Goal: Information Seeking & Learning: Find specific page/section

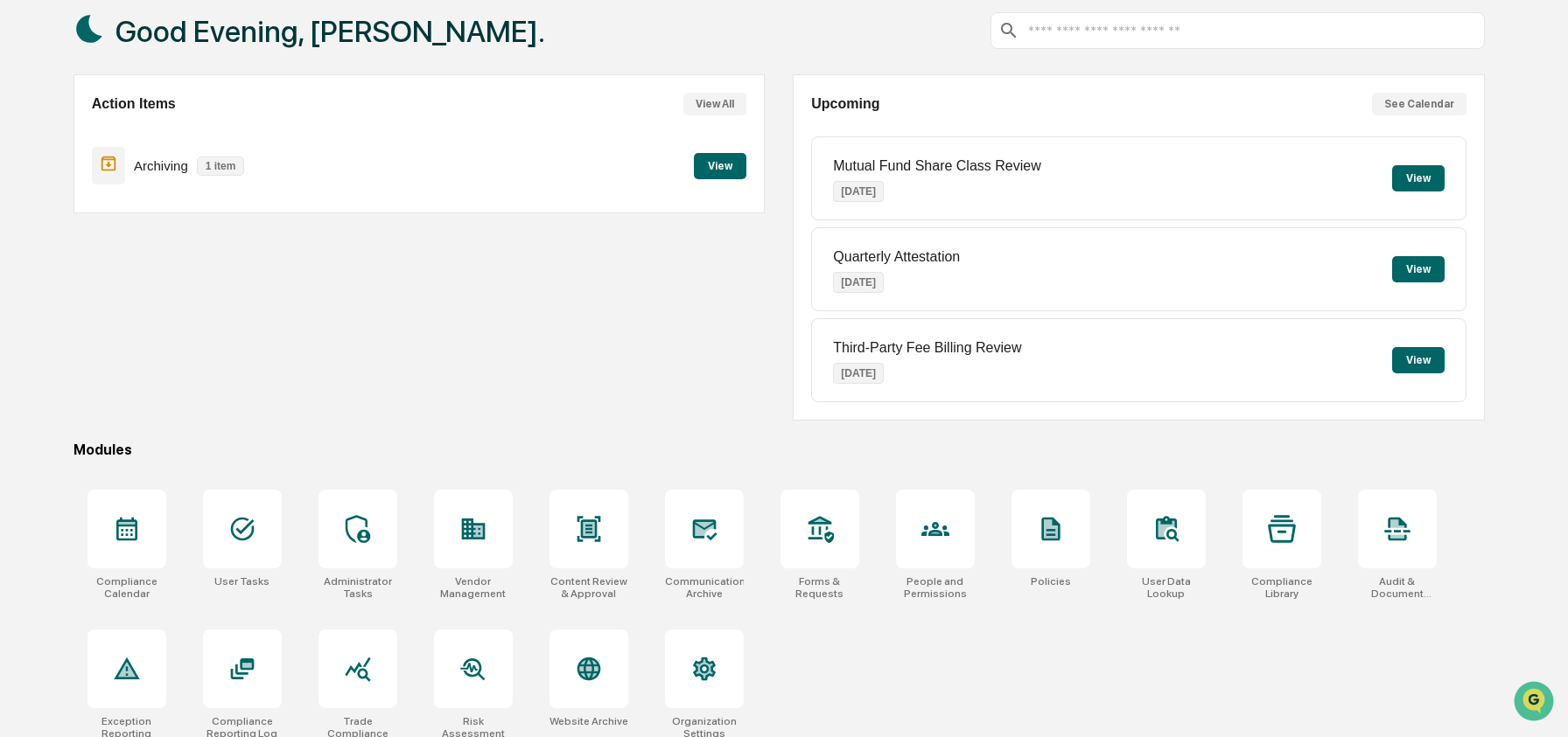
scroll to position [113, 0]
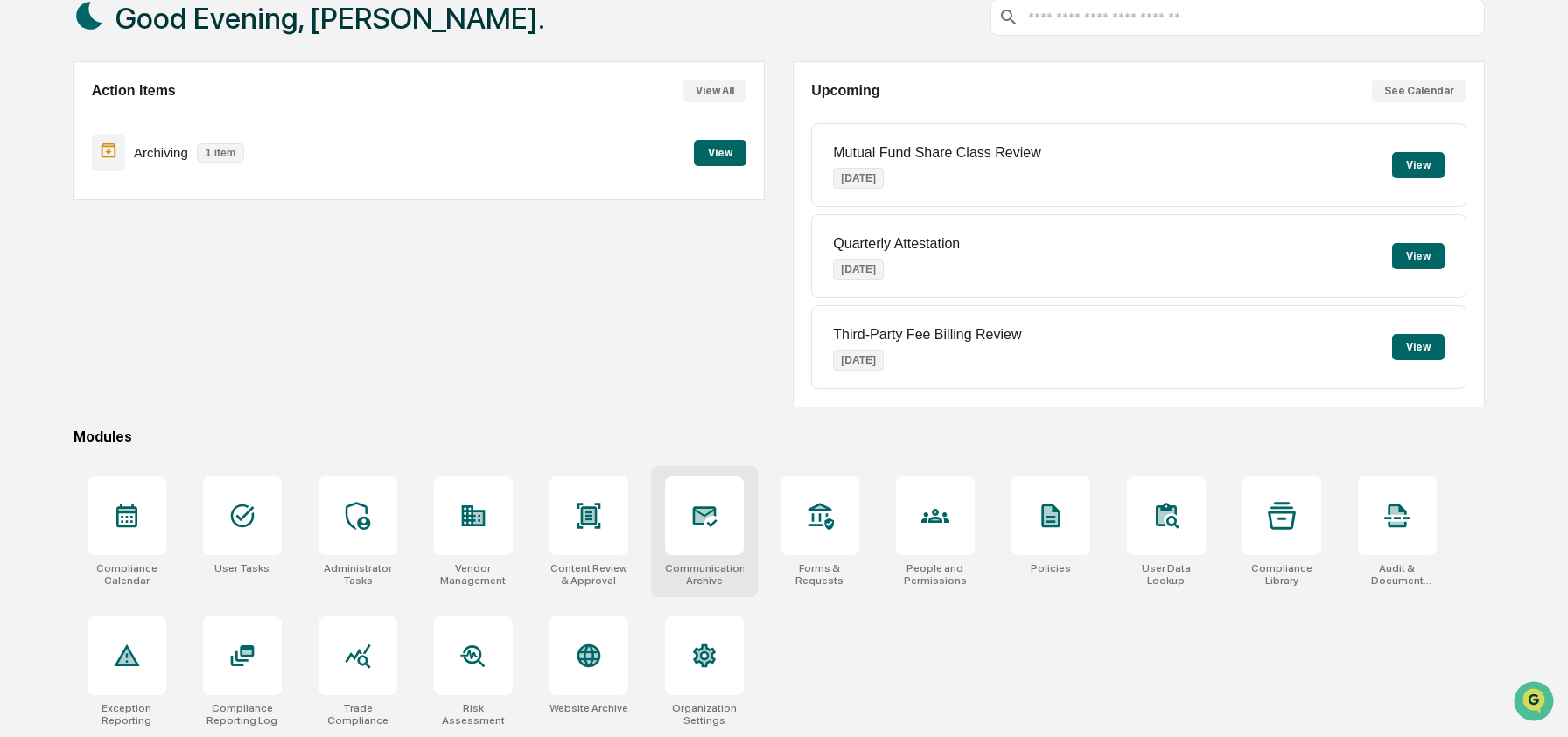
click at [701, 524] on icon at bounding box center [704, 516] width 28 height 28
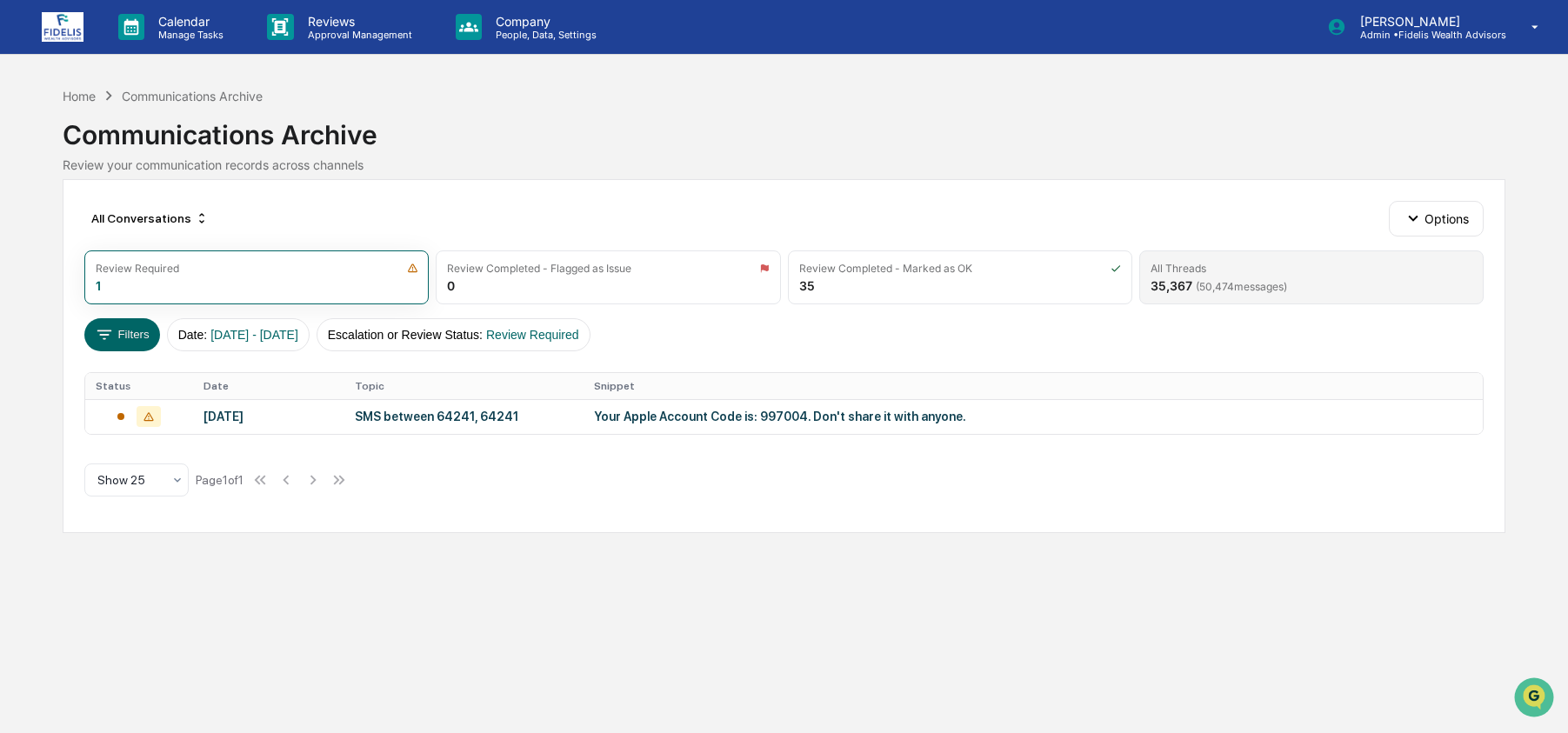
click at [1286, 284] on span "( 50,474 messages)" at bounding box center [1241, 286] width 91 height 13
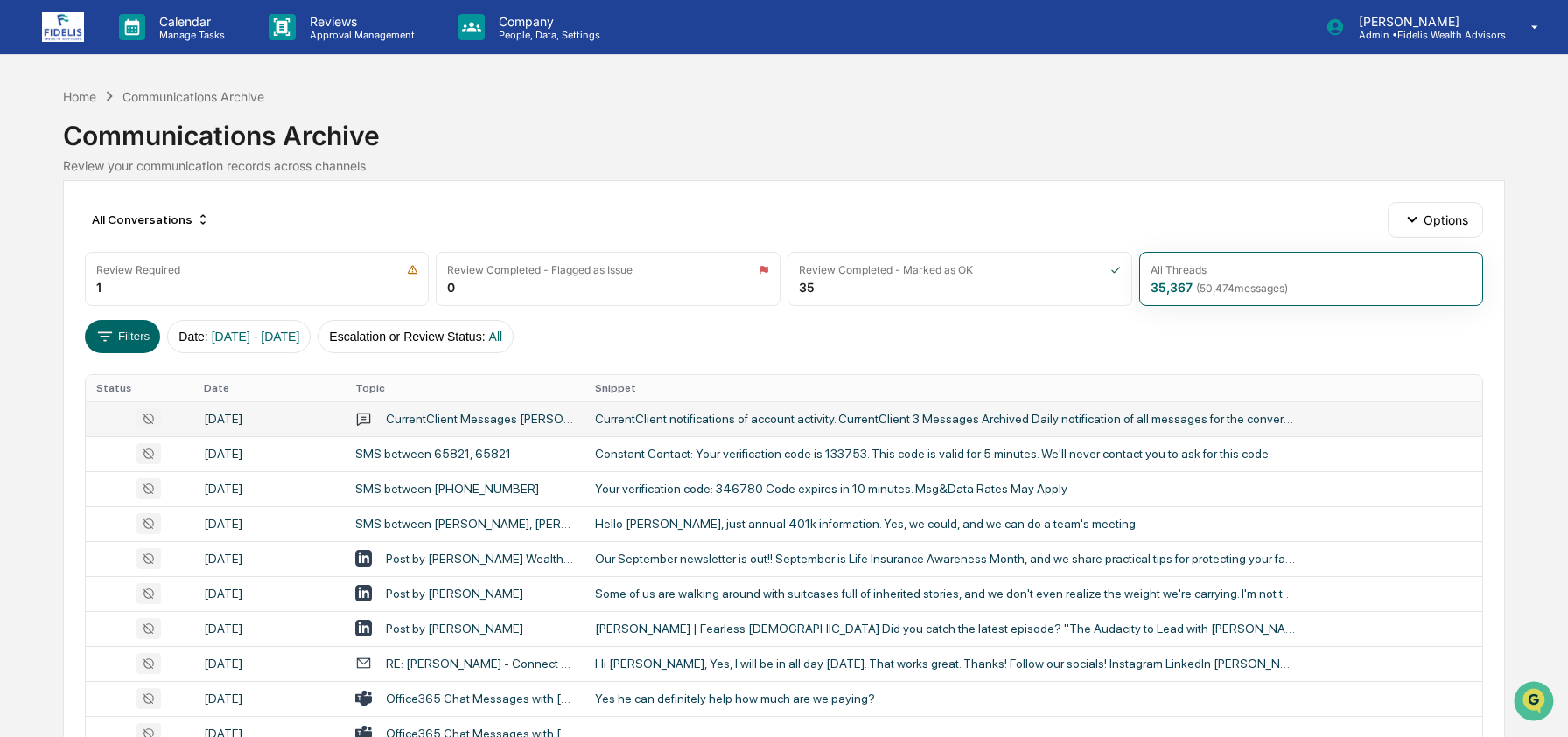
click at [631, 414] on div "CurrentClient notifications of account activity. CurrentClient 3 Messages Archi…" at bounding box center [945, 418] width 700 height 14
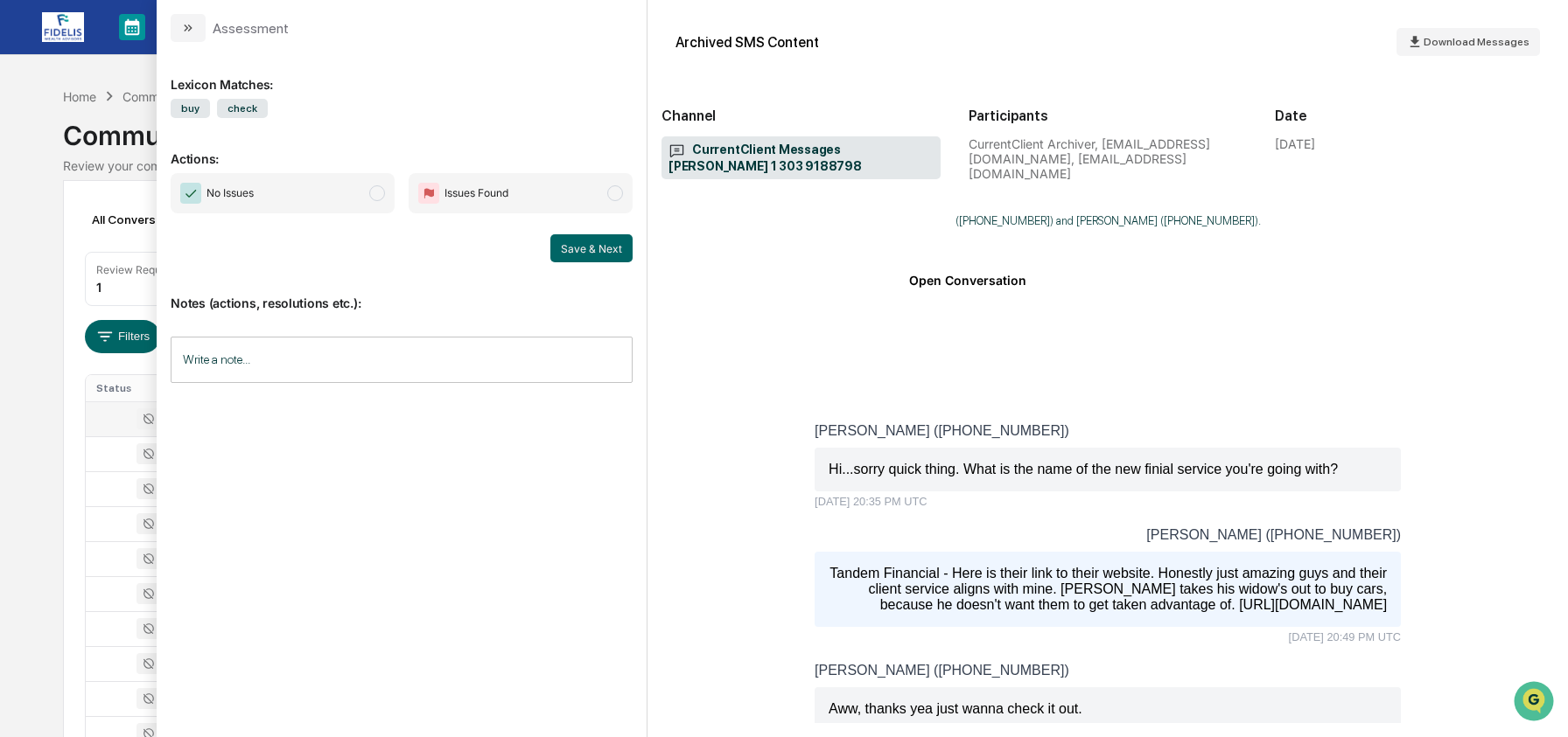
scroll to position [271, 0]
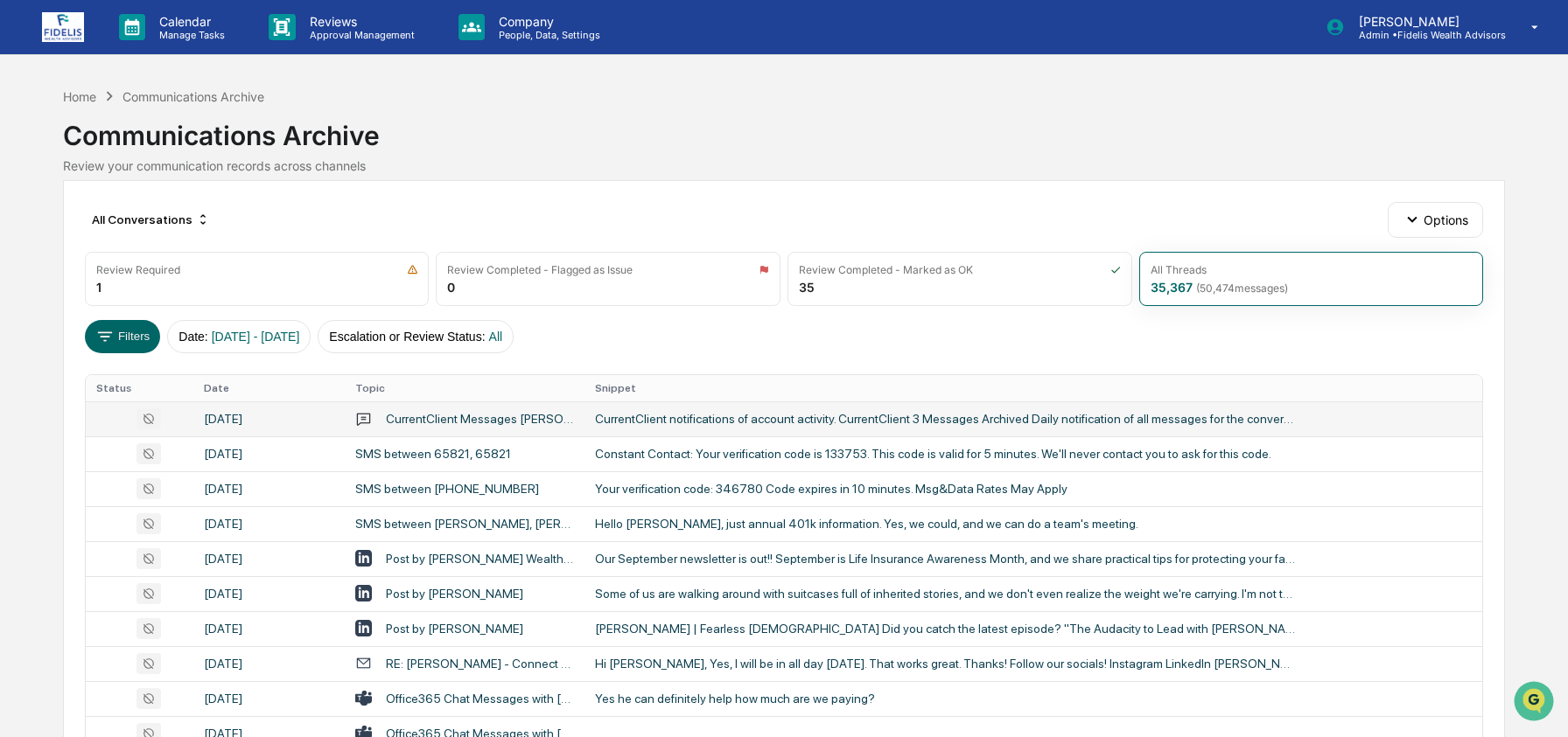
click at [694, 421] on div "CurrentClient notifications of account activity. CurrentClient 3 Messages Archi…" at bounding box center [945, 418] width 700 height 14
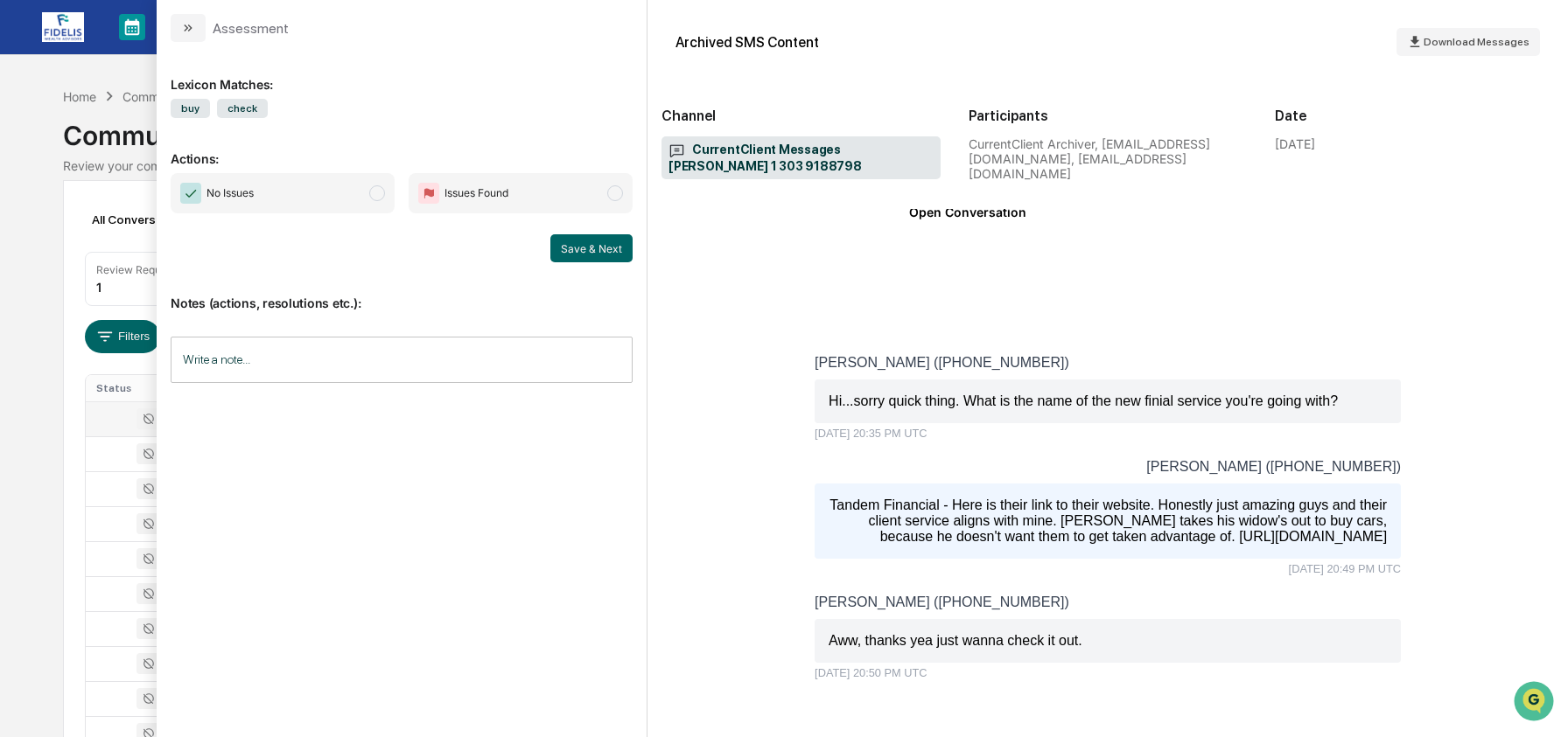
scroll to position [344, 0]
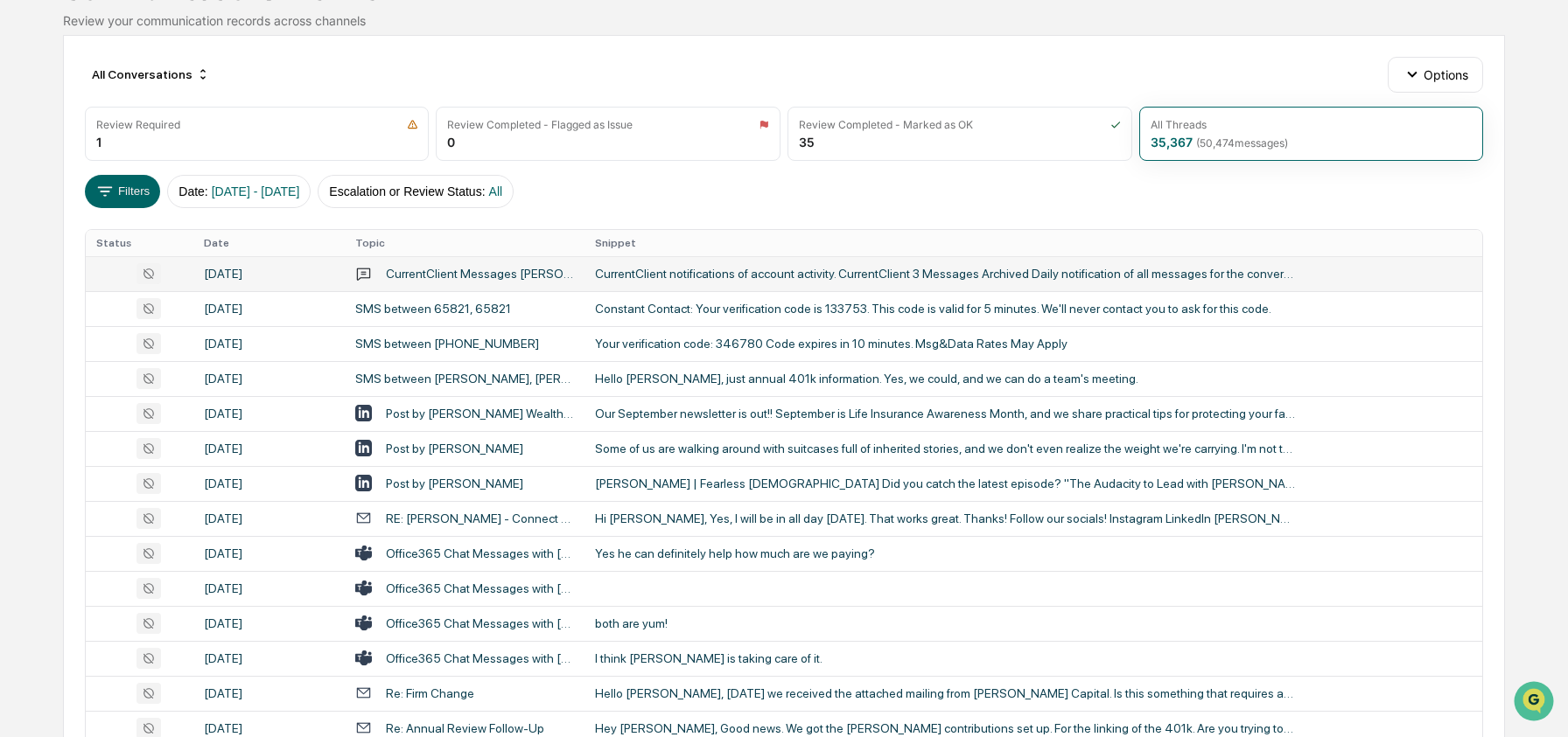
scroll to position [148, 0]
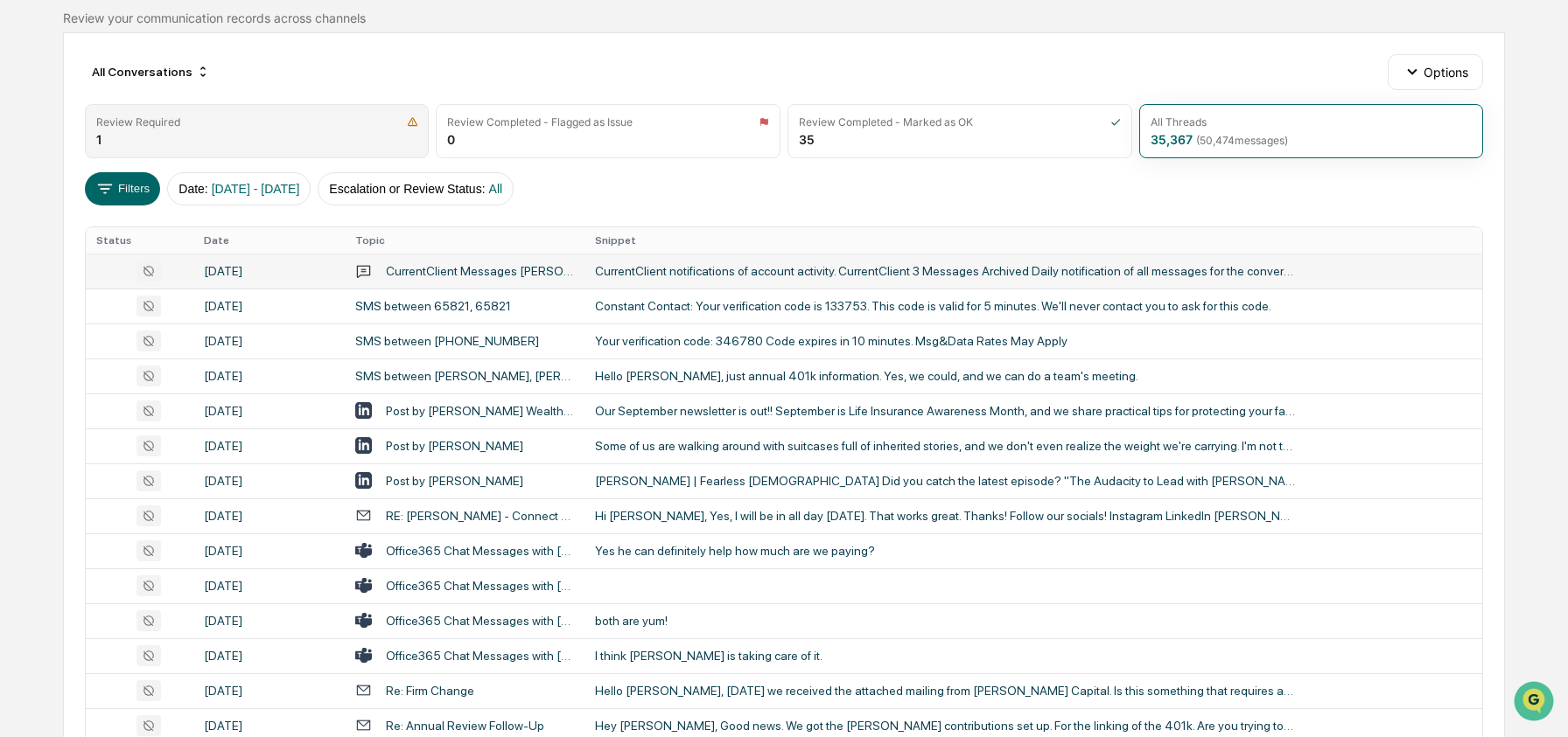
click at [285, 128] on div "Review Required 1" at bounding box center [257, 131] width 344 height 55
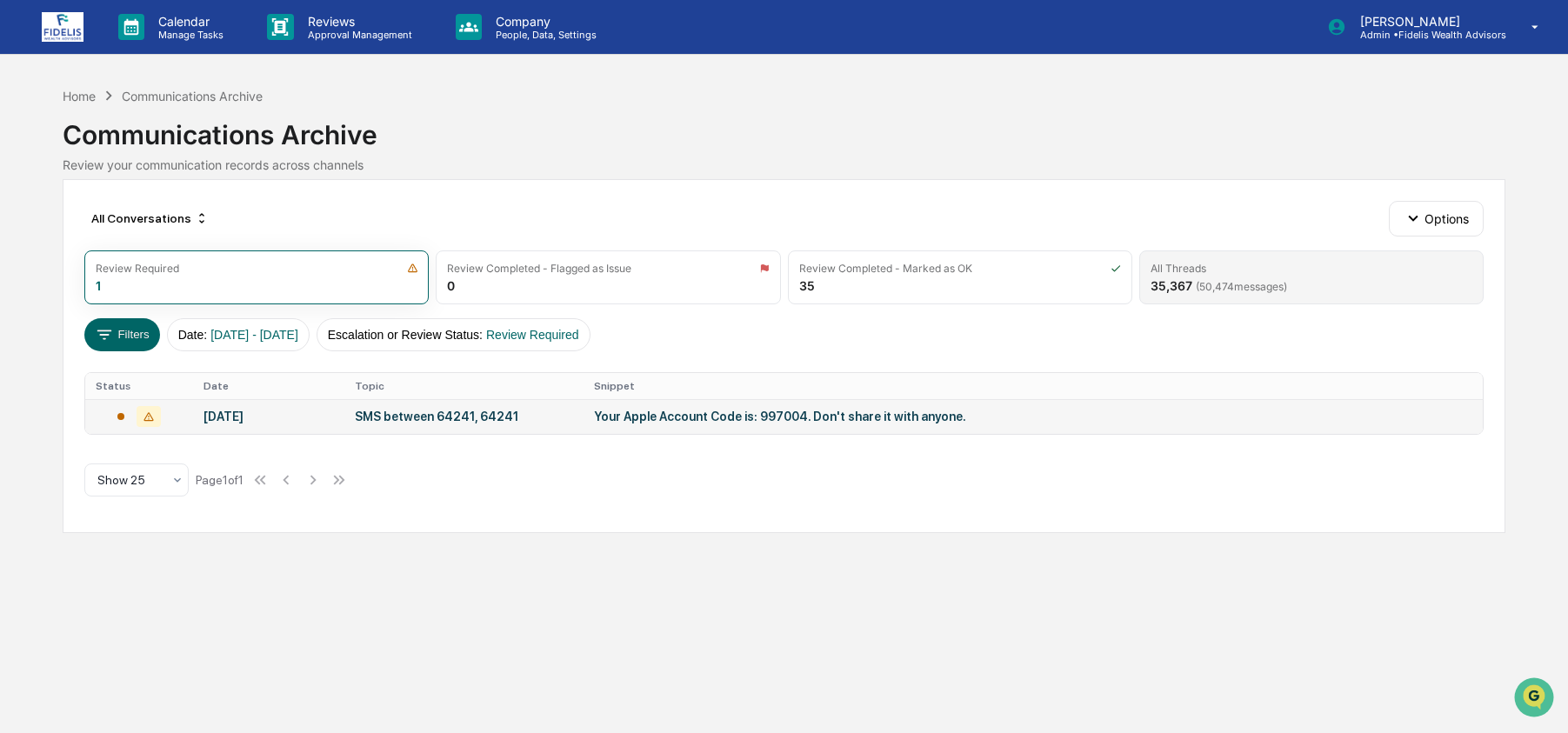
click at [1245, 268] on div "All Threads" at bounding box center [1311, 268] width 322 height 13
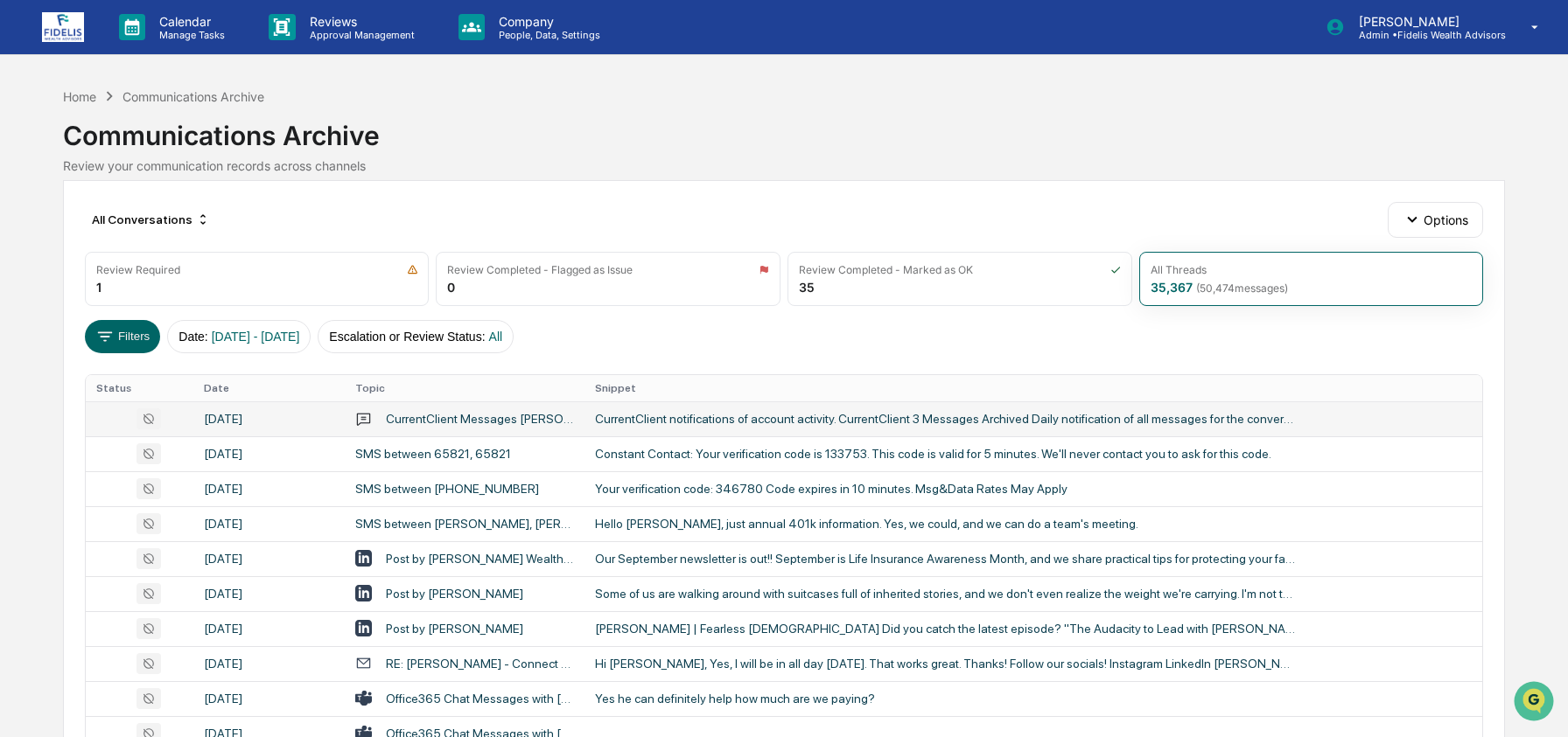
click at [435, 412] on div "CurrentClient Messages [PERSON_NAME] 1 303 9188798" at bounding box center [479, 418] width 188 height 14
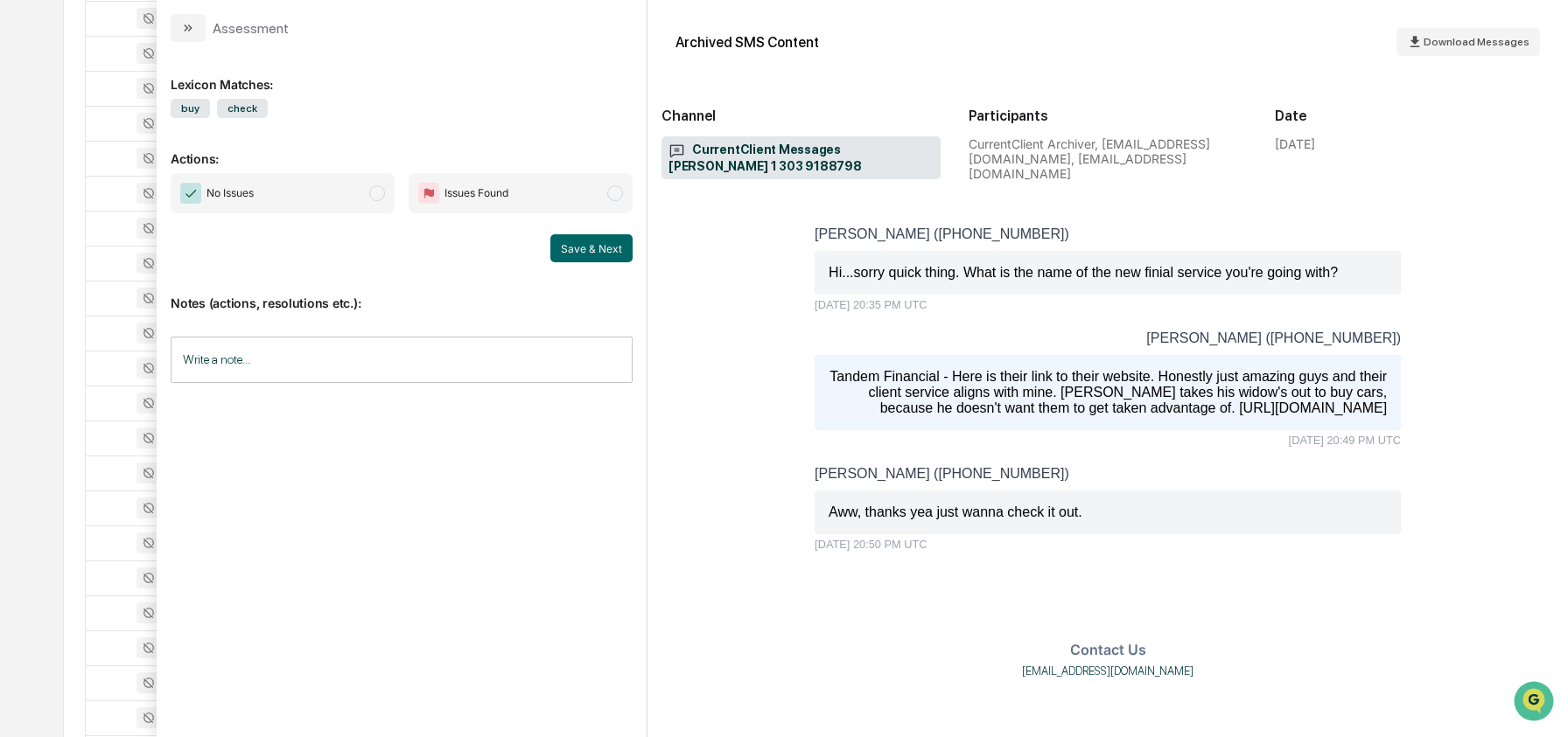
scroll to position [465, 0]
click at [56, 370] on div "Calendar Manage Tasks Reviews Approval Management Company People, Data, Setting…" at bounding box center [784, 182] width 1568 height 1376
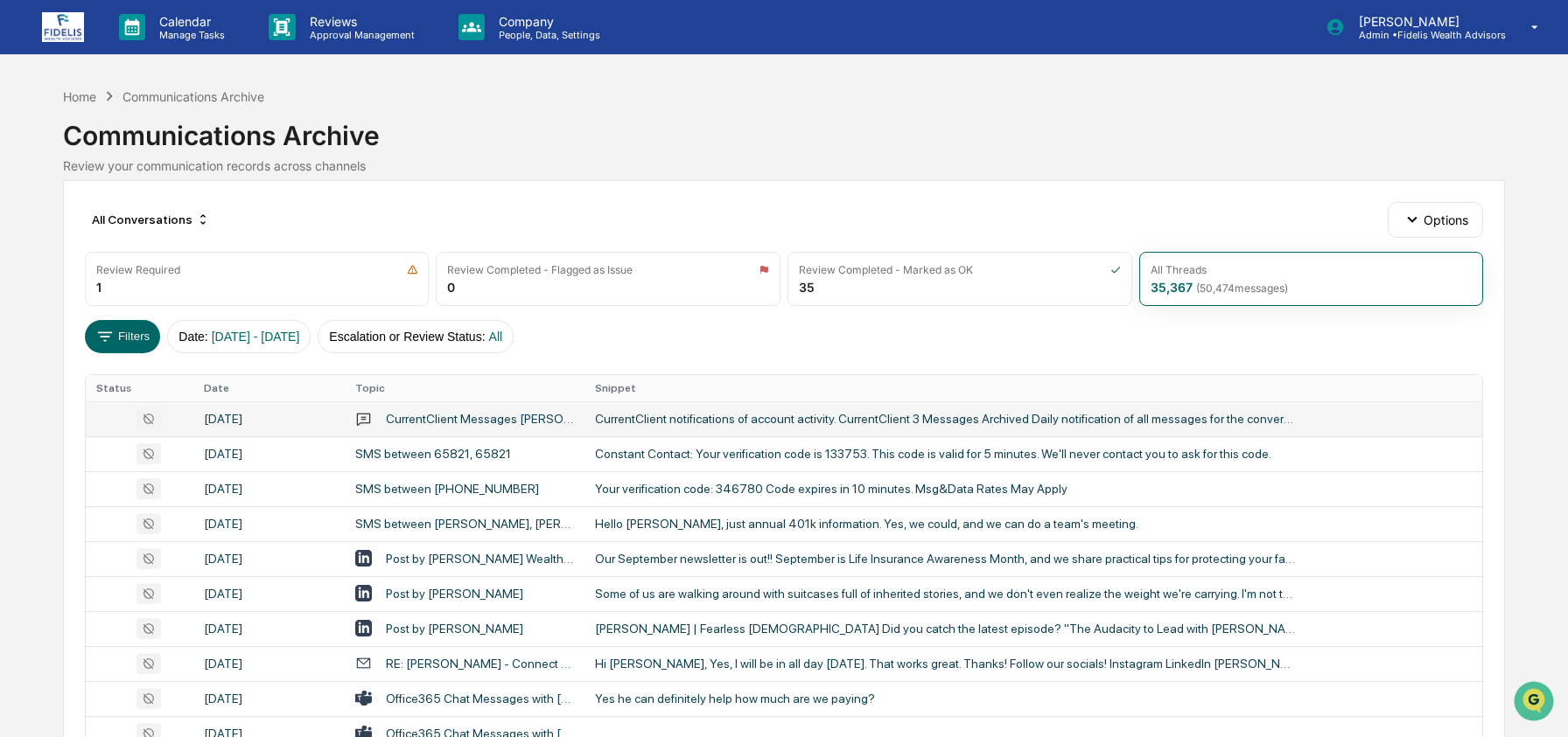
click at [650, 425] on div "CurrentClient notifications of account activity. CurrentClient 3 Messages Archi…" at bounding box center [945, 418] width 700 height 14
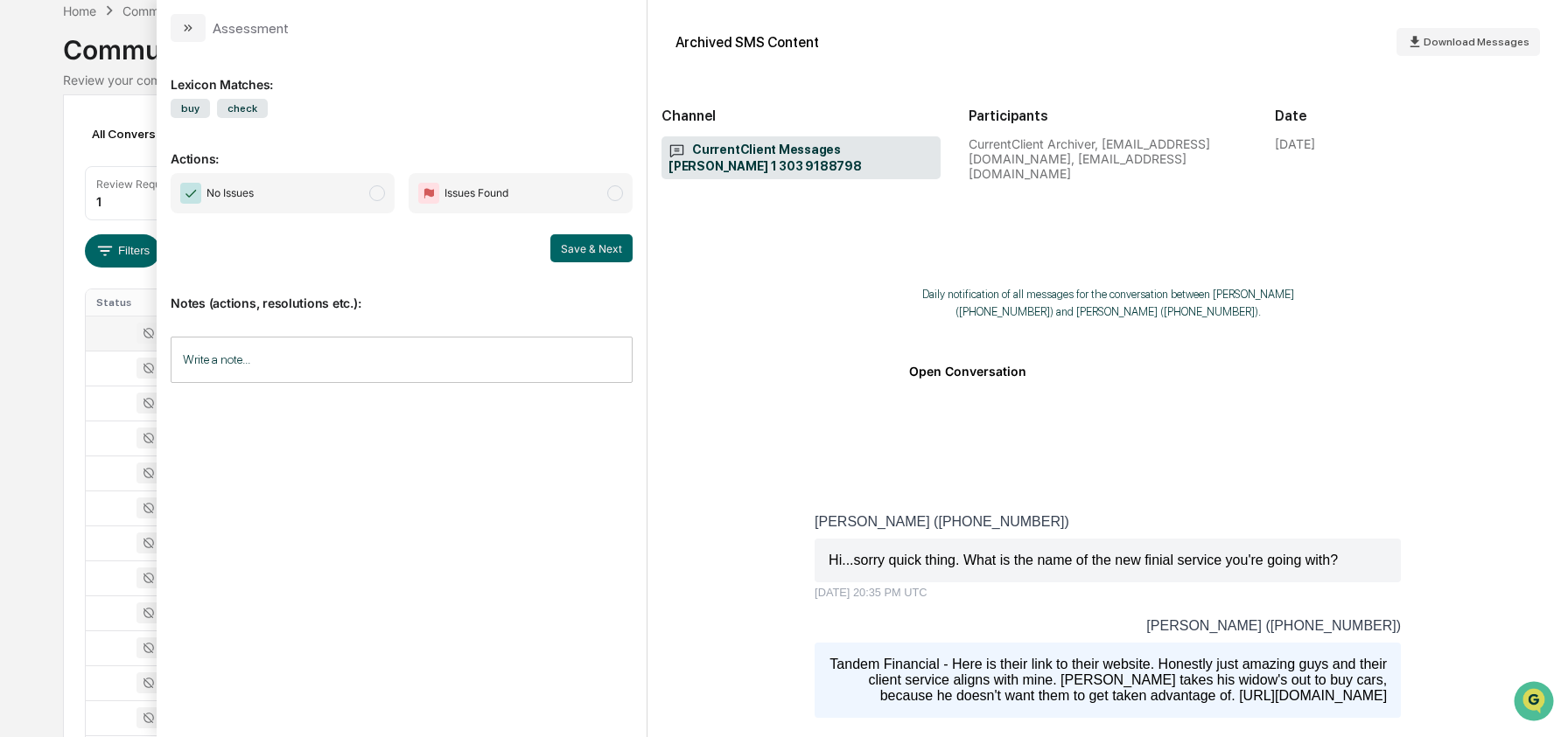
scroll to position [274, 0]
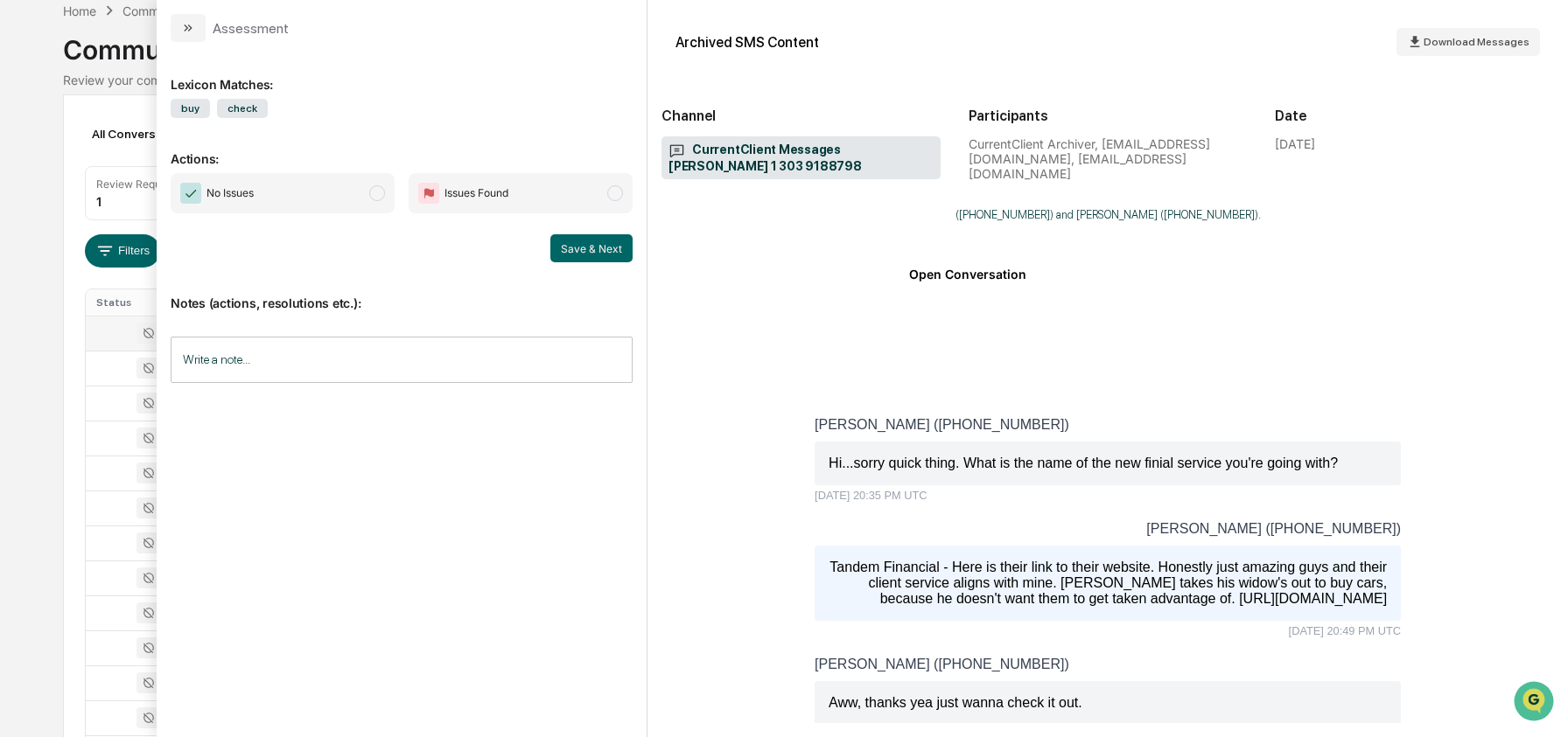
click at [20, 335] on div "Calendar Manage Tasks Reviews Approval Management Company People, Data, Setting…" at bounding box center [784, 602] width 1568 height 1376
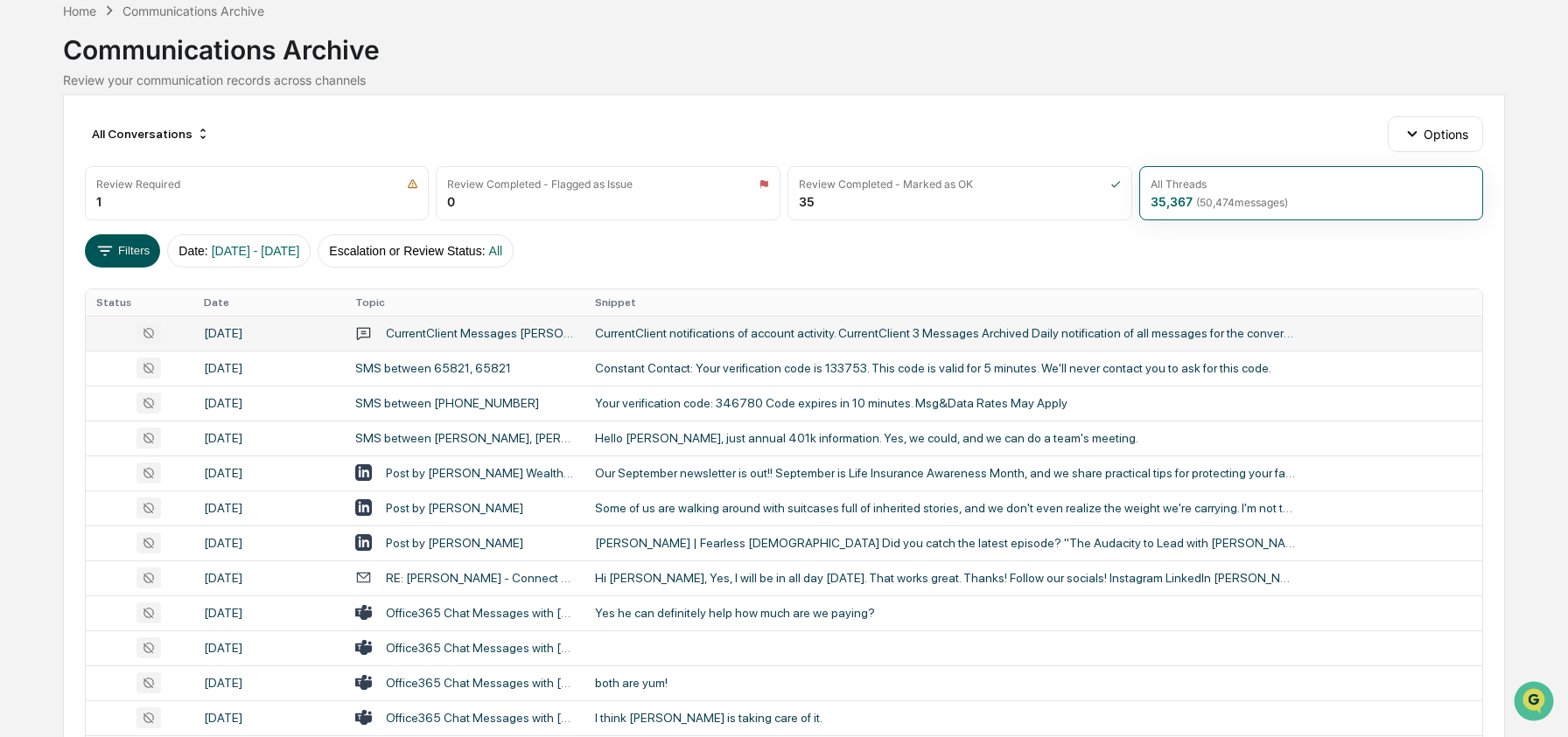
click at [138, 244] on button "Filters" at bounding box center [123, 251] width 77 height 33
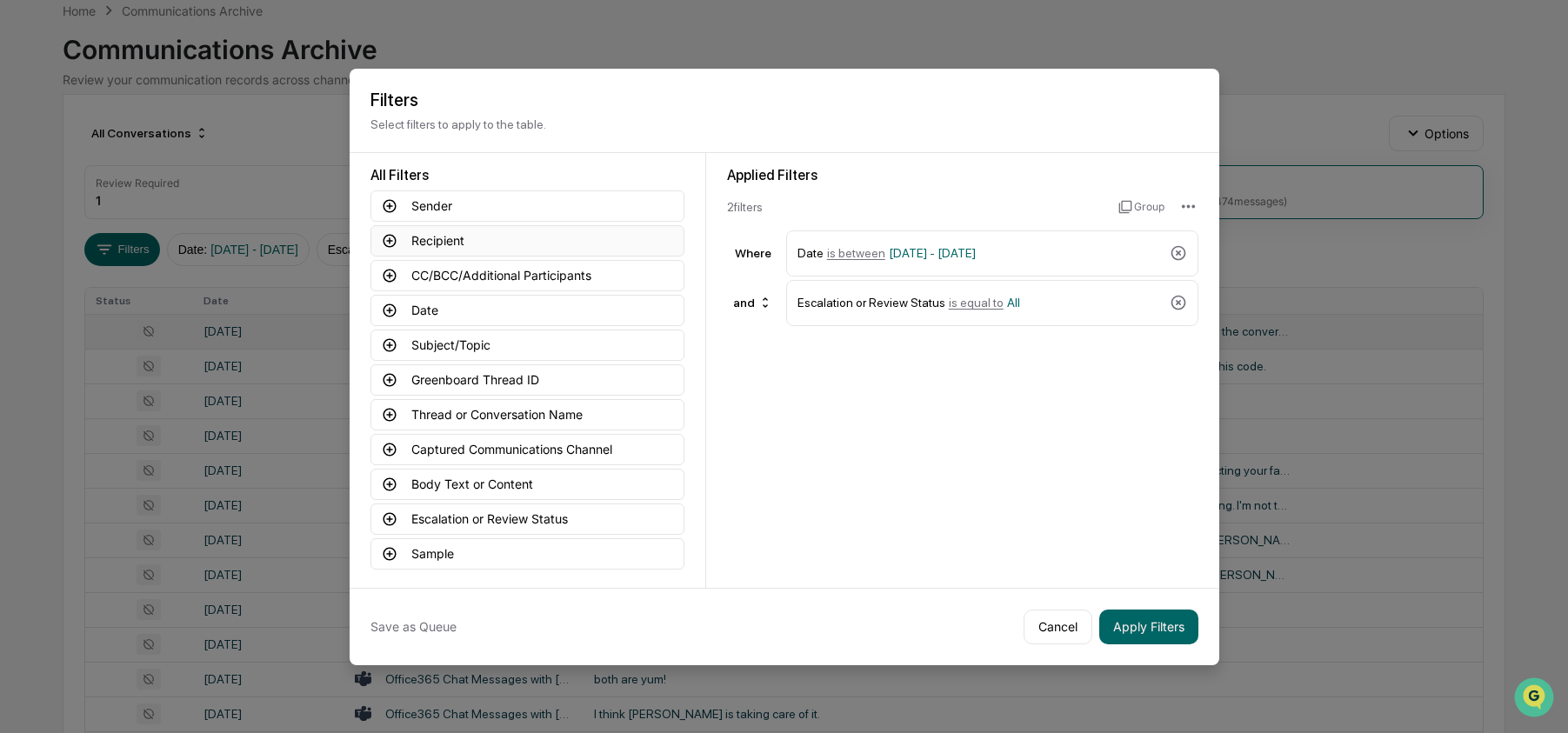
click at [488, 232] on button "Recipient" at bounding box center [527, 241] width 314 height 32
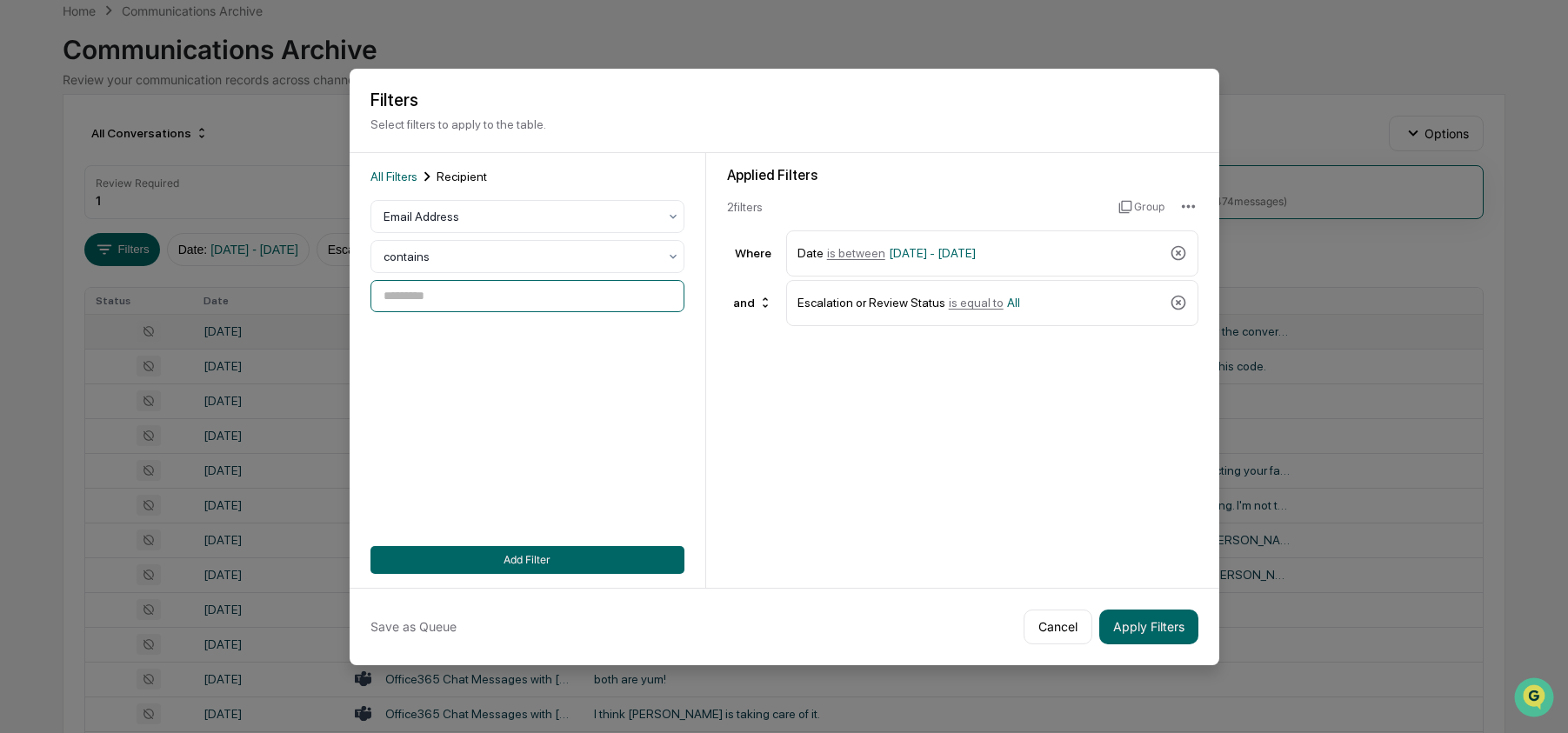
click at [451, 294] on input at bounding box center [527, 296] width 314 height 33
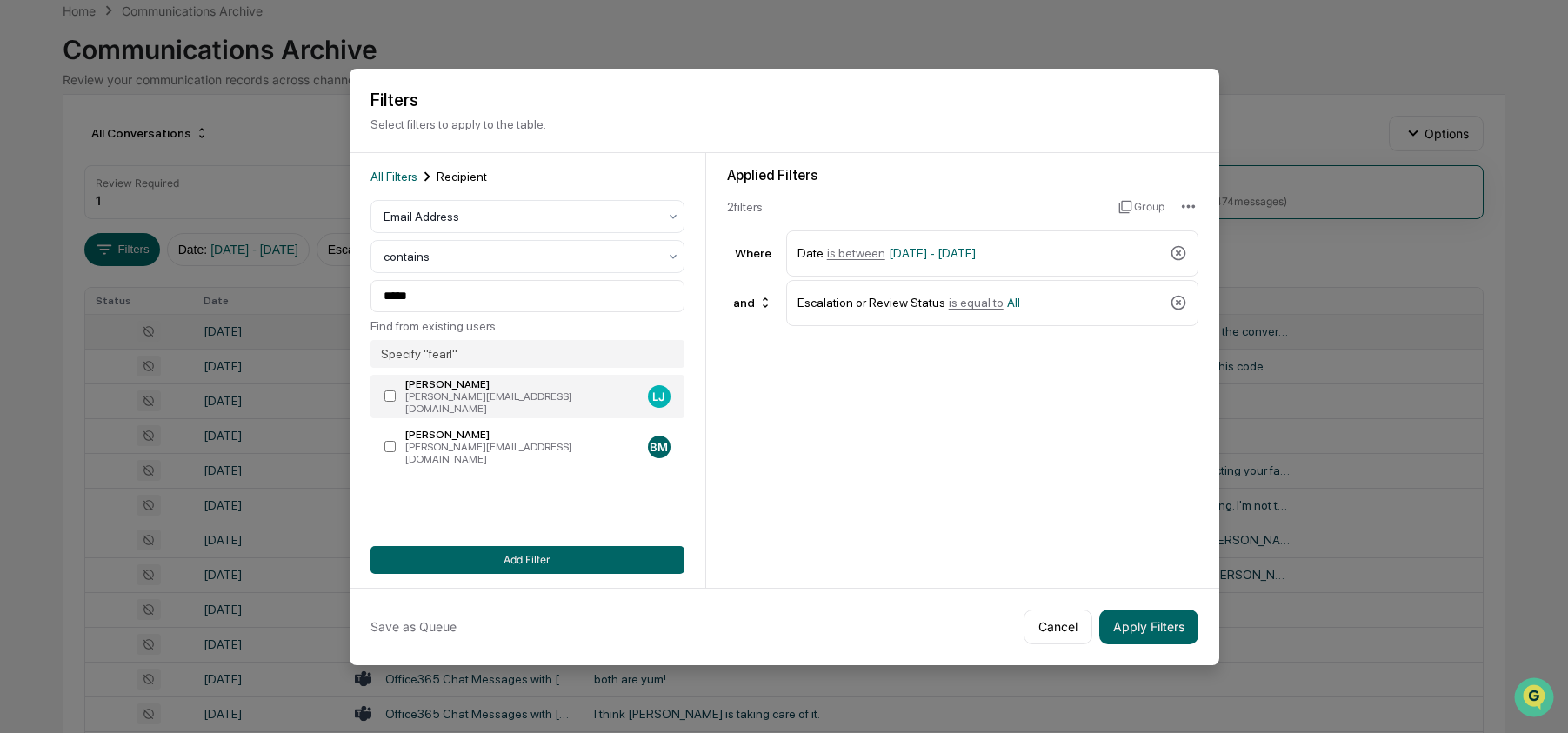
type input "**********"
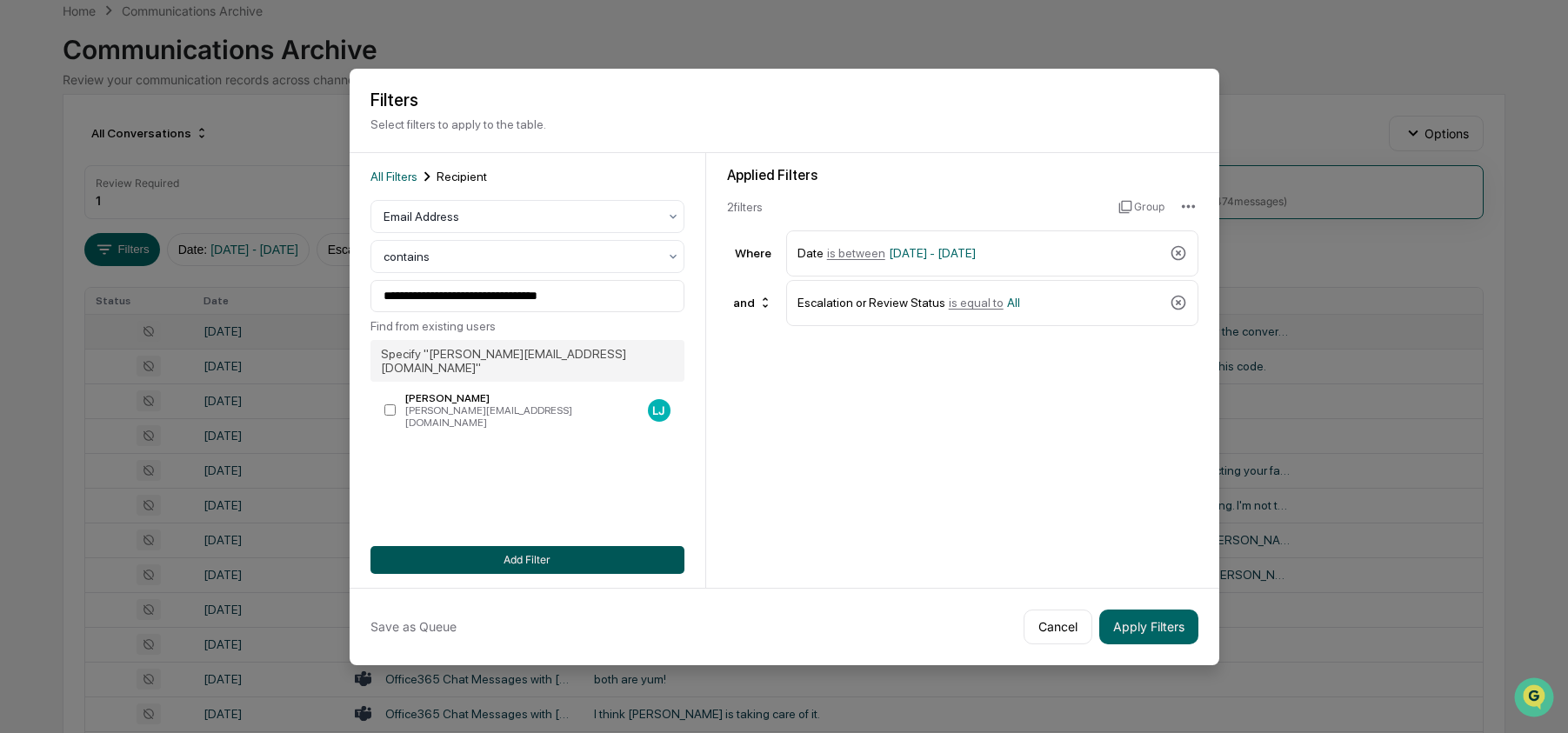
click at [498, 556] on button "Add Filter" at bounding box center [527, 560] width 314 height 28
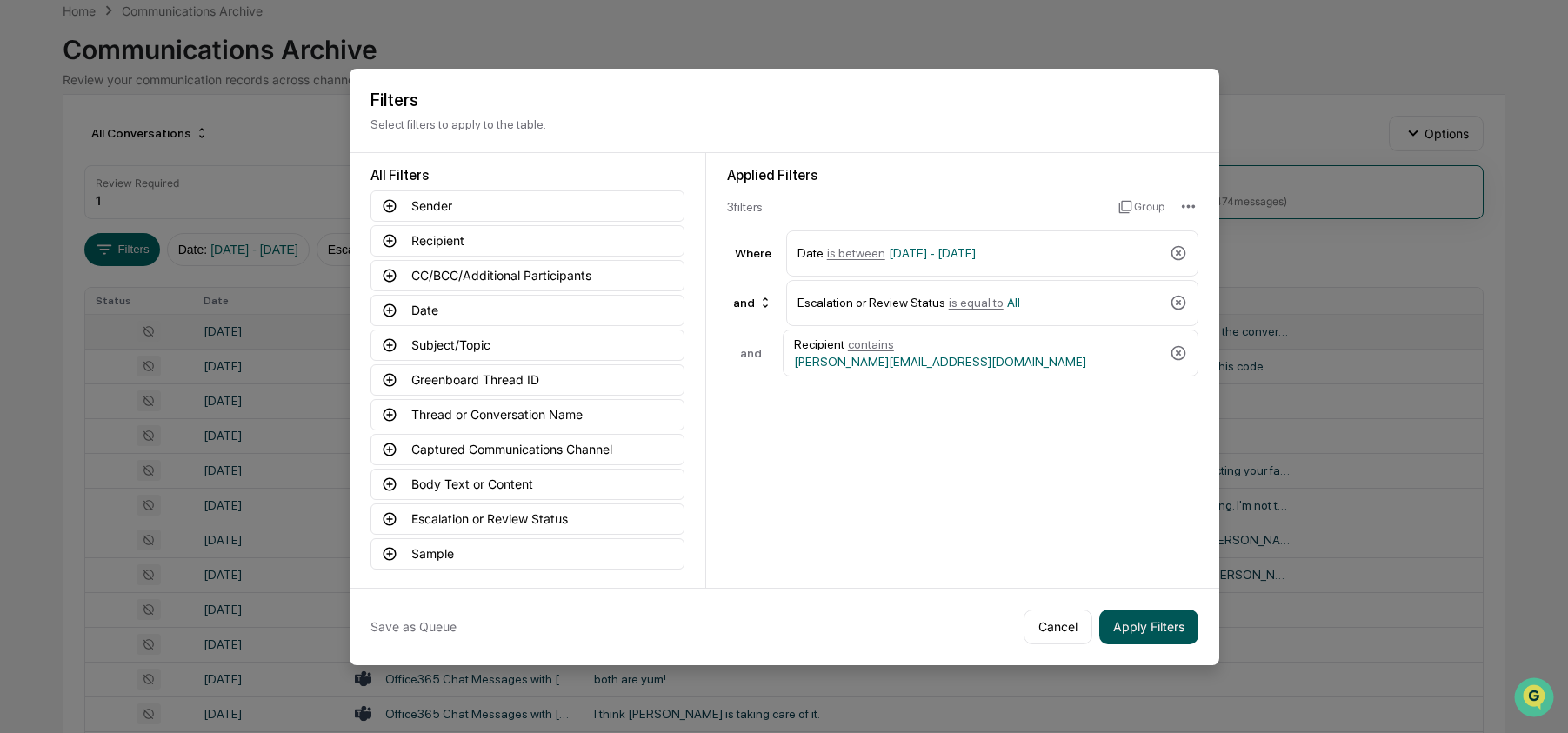
click at [1167, 624] on button "Apply Filters" at bounding box center [1149, 627] width 99 height 34
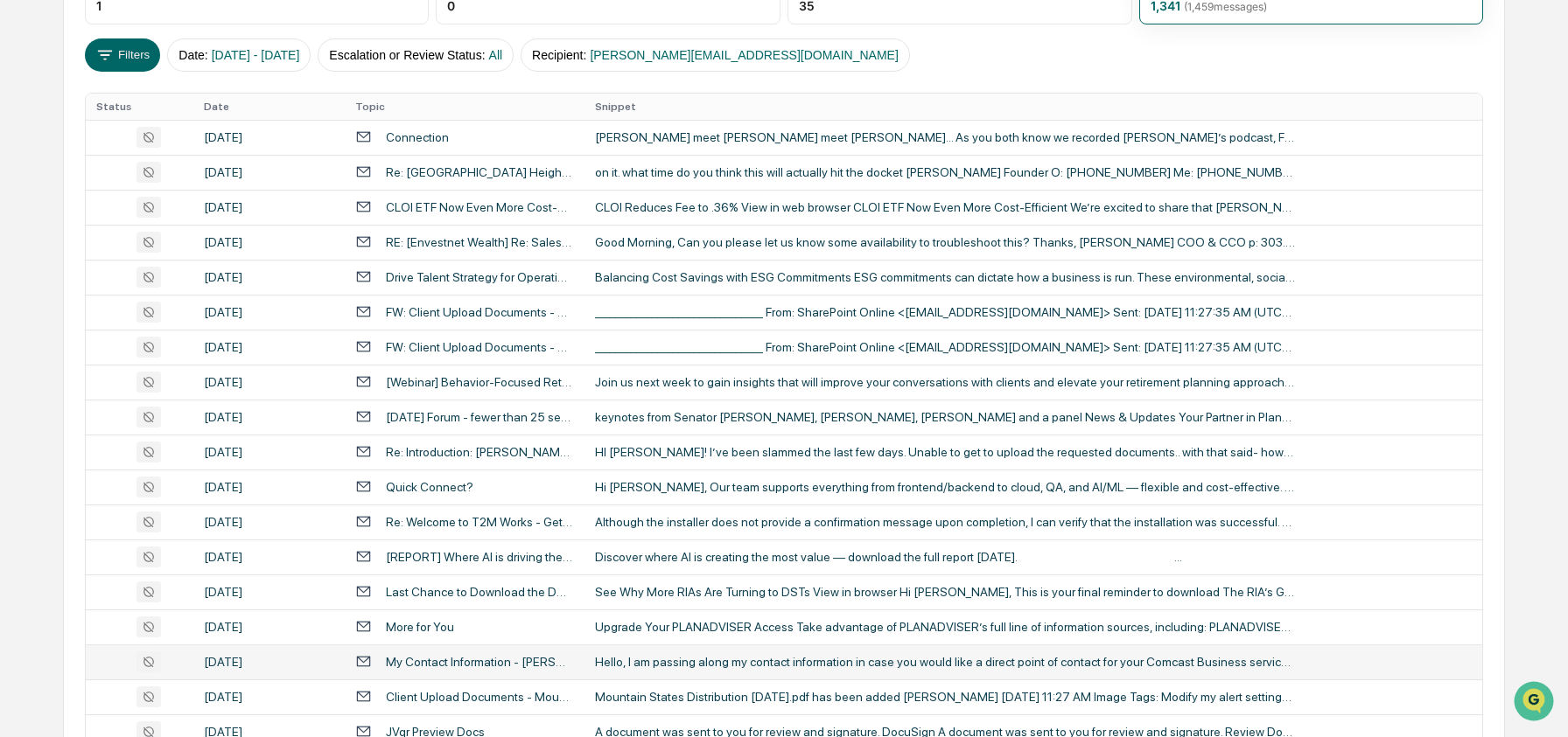
scroll to position [46, 0]
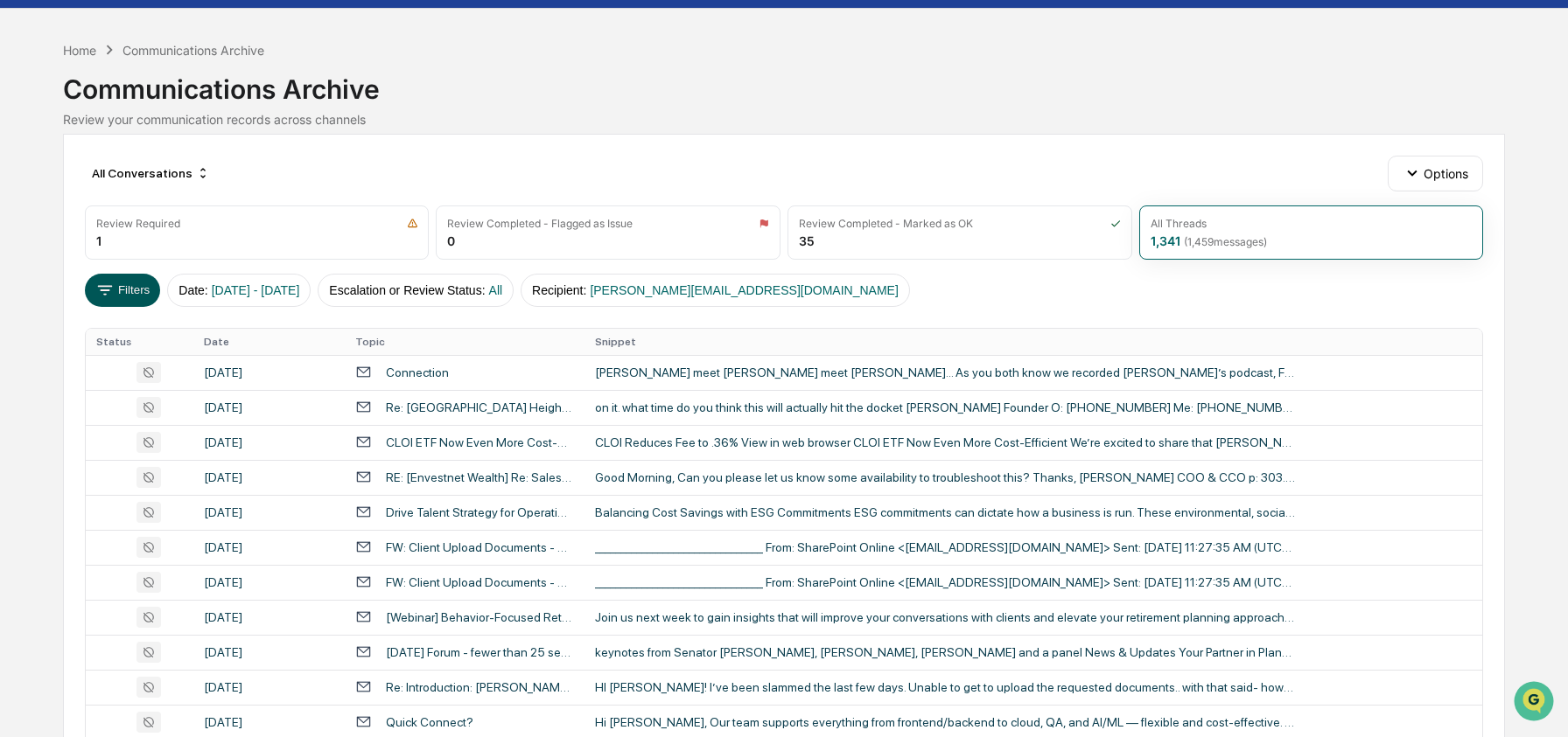
click at [151, 281] on button "Filters" at bounding box center [123, 291] width 77 height 33
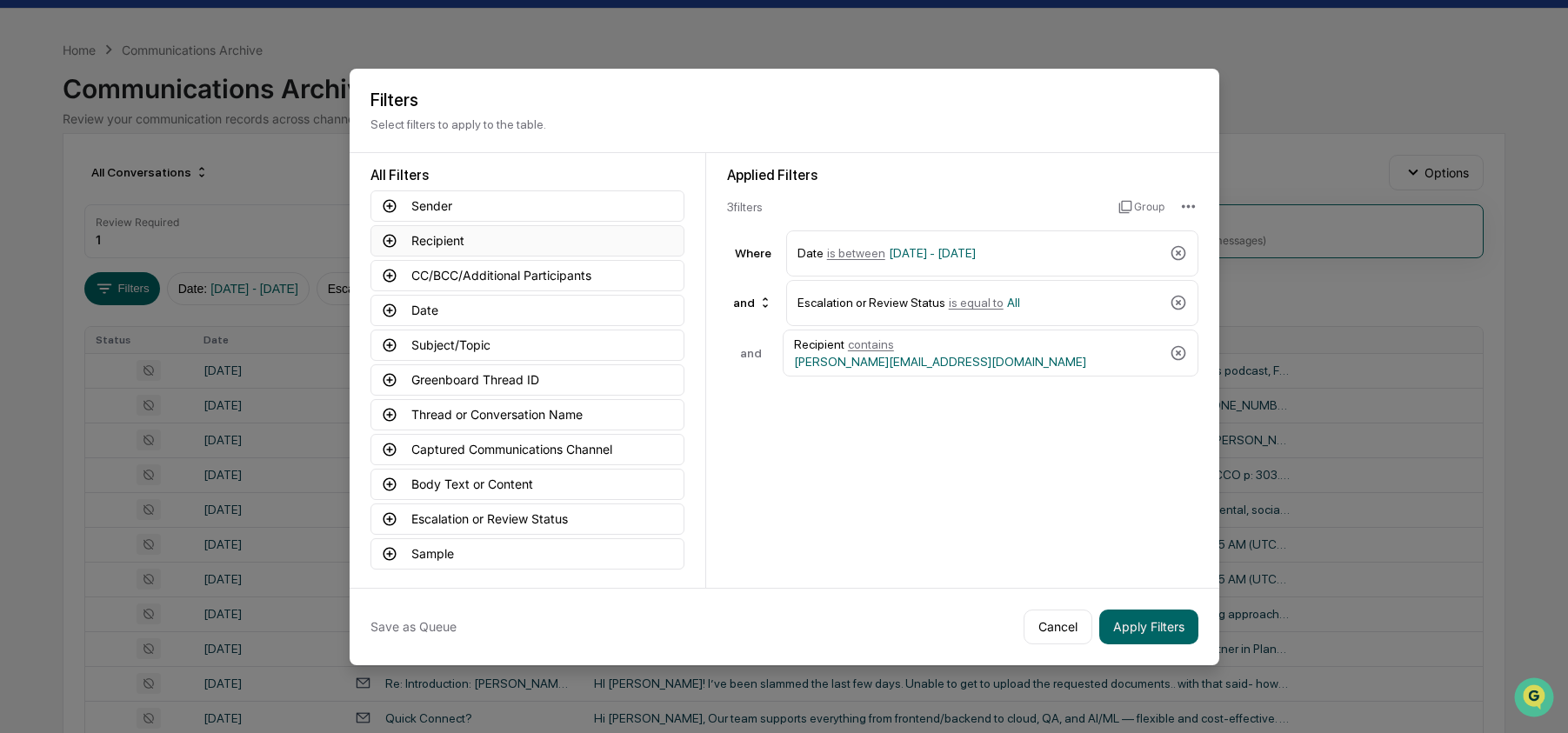
click at [478, 241] on button "Recipient" at bounding box center [527, 241] width 314 height 32
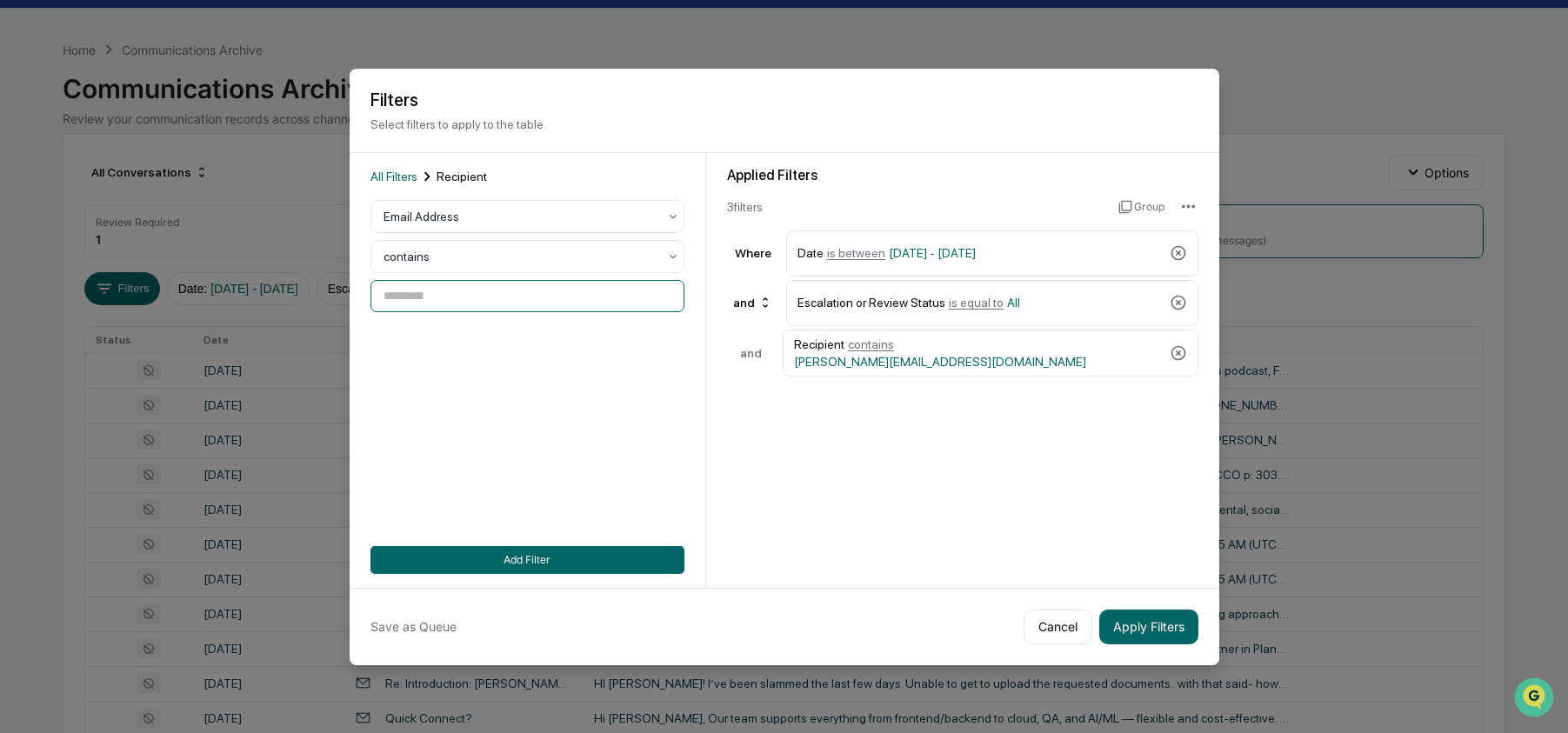
click at [476, 290] on input at bounding box center [527, 296] width 314 height 33
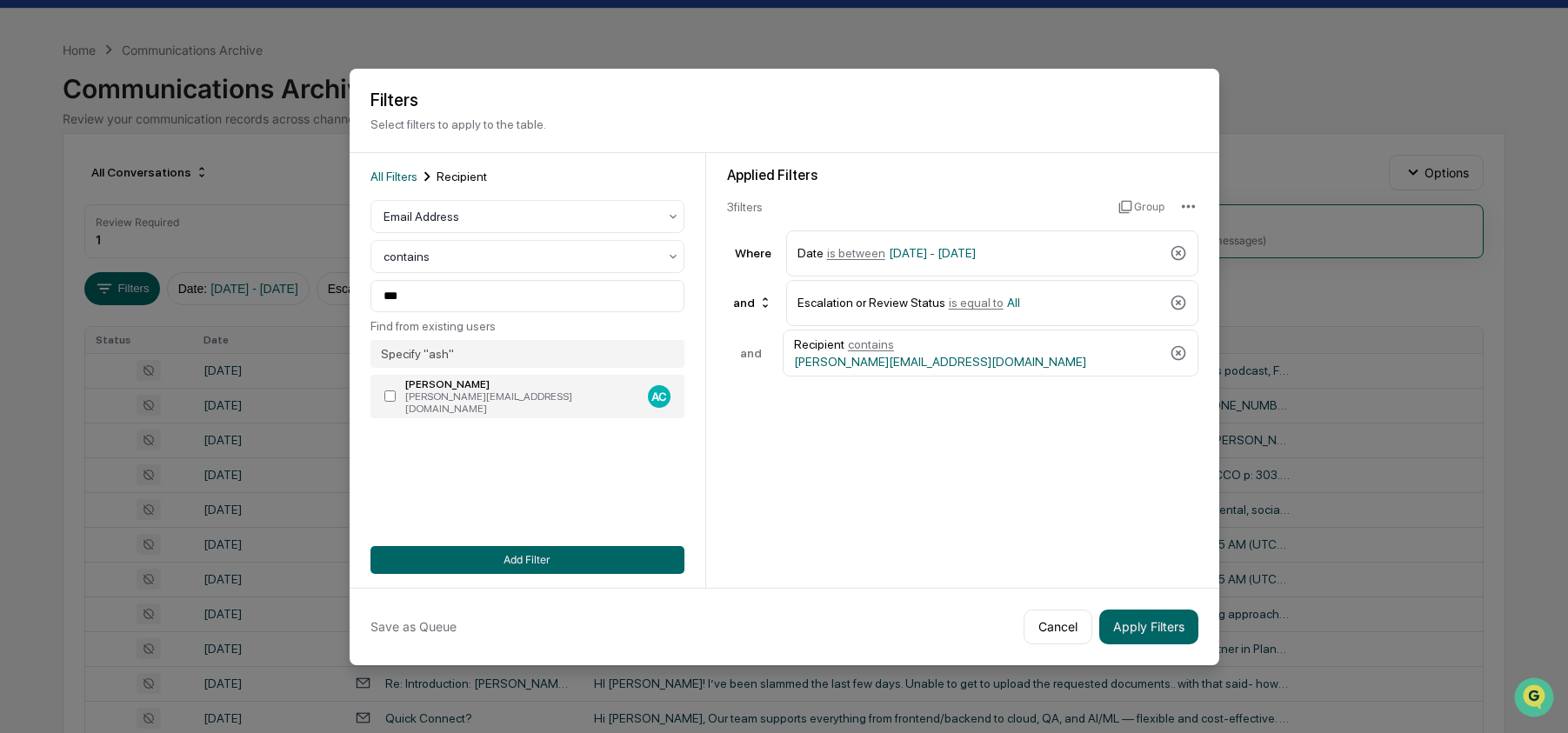
click at [411, 401] on div "[PERSON_NAME][EMAIL_ADDRESS][DOMAIN_NAME]" at bounding box center [523, 402] width 236 height 24
type input "**********"
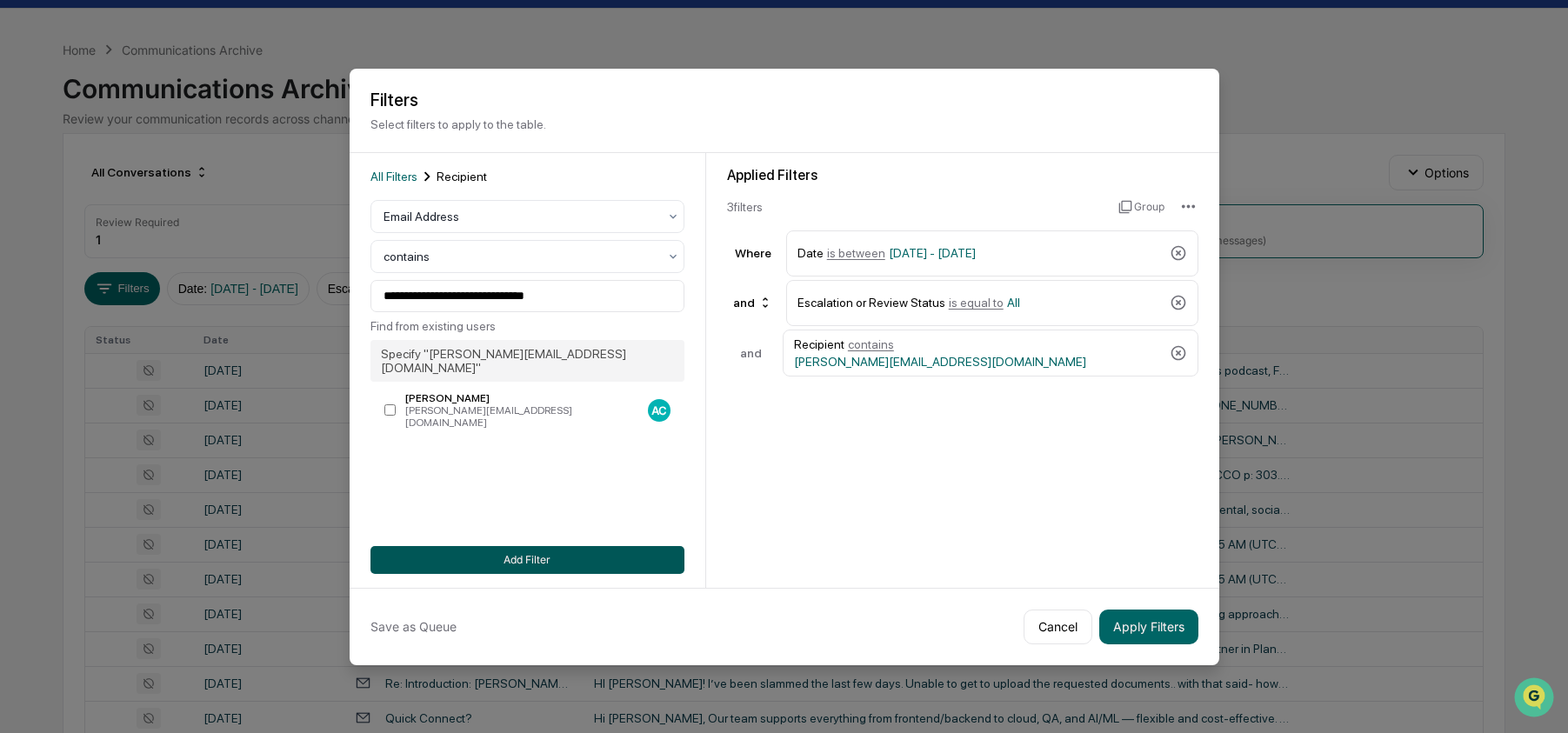
click at [545, 558] on button "Add Filter" at bounding box center [527, 560] width 314 height 28
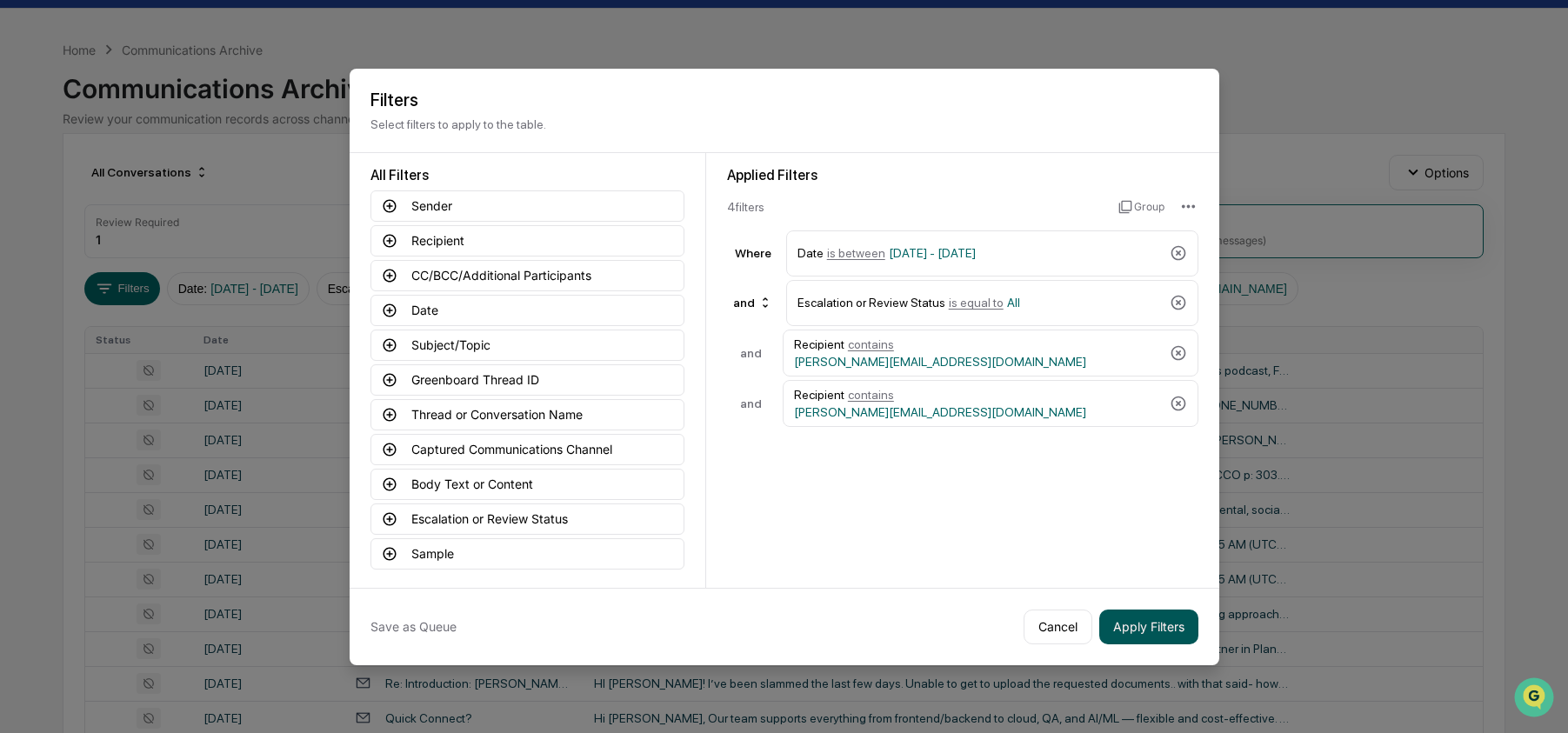
click at [1166, 624] on button "Apply Filters" at bounding box center [1149, 627] width 99 height 34
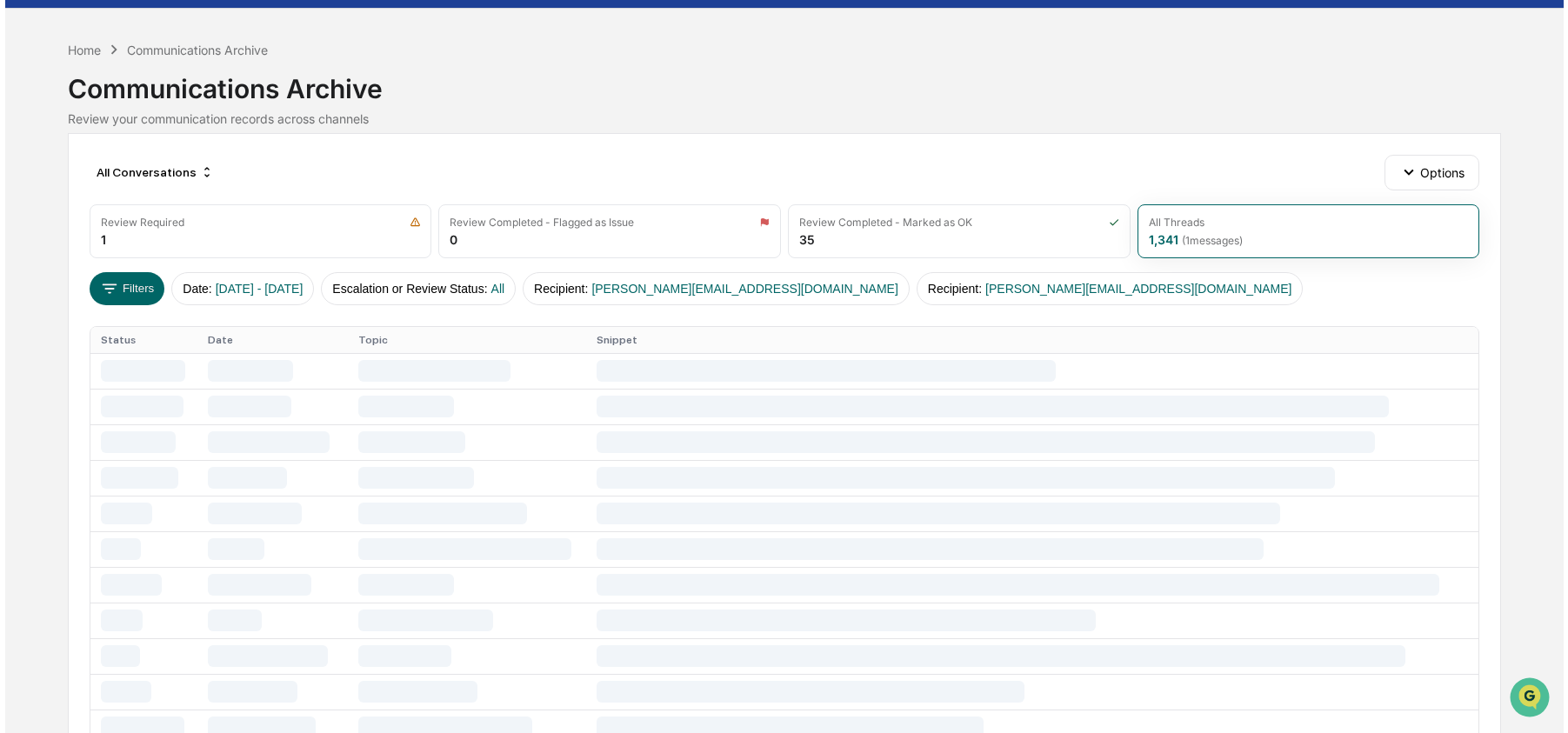
scroll to position [0, 0]
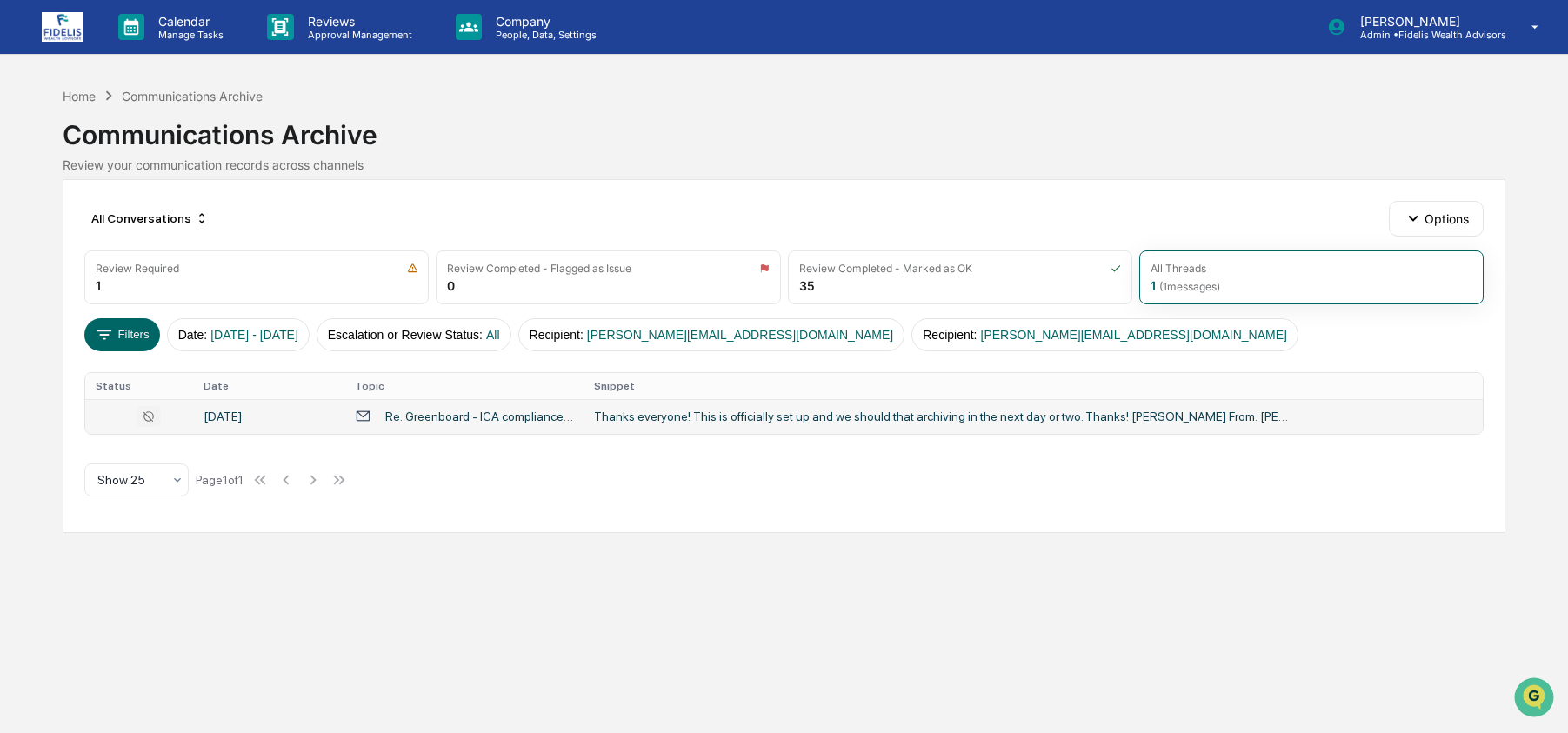
click at [550, 418] on div "Re: Greenboard - ICA compliance tech" at bounding box center [478, 416] width 188 height 14
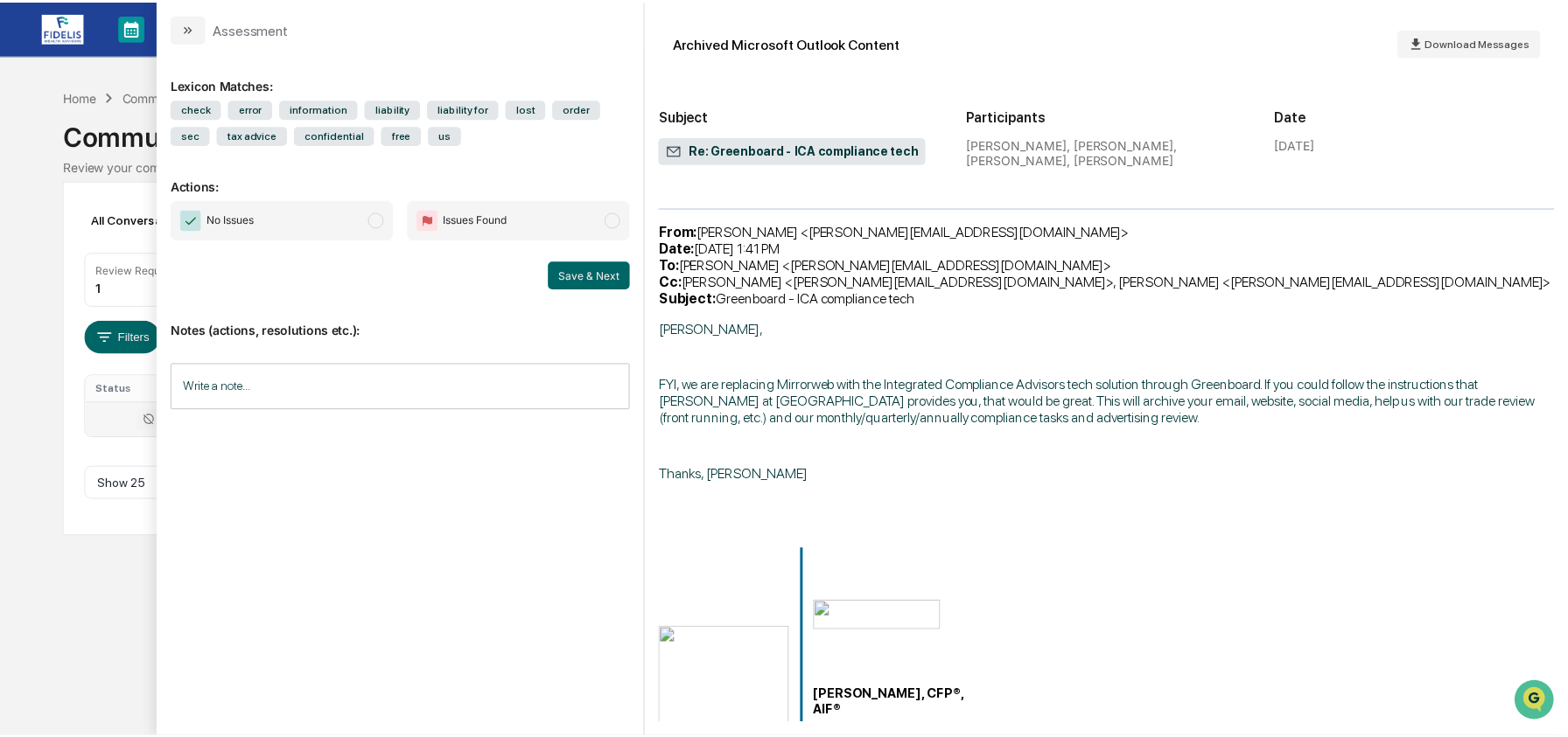
scroll to position [2563, 0]
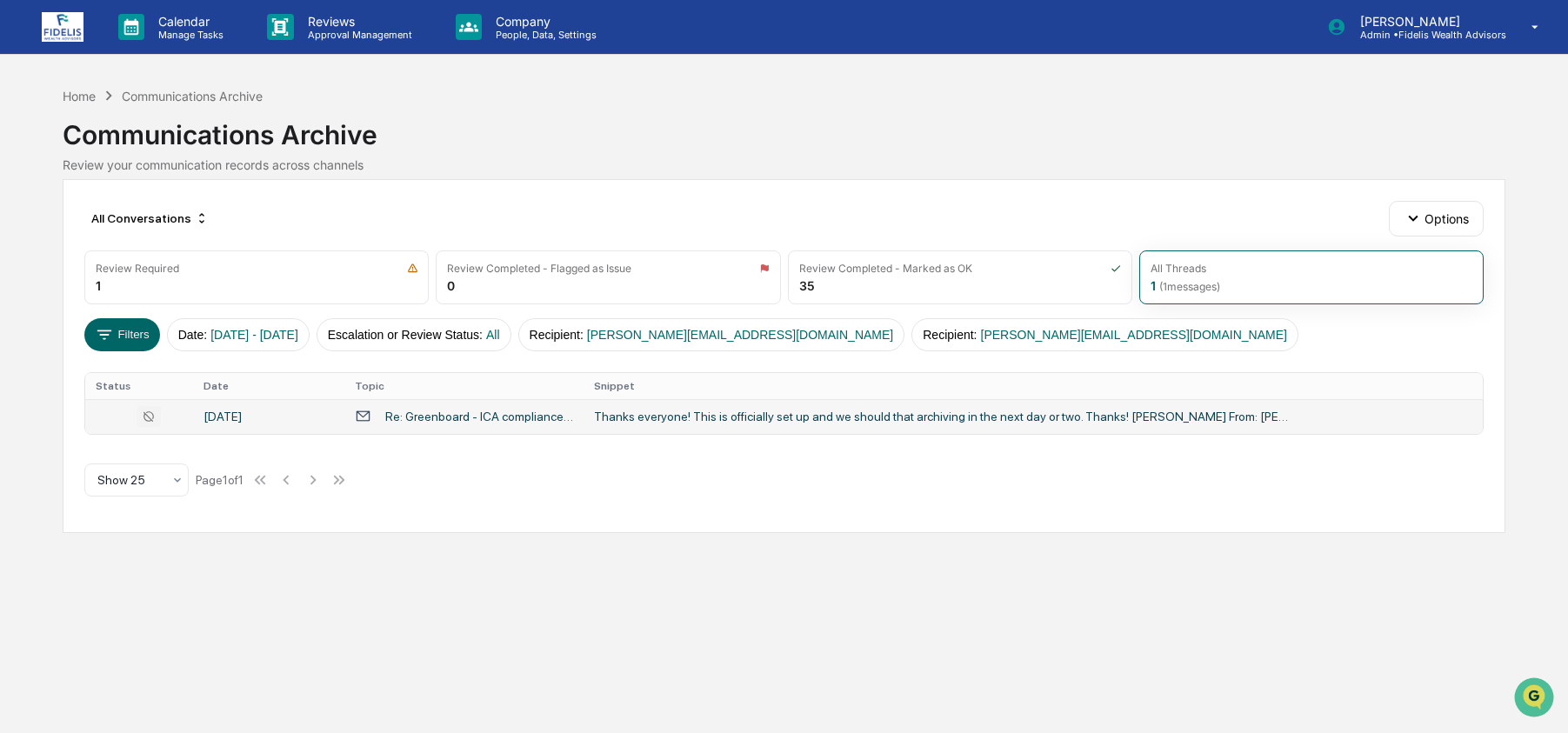
click at [125, 550] on div "Calendar Manage Tasks Reviews Approval Management Company People, Data, Setting…" at bounding box center [784, 366] width 1568 height 733
click at [130, 340] on button "Filters" at bounding box center [122, 334] width 76 height 33
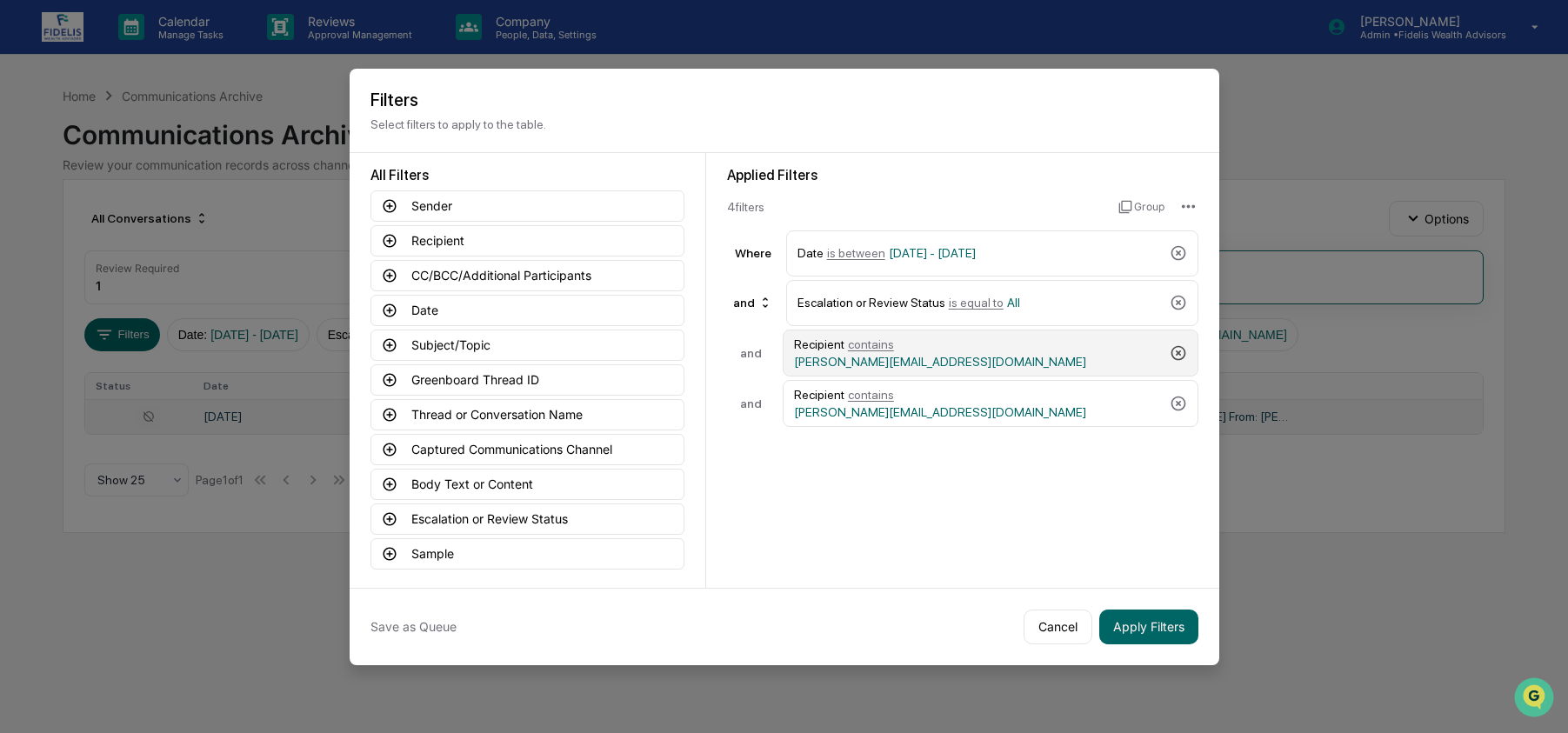
click at [1171, 352] on icon at bounding box center [1178, 352] width 14 height 14
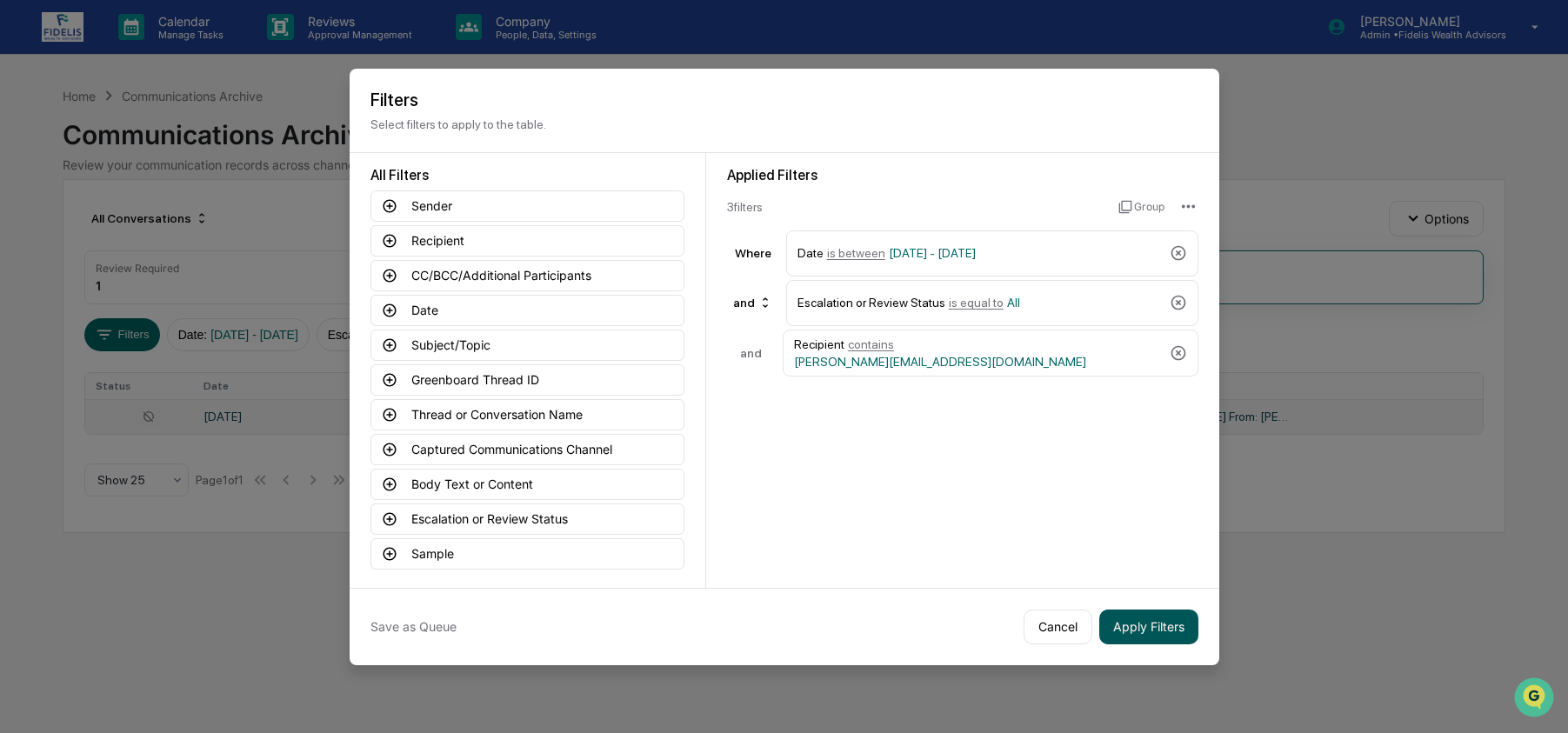
click at [1130, 628] on button "Apply Filters" at bounding box center [1149, 627] width 99 height 34
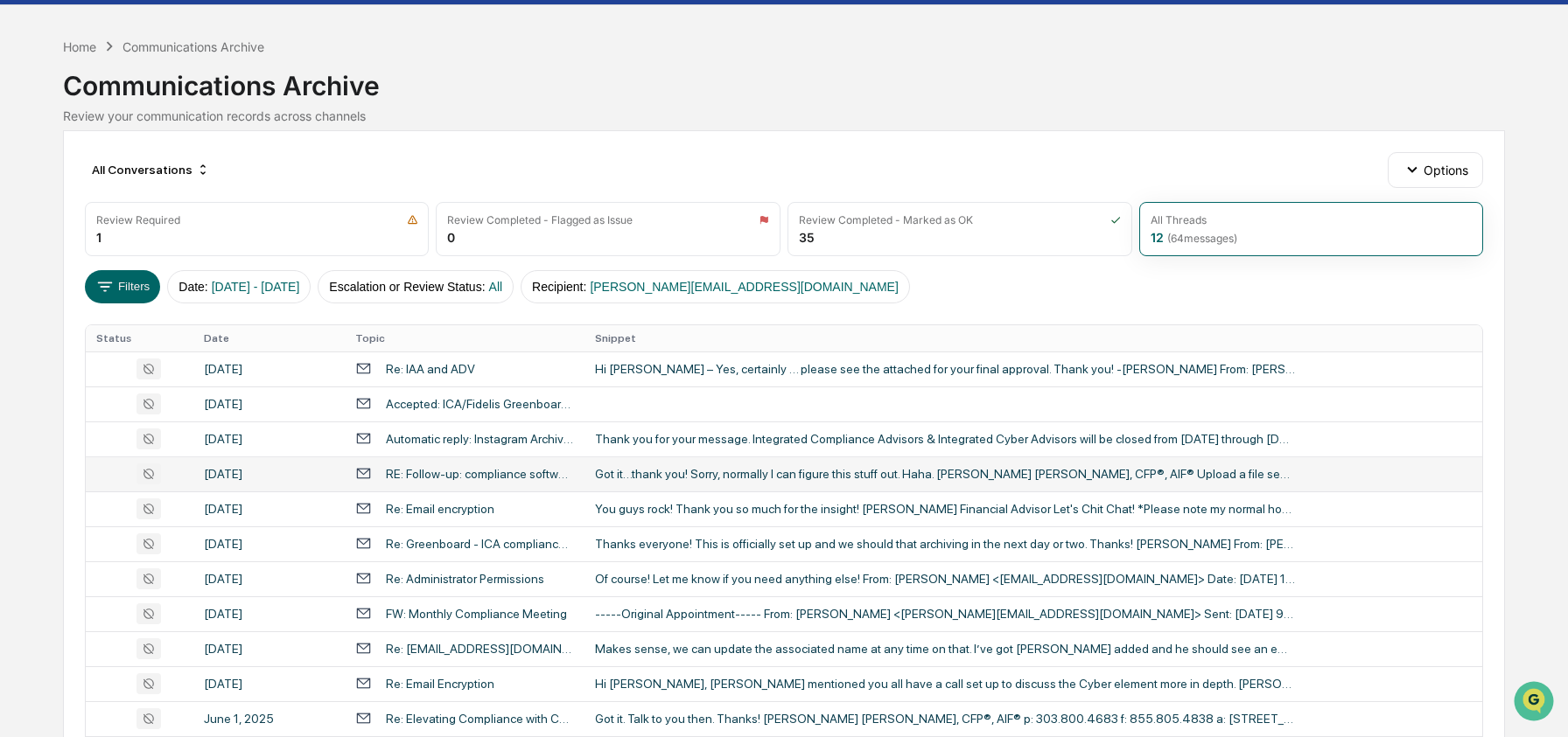
scroll to position [183, 0]
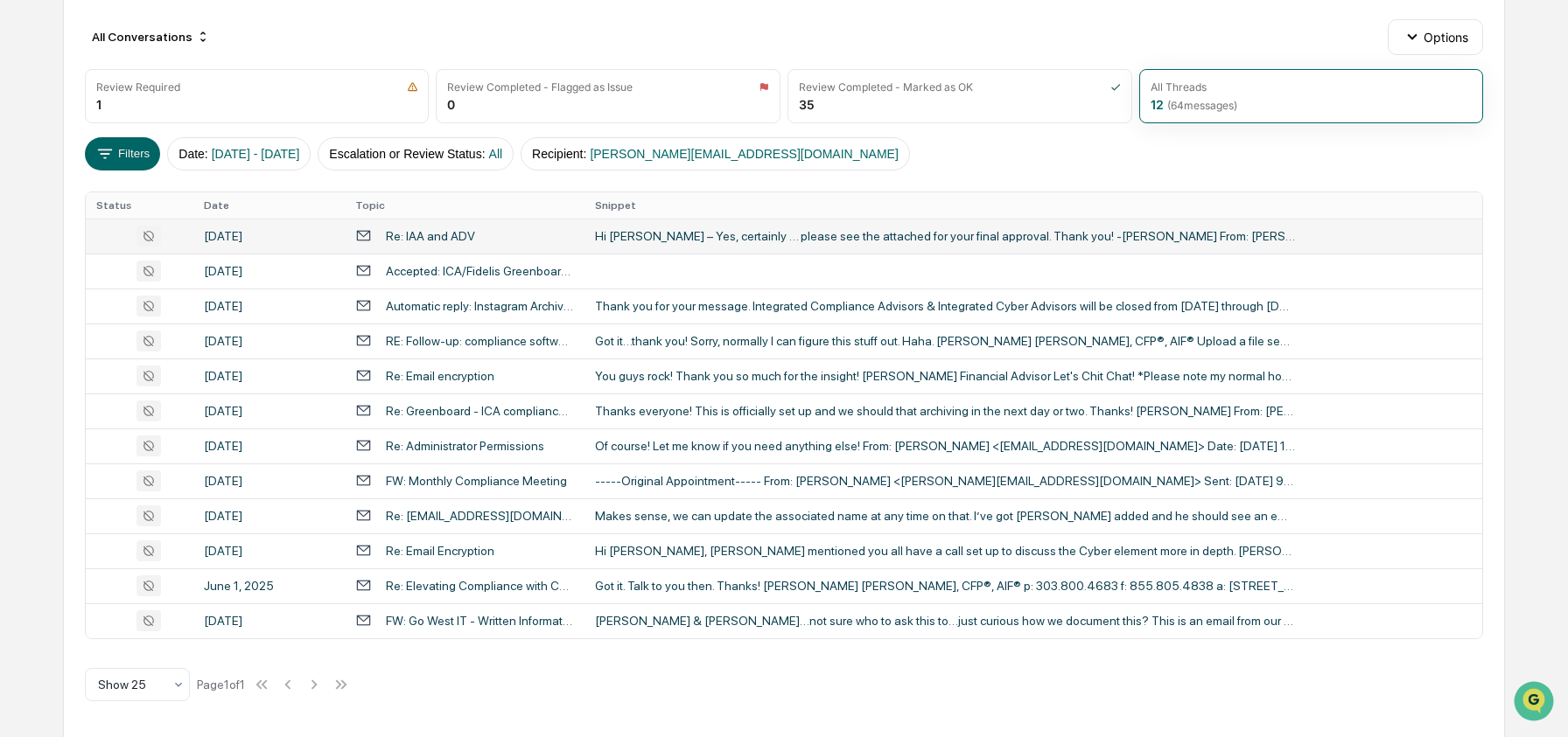
click at [538, 233] on div "Re: IAA and ADV" at bounding box center [465, 236] width 219 height 16
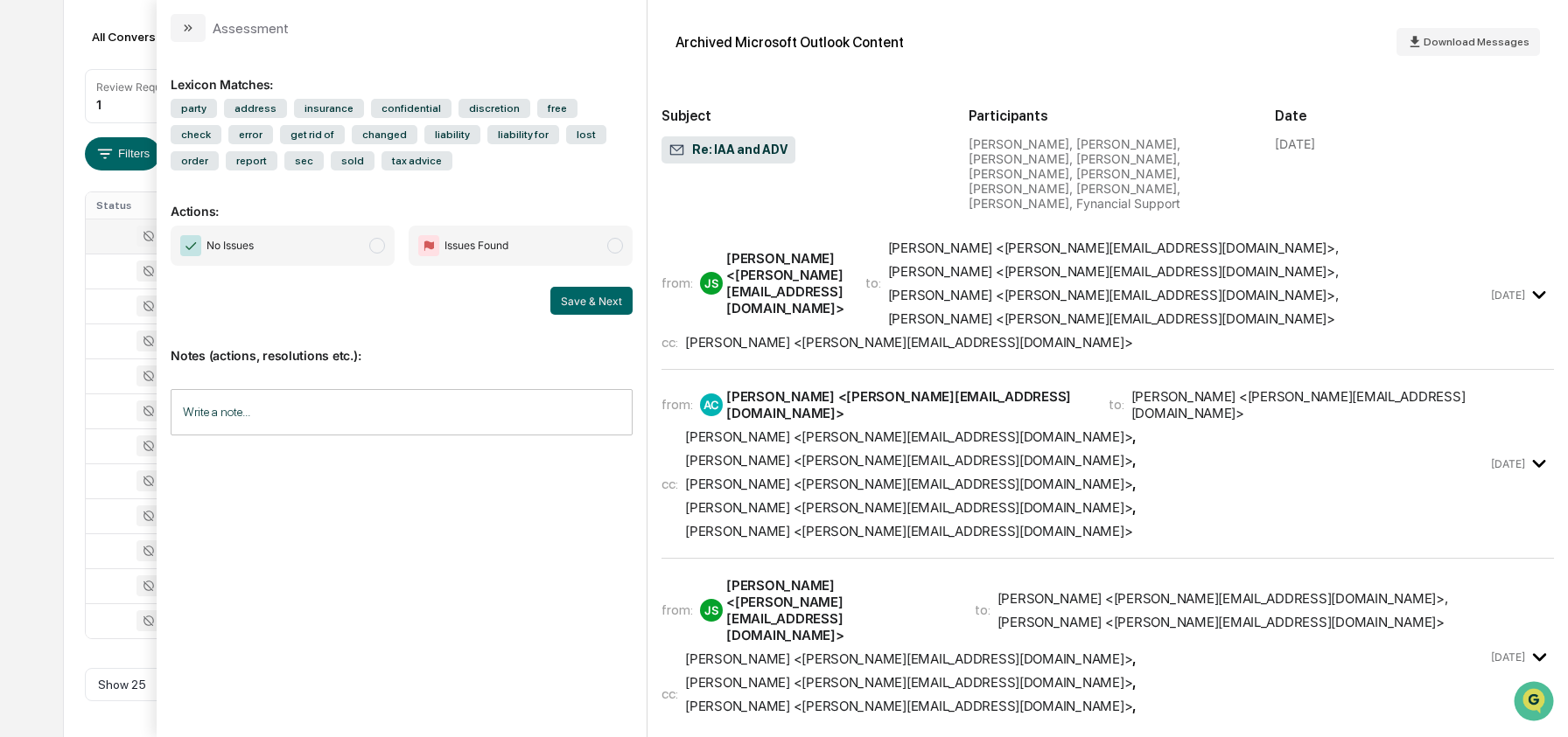
scroll to position [4466, 0]
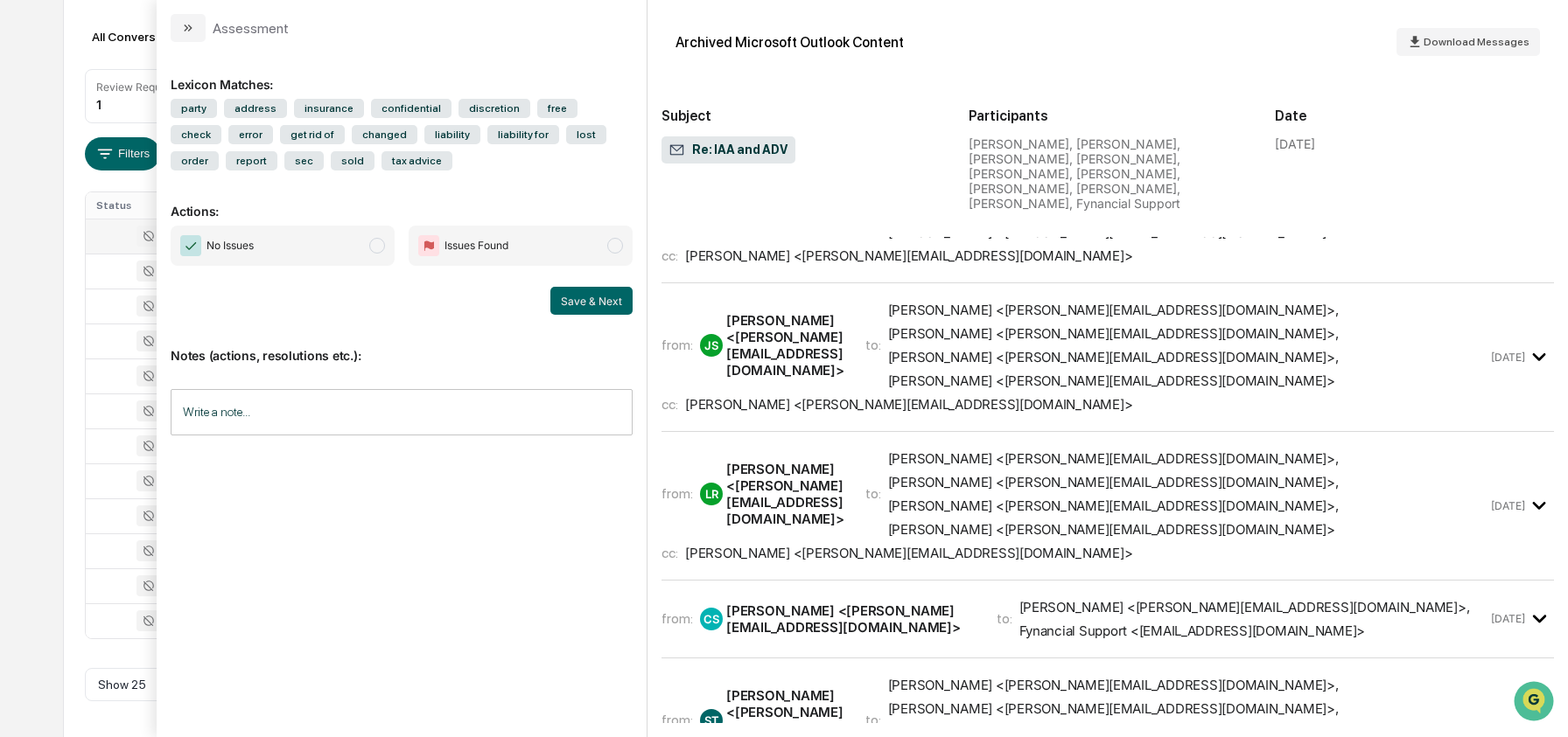
click at [41, 445] on div "Calendar Manage Tasks Reviews Approval Management Company People, Data, Setting…" at bounding box center [784, 277] width 1568 height 921
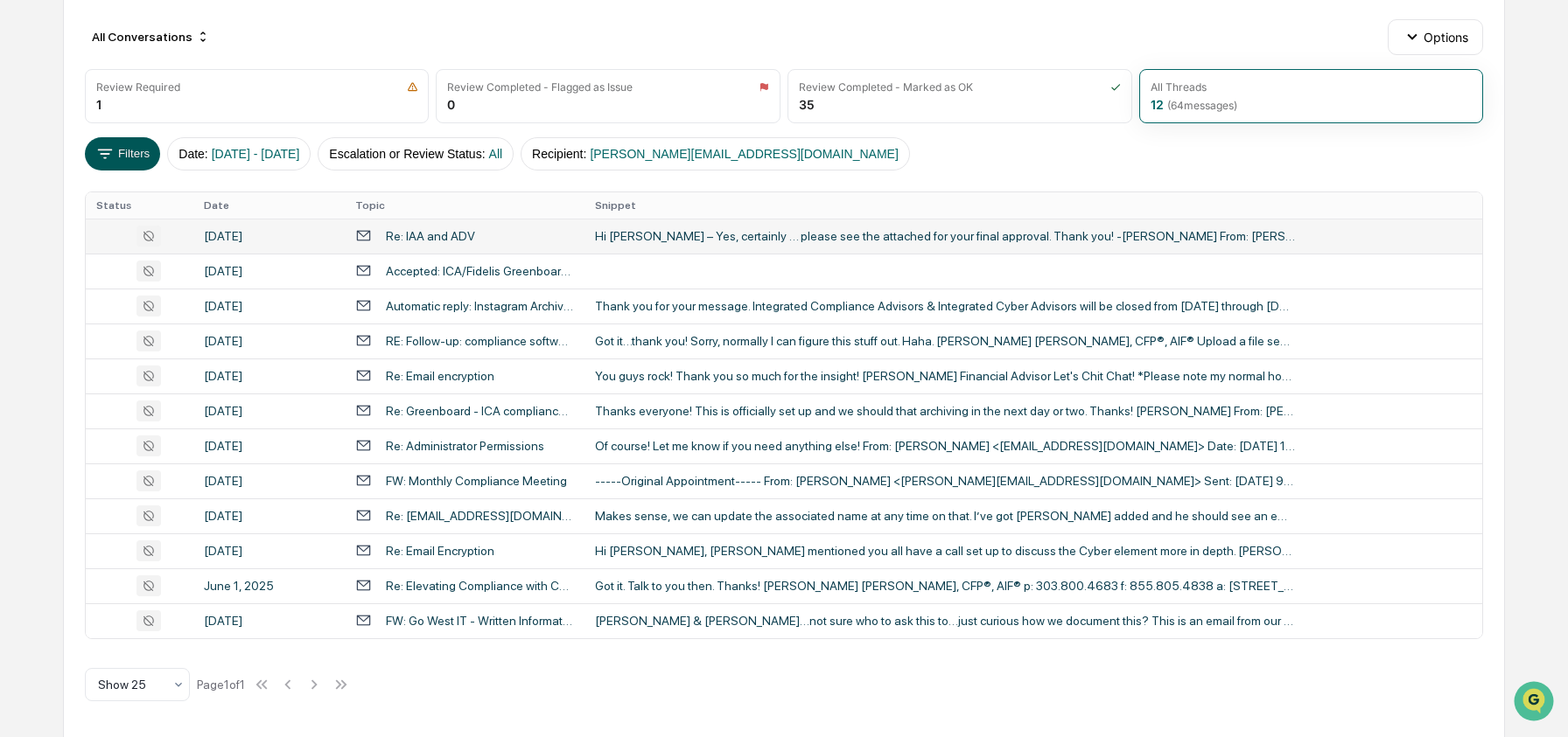
click at [146, 156] on button "Filters" at bounding box center [123, 154] width 77 height 33
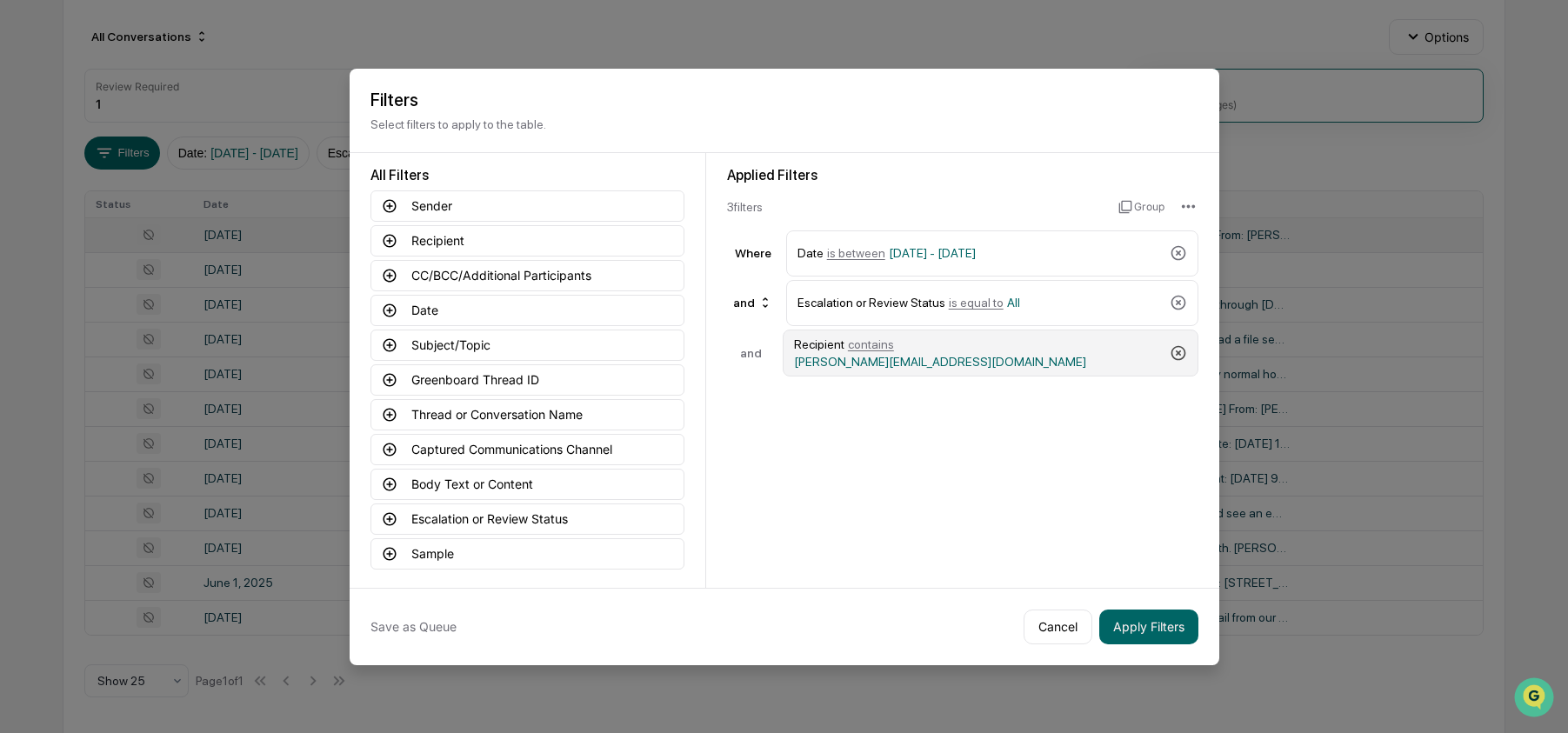
click at [1179, 354] on icon at bounding box center [1178, 352] width 17 height 17
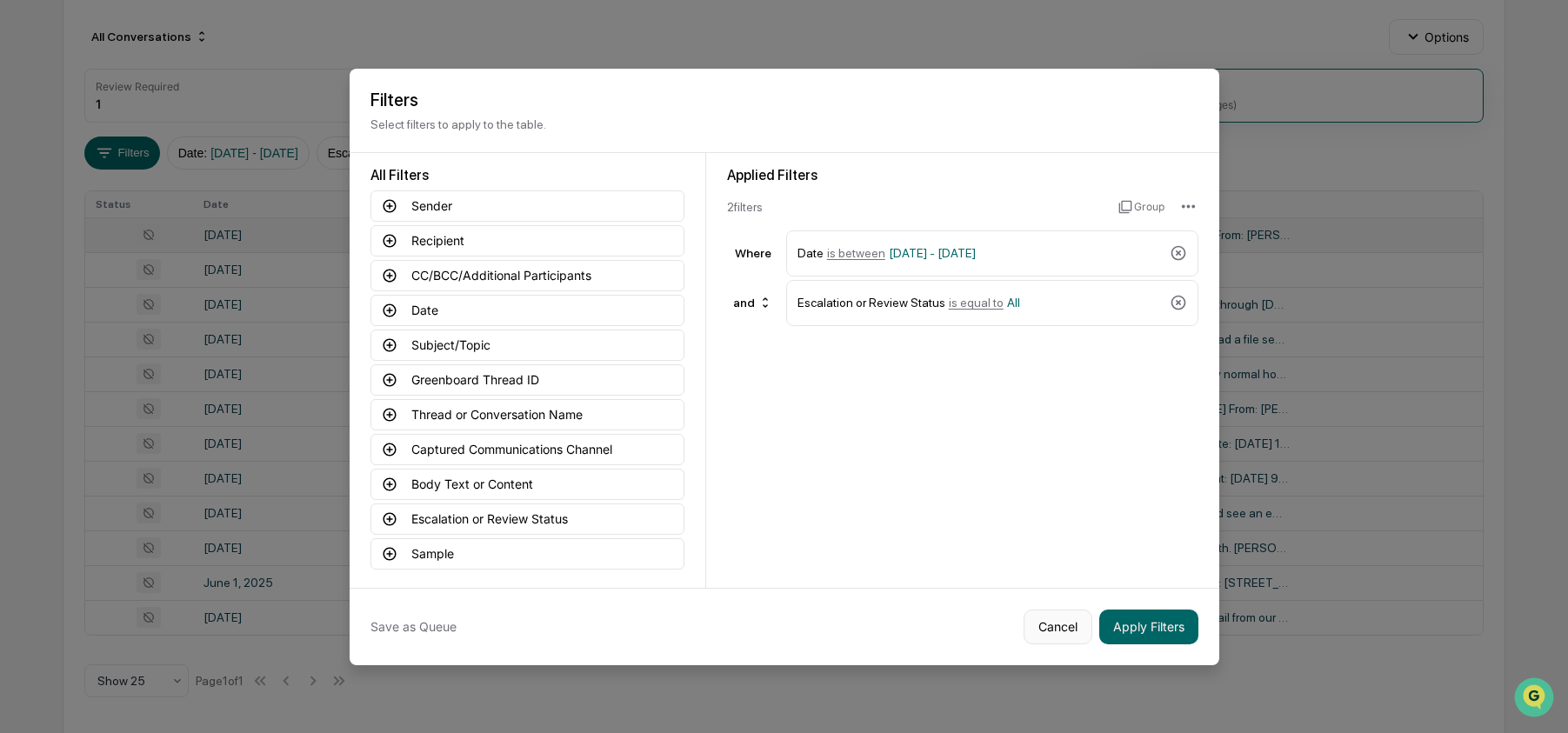
click at [1067, 633] on button "Cancel" at bounding box center [1058, 627] width 69 height 34
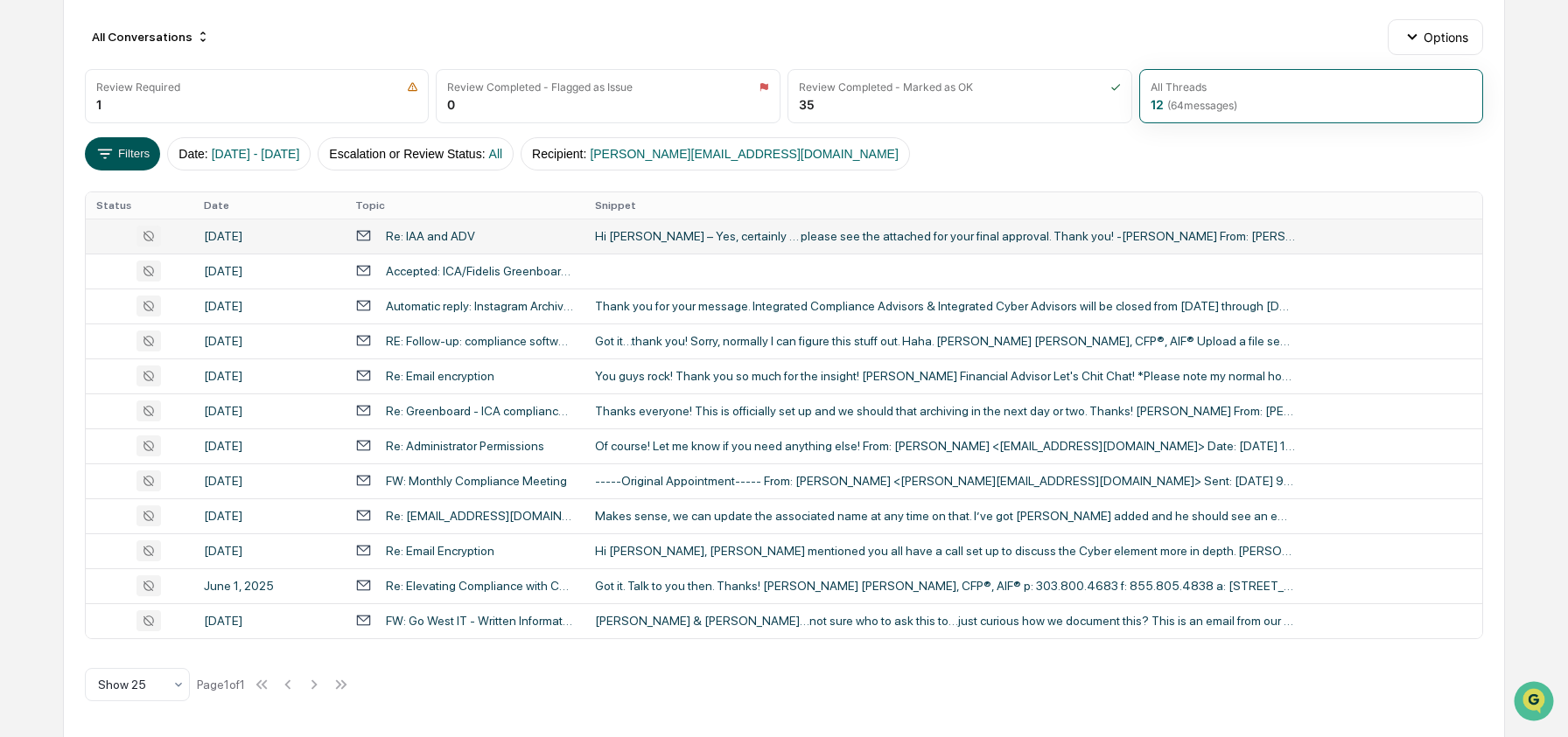
click at [111, 146] on icon at bounding box center [105, 153] width 19 height 19
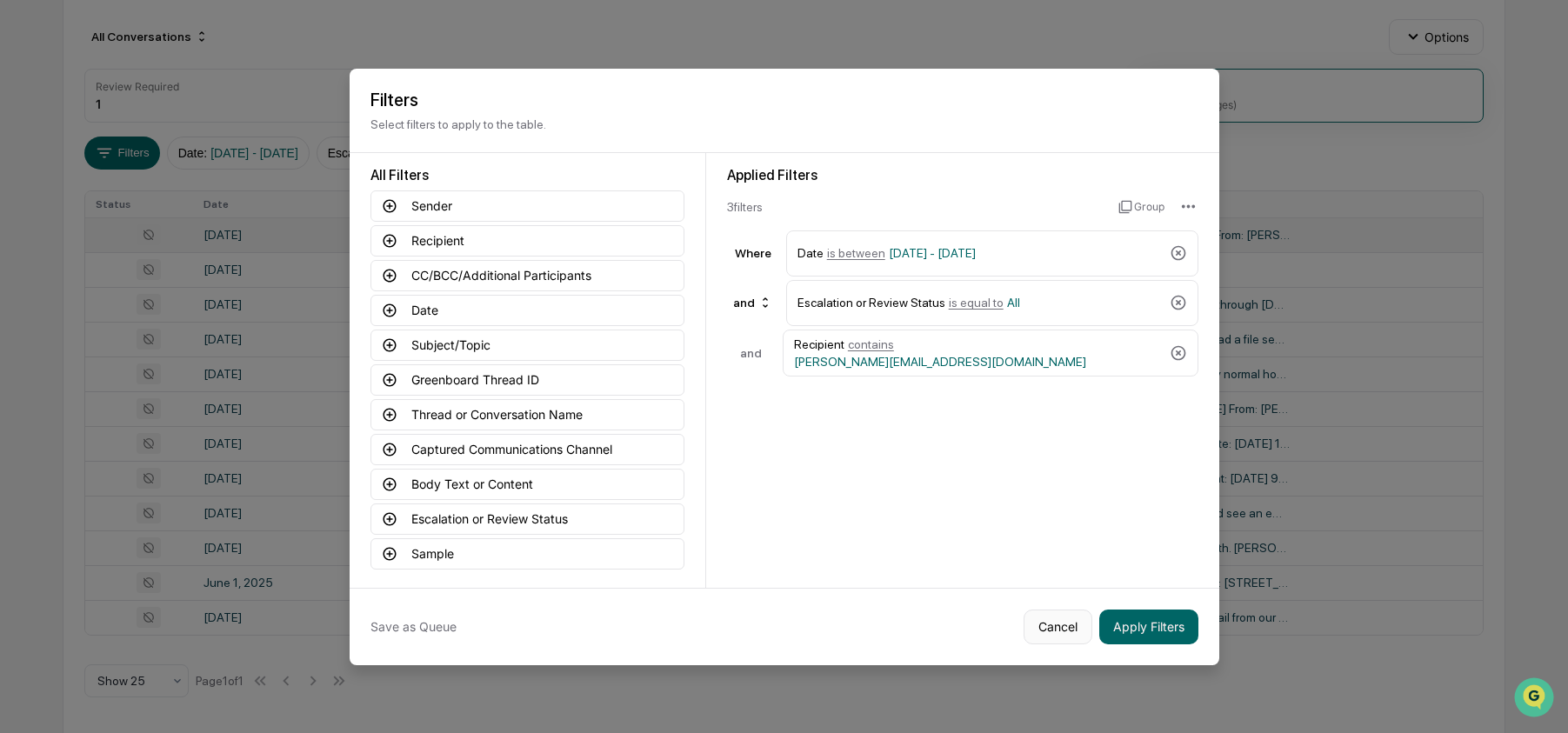
click at [1061, 633] on button "Cancel" at bounding box center [1058, 627] width 69 height 34
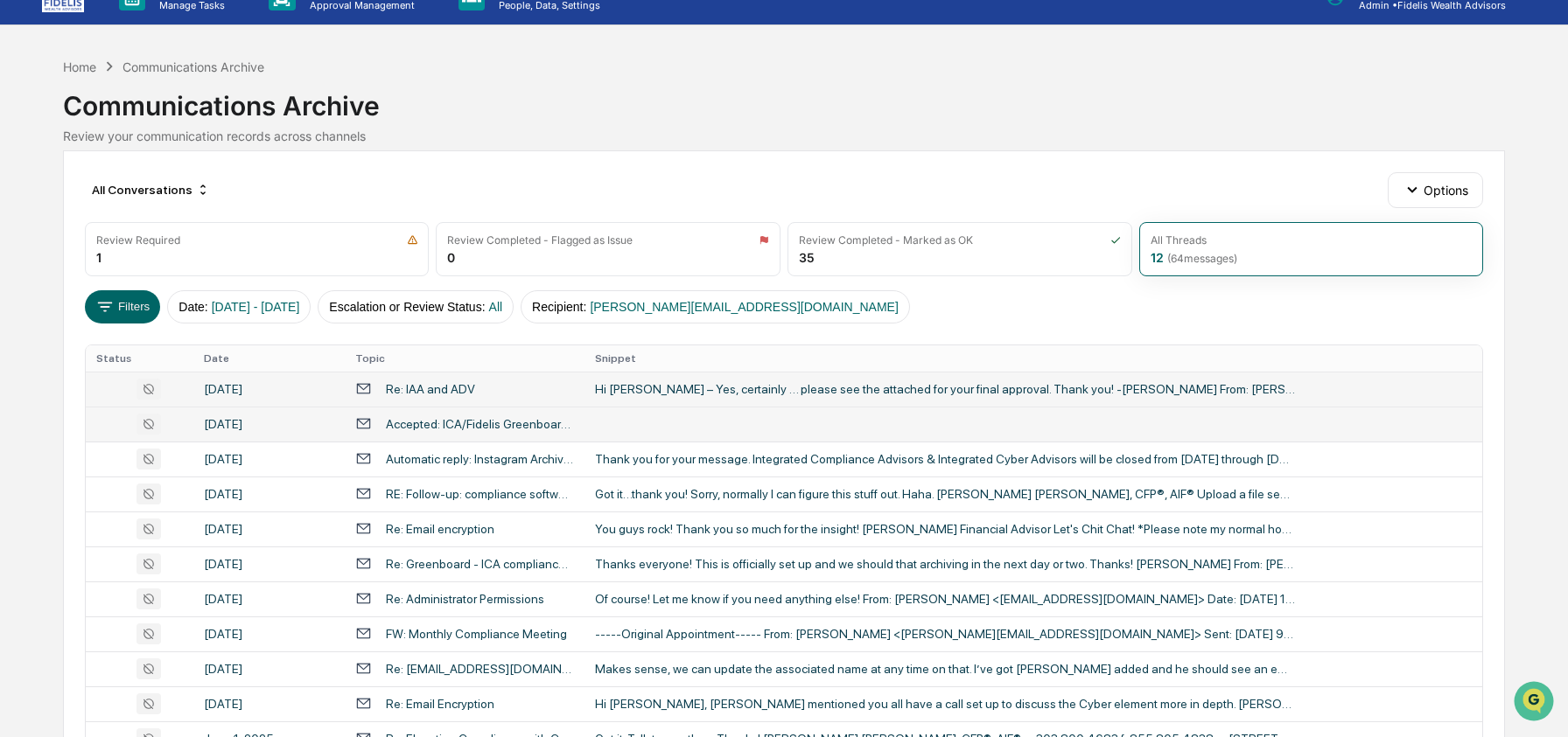
scroll to position [23, 0]
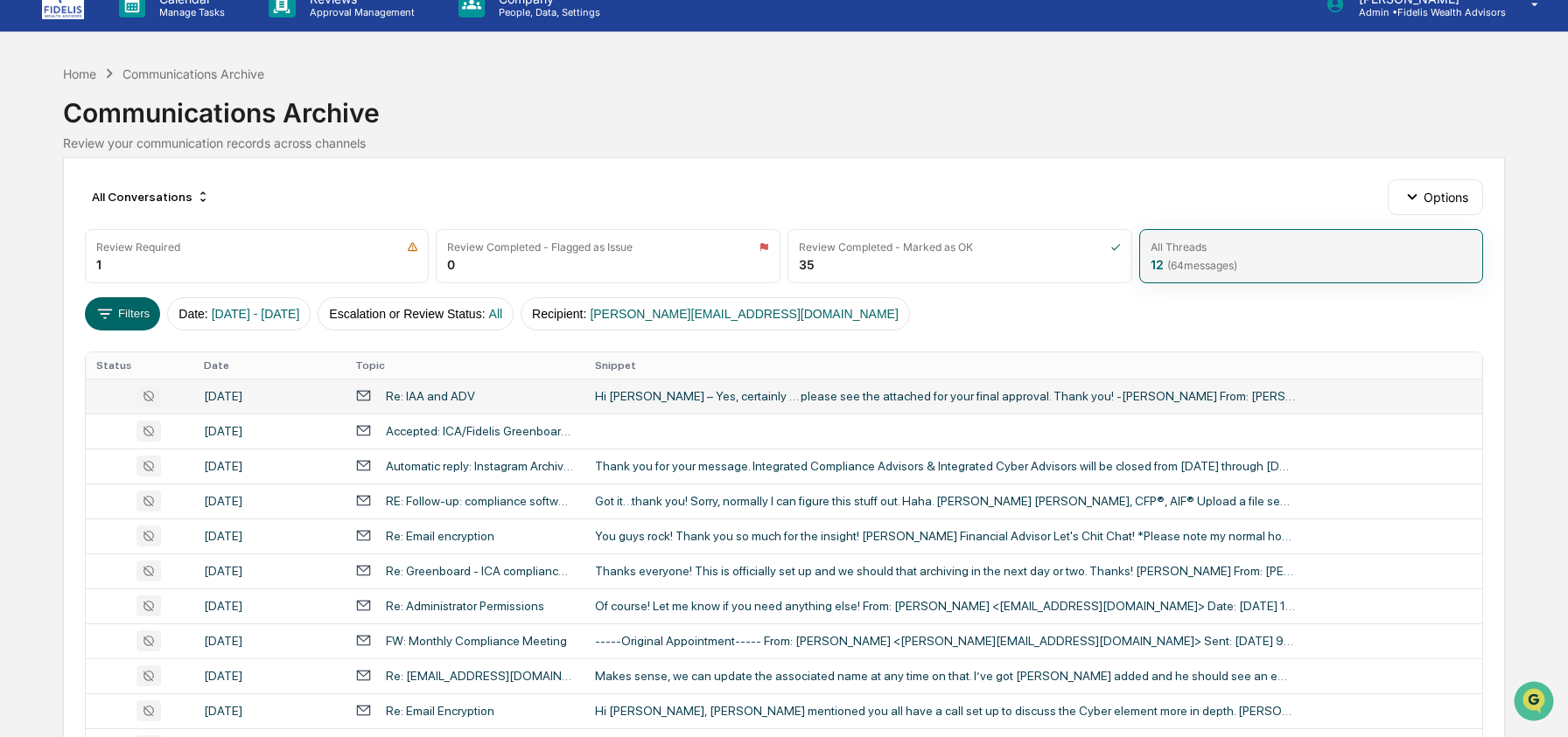
click at [1305, 272] on div "All Threads 12 ( 64 messages)" at bounding box center [1311, 257] width 344 height 55
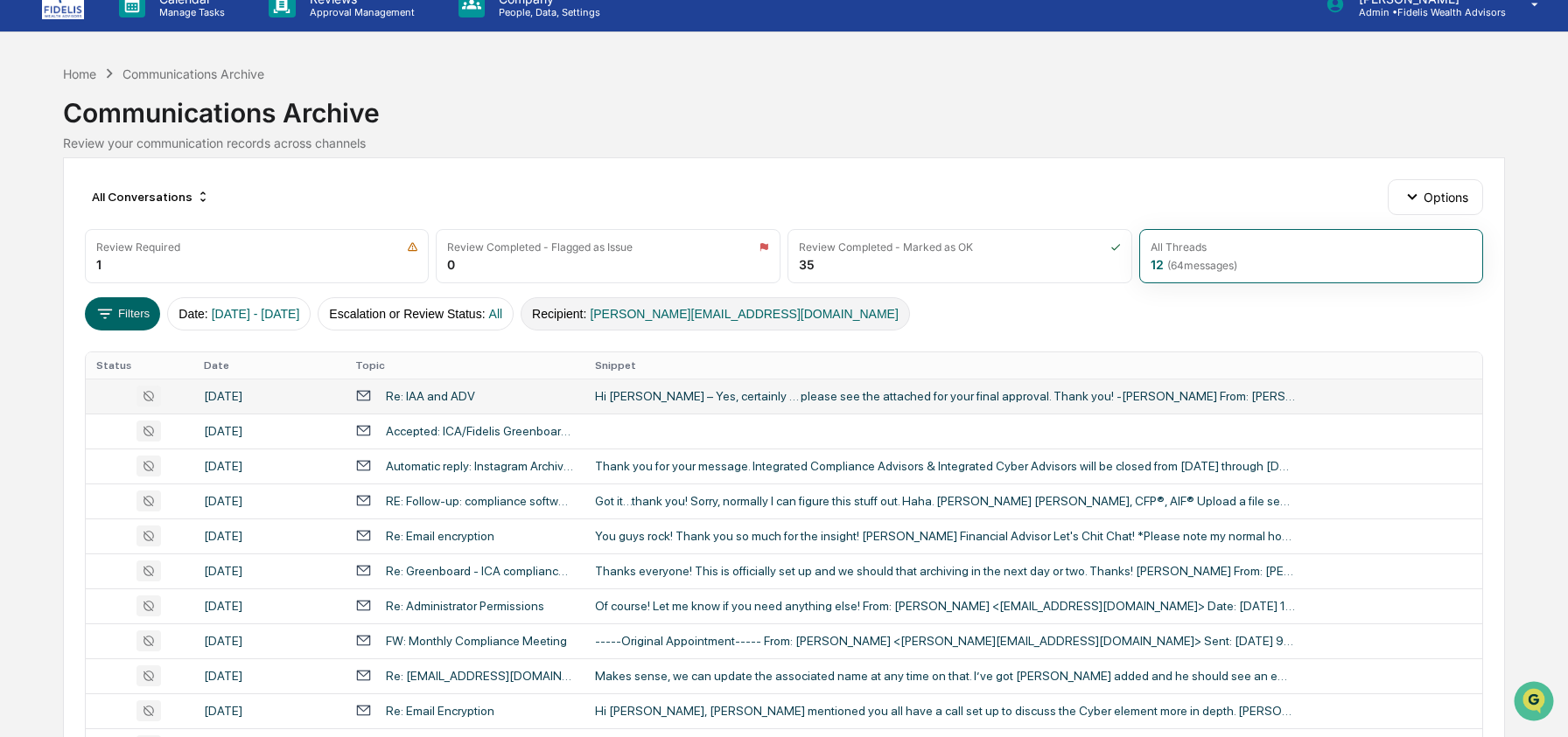
click at [728, 311] on span "[PERSON_NAME][EMAIL_ADDRESS][DOMAIN_NAME]" at bounding box center [743, 313] width 308 height 14
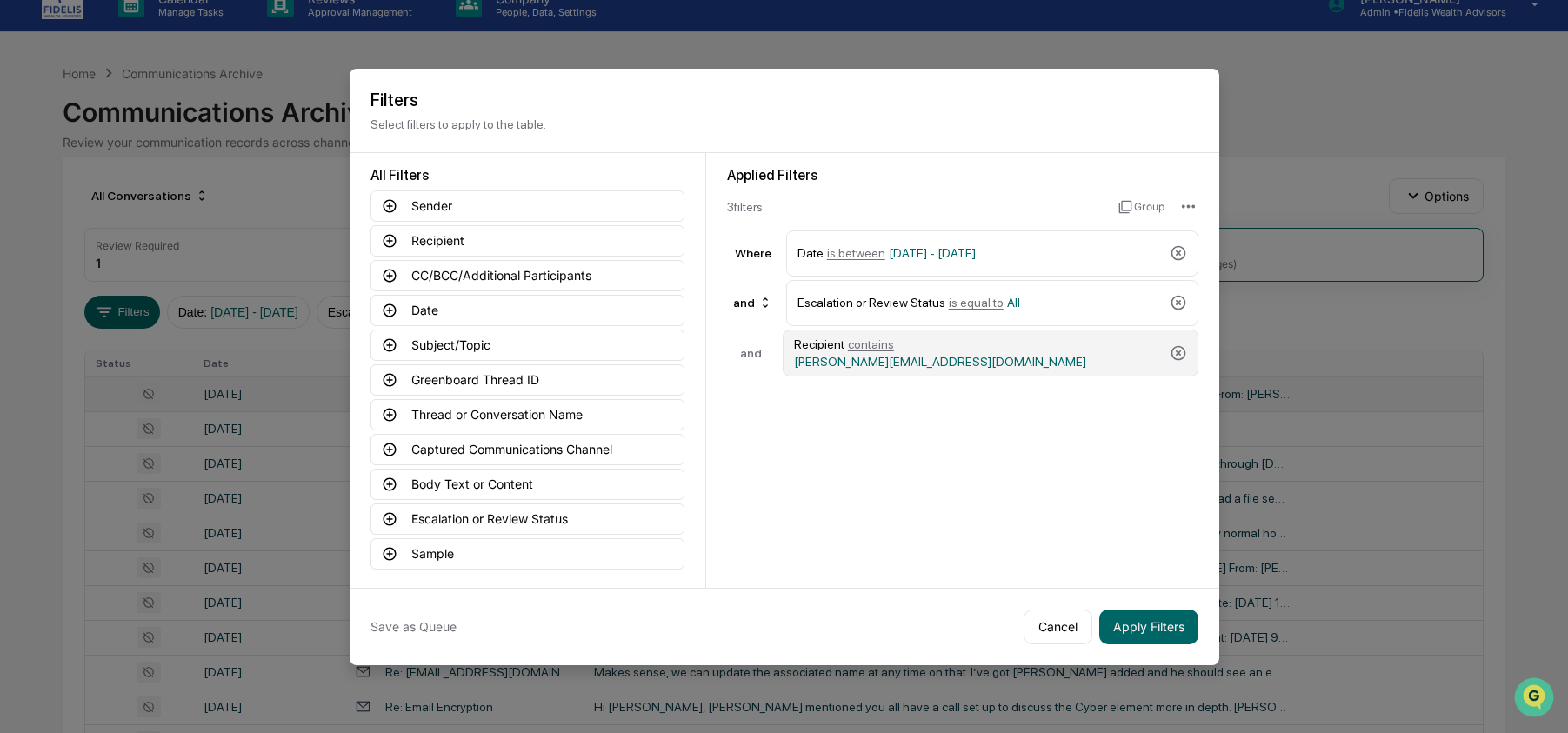
click at [1188, 352] on div "Recipient contains [PERSON_NAME][EMAIL_ADDRESS][DOMAIN_NAME]" at bounding box center [990, 353] width 416 height 47
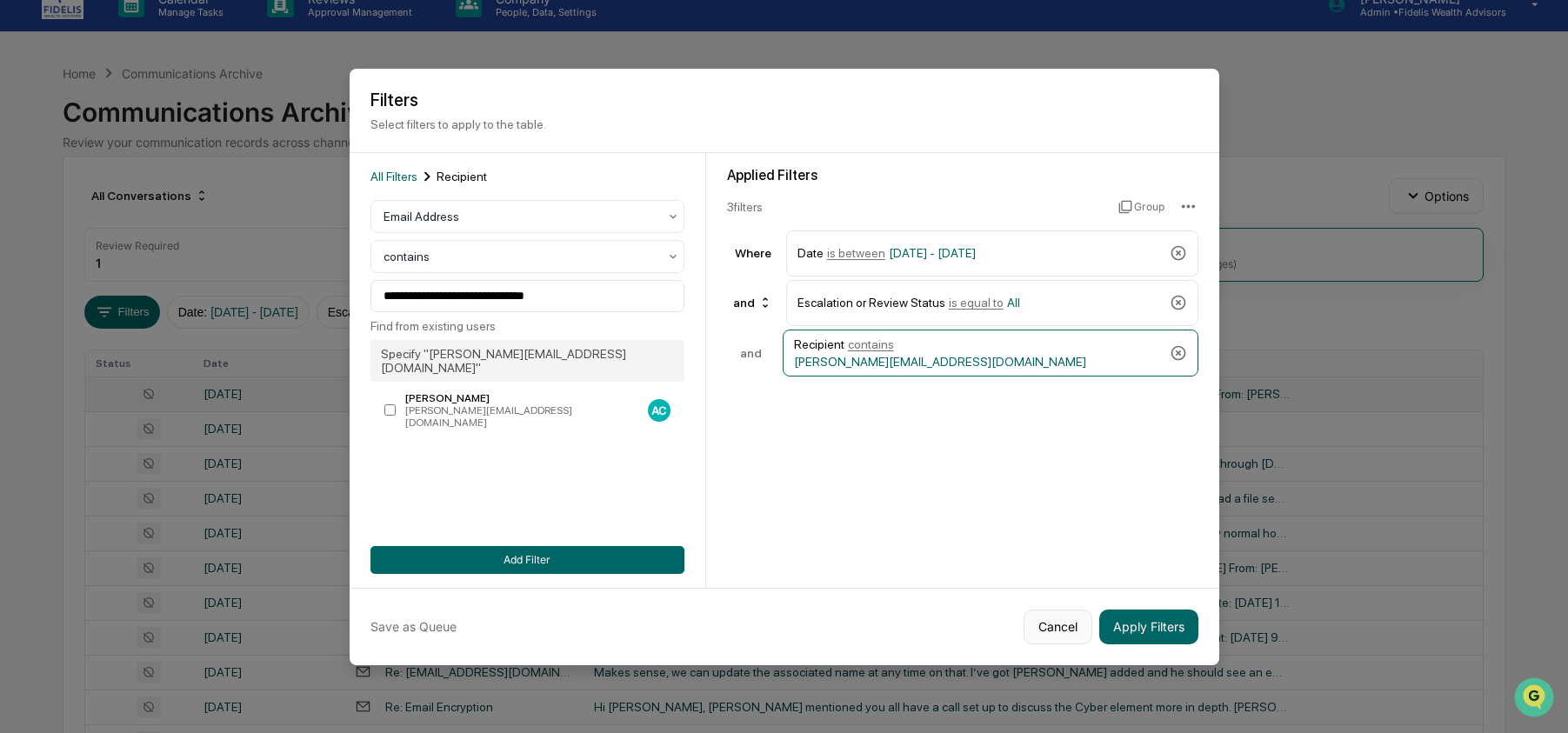
click at [1057, 631] on button "Cancel" at bounding box center [1058, 627] width 69 height 34
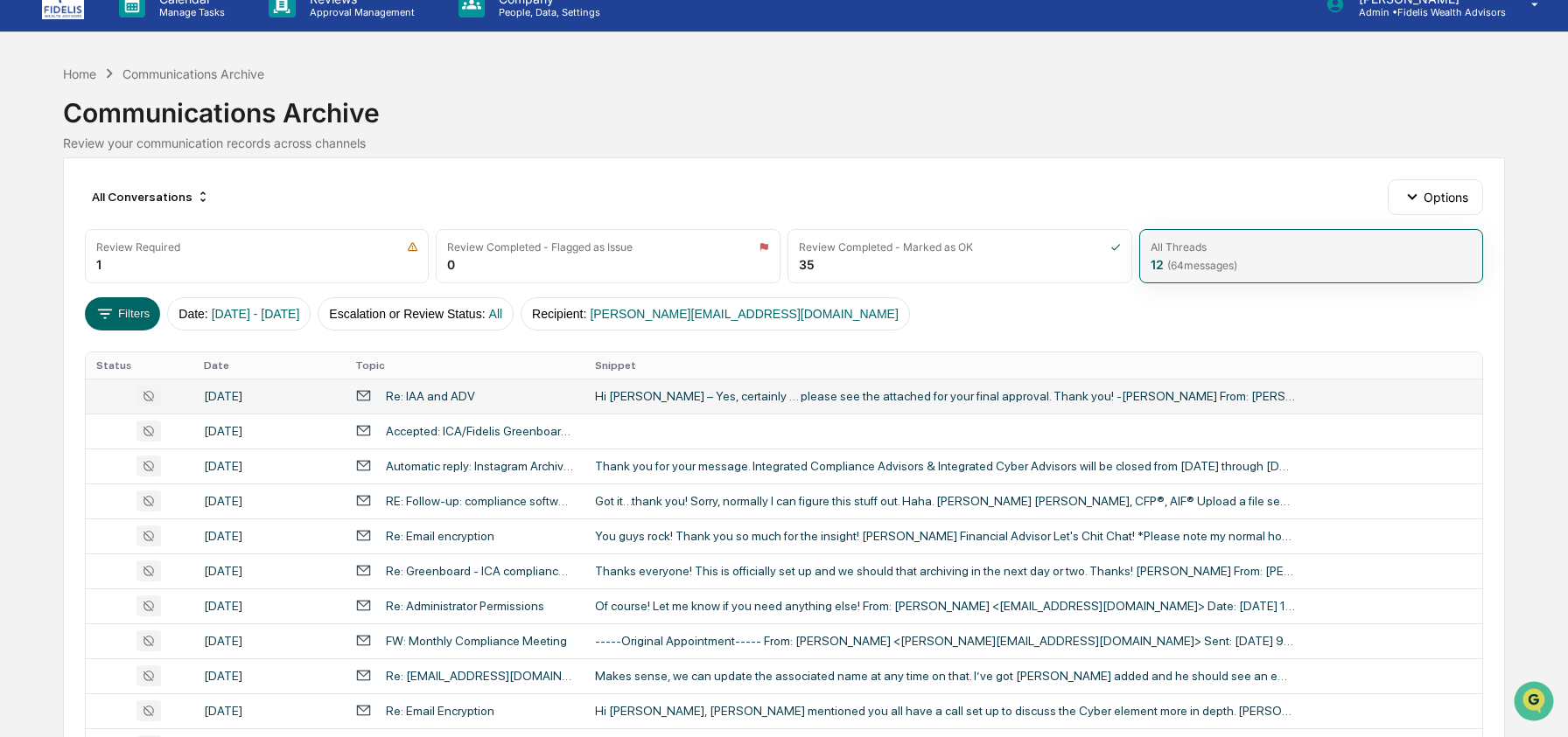
click at [1303, 261] on div "All Threads 12 ( 64 messages)" at bounding box center [1311, 257] width 344 height 55
click at [1201, 264] on span "( 64 messages)" at bounding box center [1202, 265] width 70 height 13
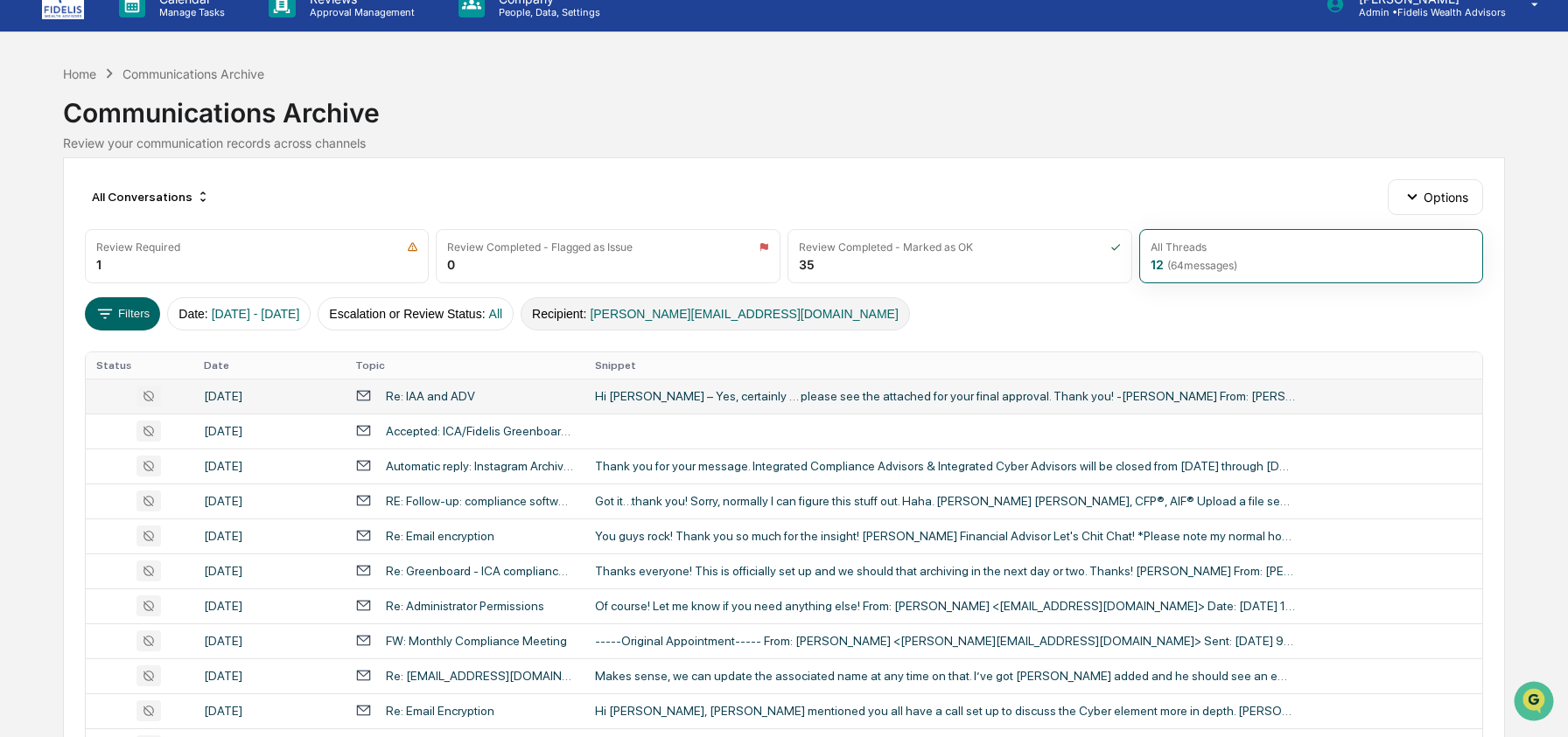
click at [623, 314] on button "Recipient : [PERSON_NAME][EMAIL_ADDRESS][DOMAIN_NAME]" at bounding box center [714, 313] width 389 height 33
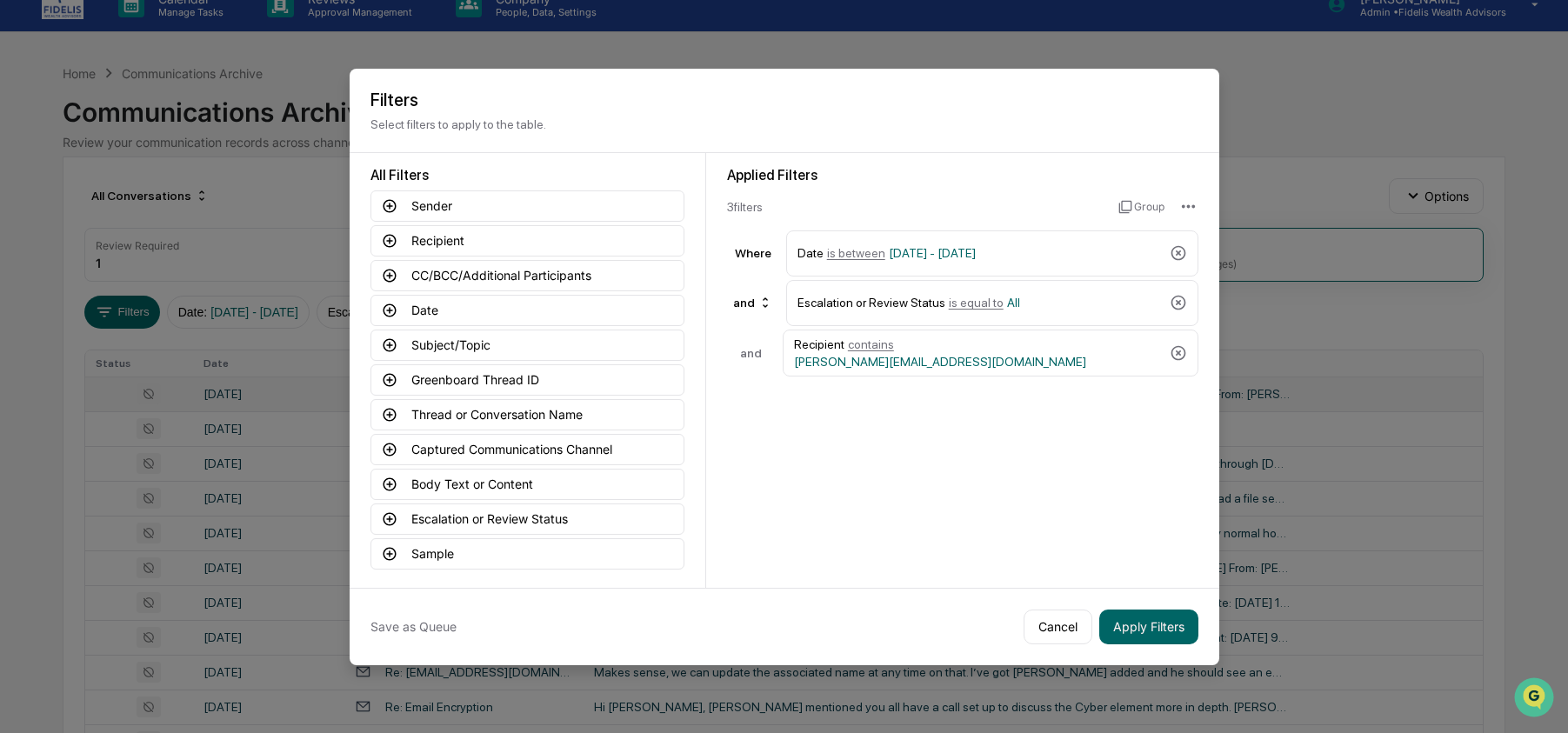
click at [1185, 353] on icon at bounding box center [1178, 352] width 17 height 17
click at [1163, 621] on button "Apply Filters" at bounding box center [1149, 627] width 99 height 34
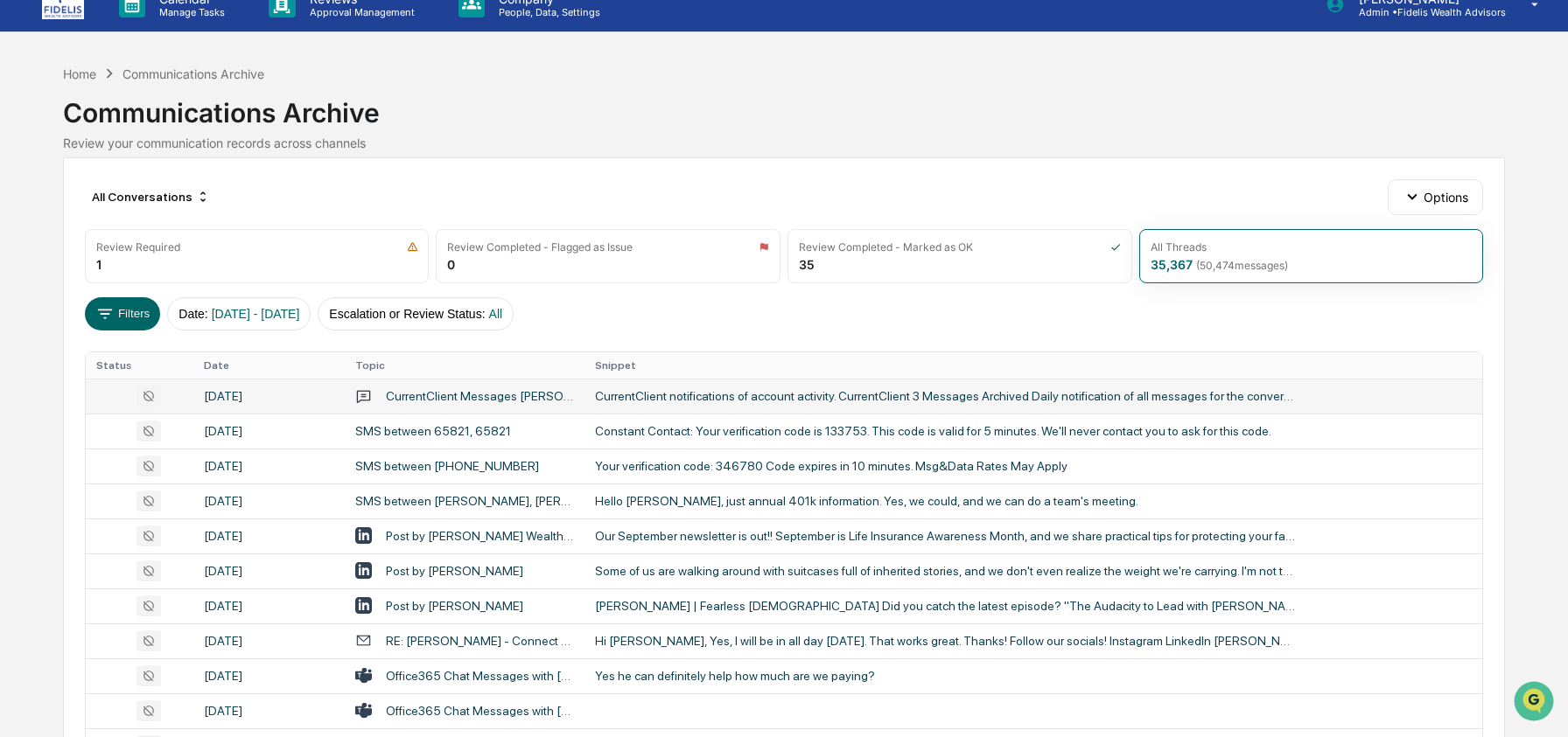
click at [577, 402] on td "CurrentClient Messages [PERSON_NAME] 1 303 9188798" at bounding box center [464, 396] width 240 height 35
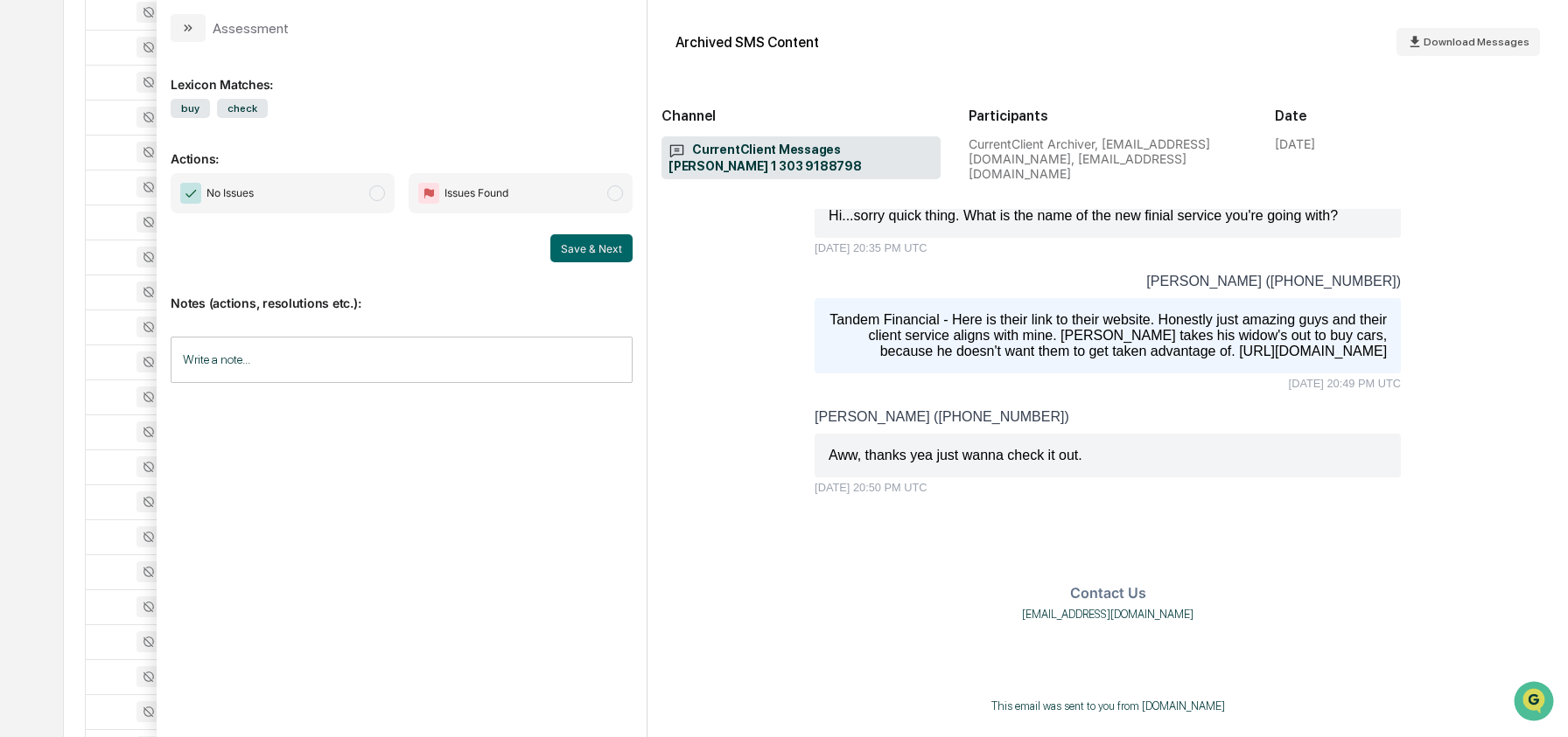
scroll to position [524, 0]
click at [196, 30] on button "modal" at bounding box center [188, 27] width 35 height 28
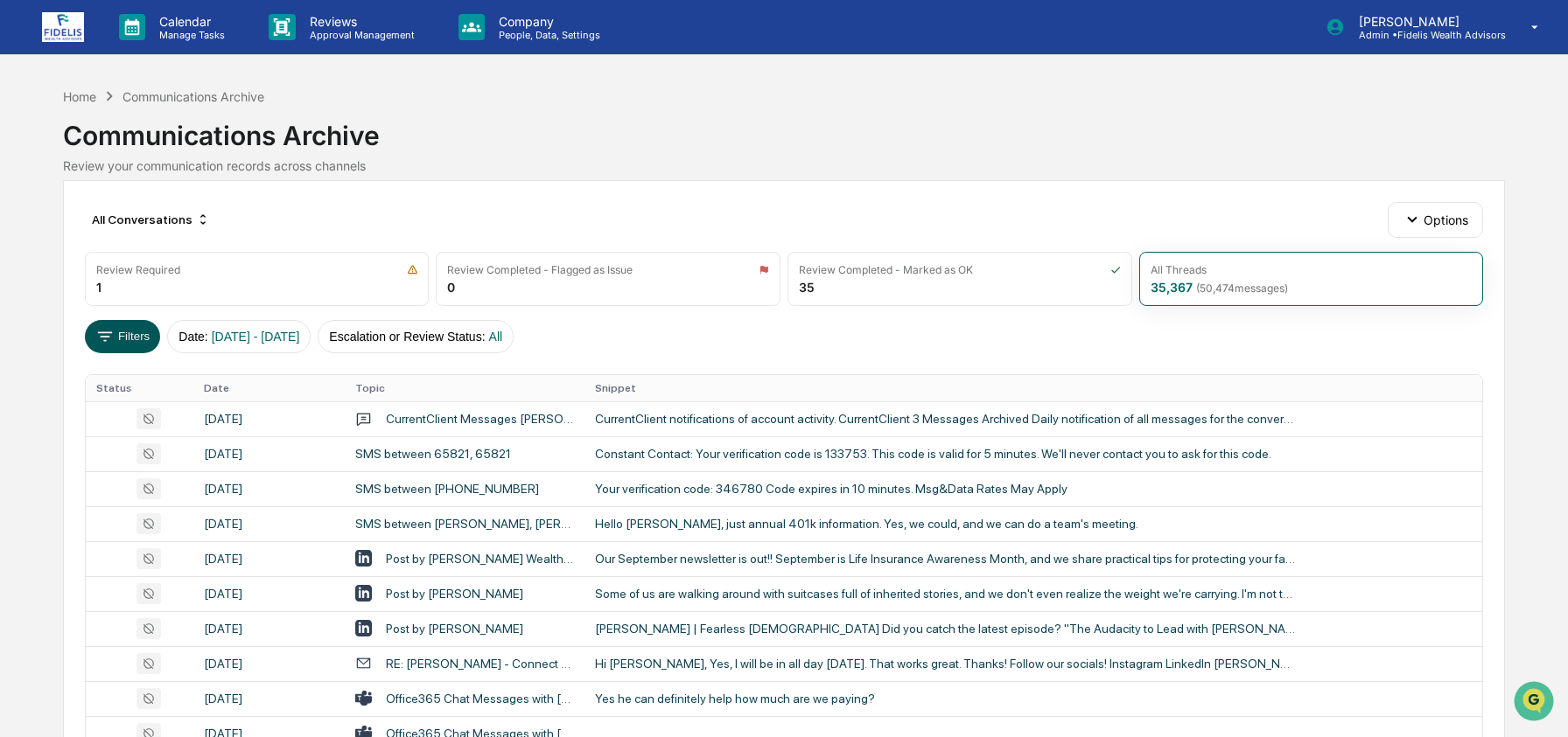
click at [116, 337] on button "Filters" at bounding box center [123, 336] width 77 height 33
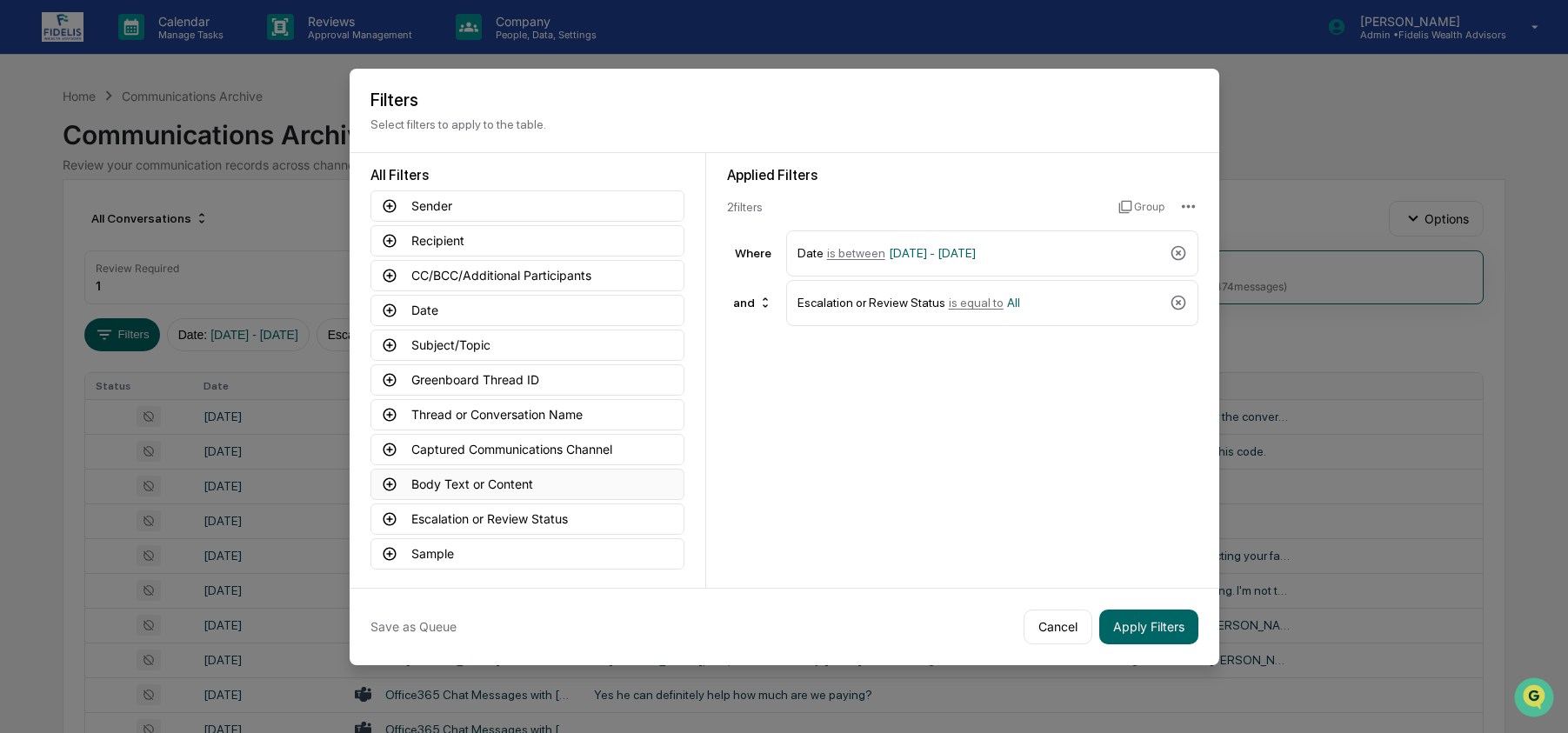
click at [563, 477] on button "Body Text or Content" at bounding box center [527, 484] width 314 height 32
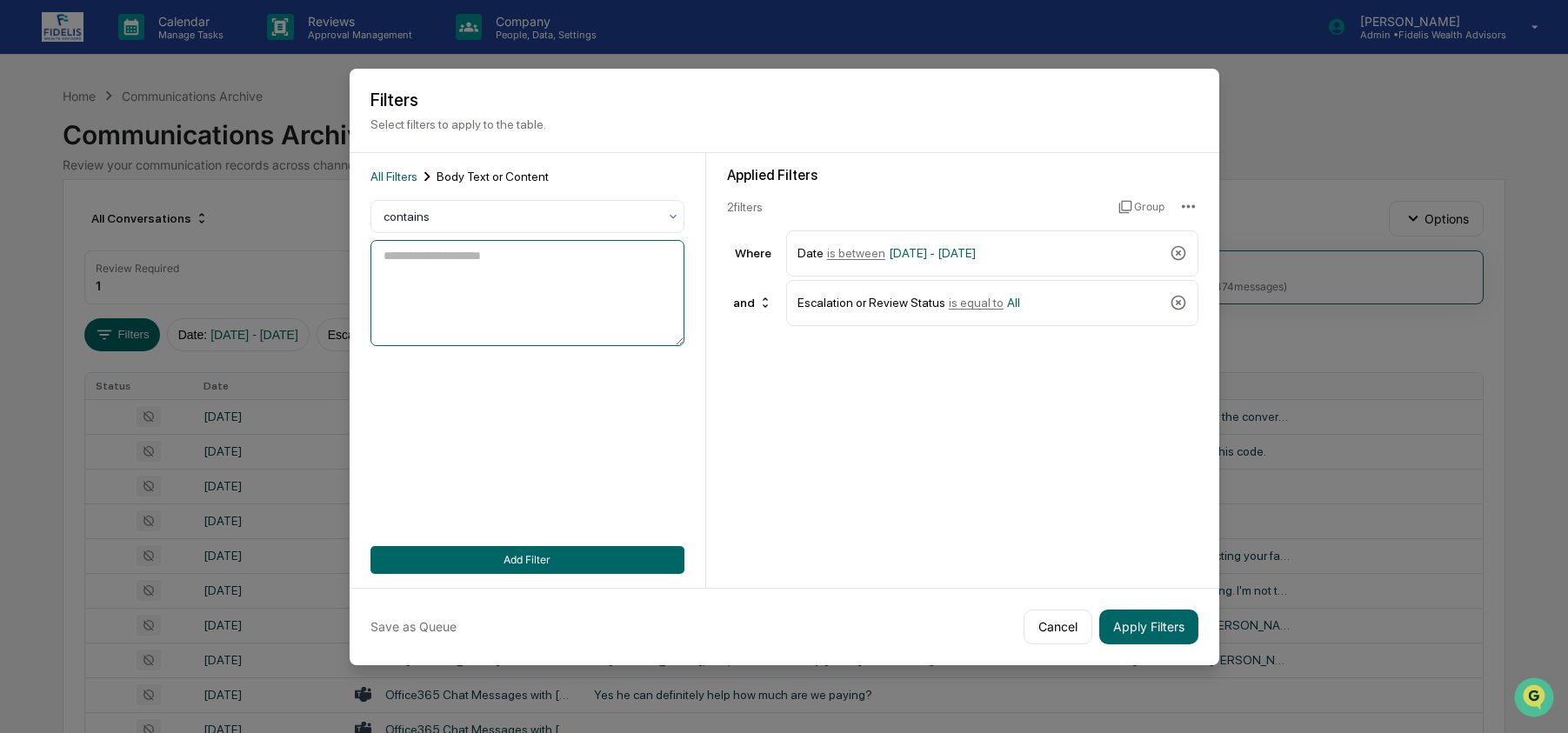
click at [512, 273] on textarea at bounding box center [527, 293] width 314 height 106
type textarea "******"
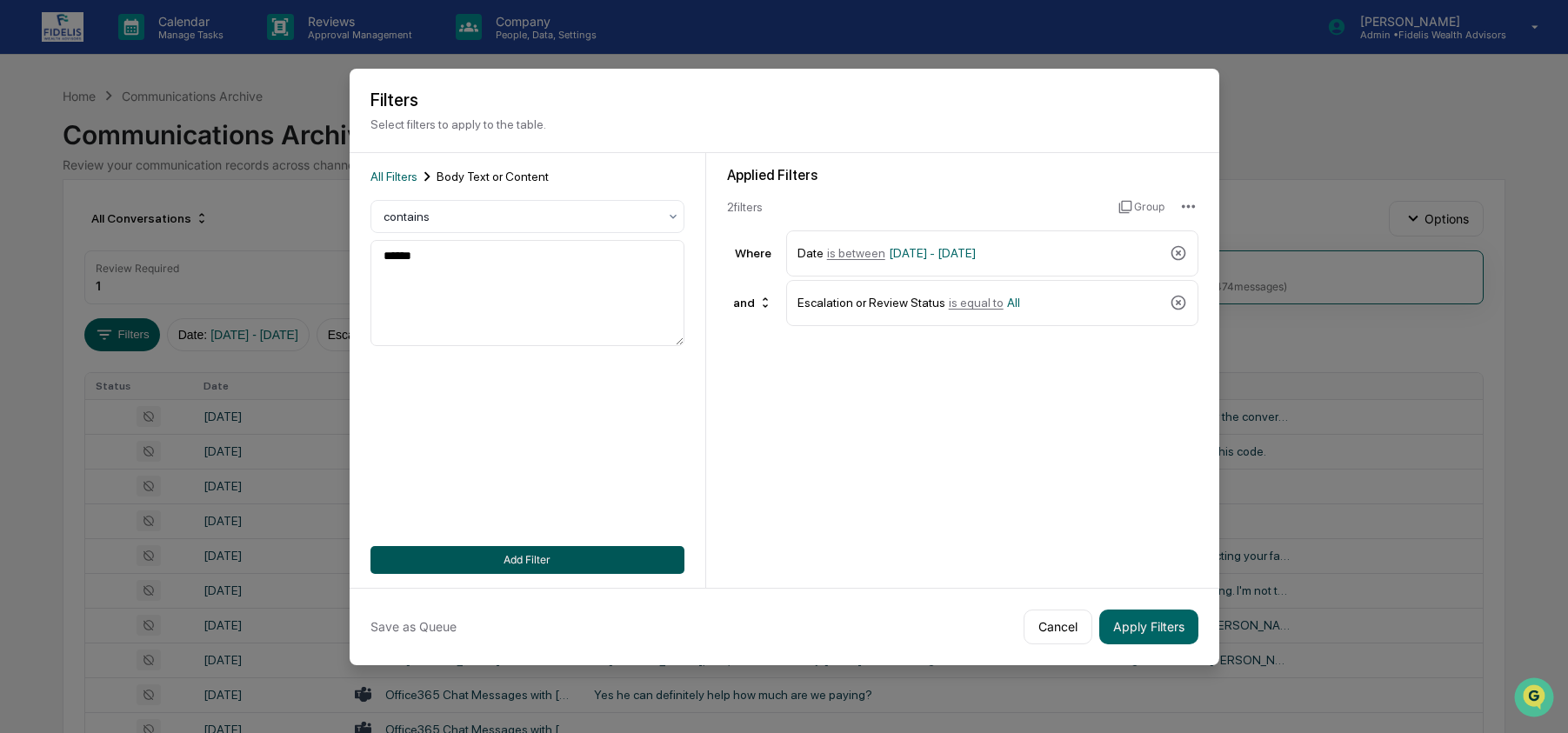
click at [582, 566] on button "Add Filter" at bounding box center [527, 560] width 314 height 28
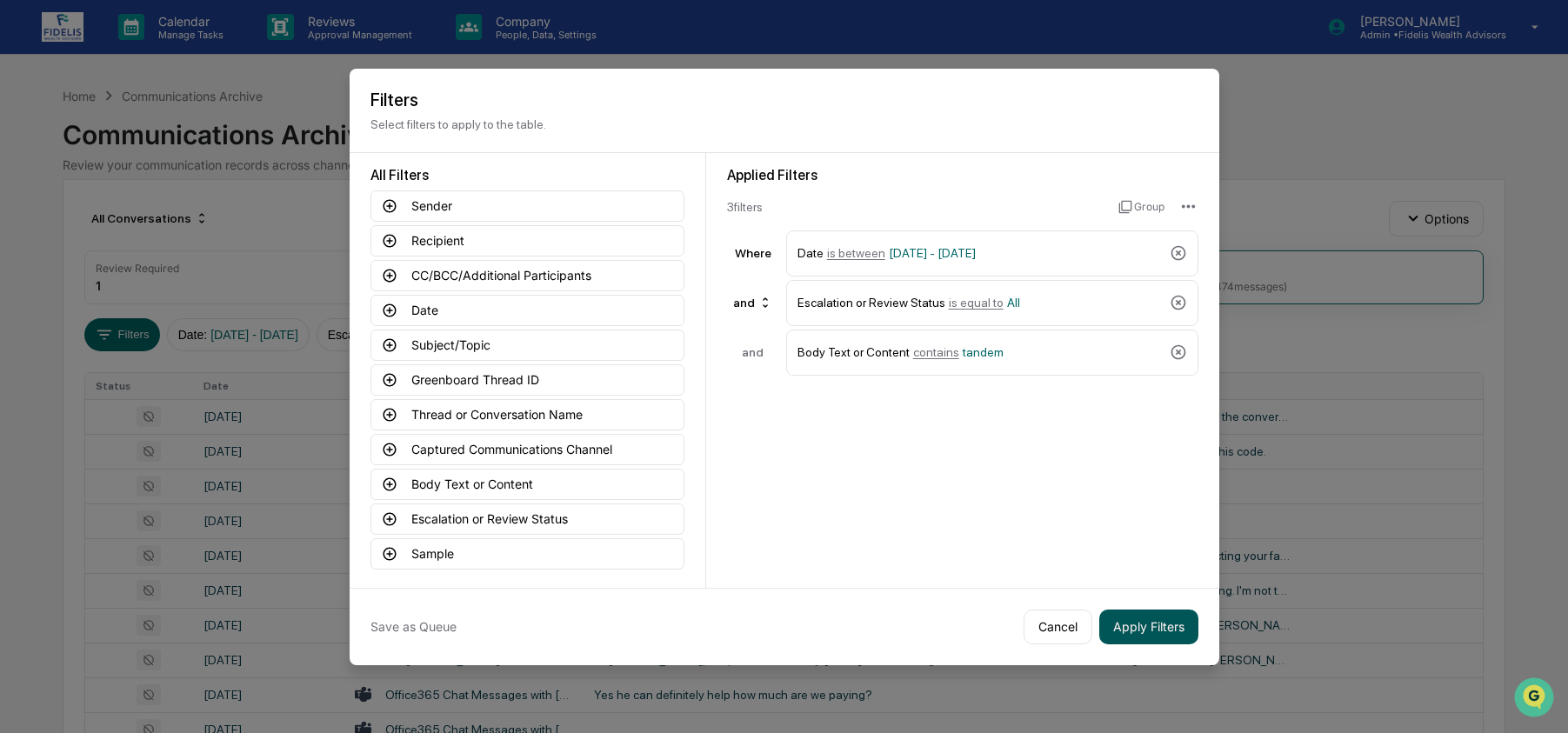
click at [1150, 622] on button "Apply Filters" at bounding box center [1149, 627] width 99 height 34
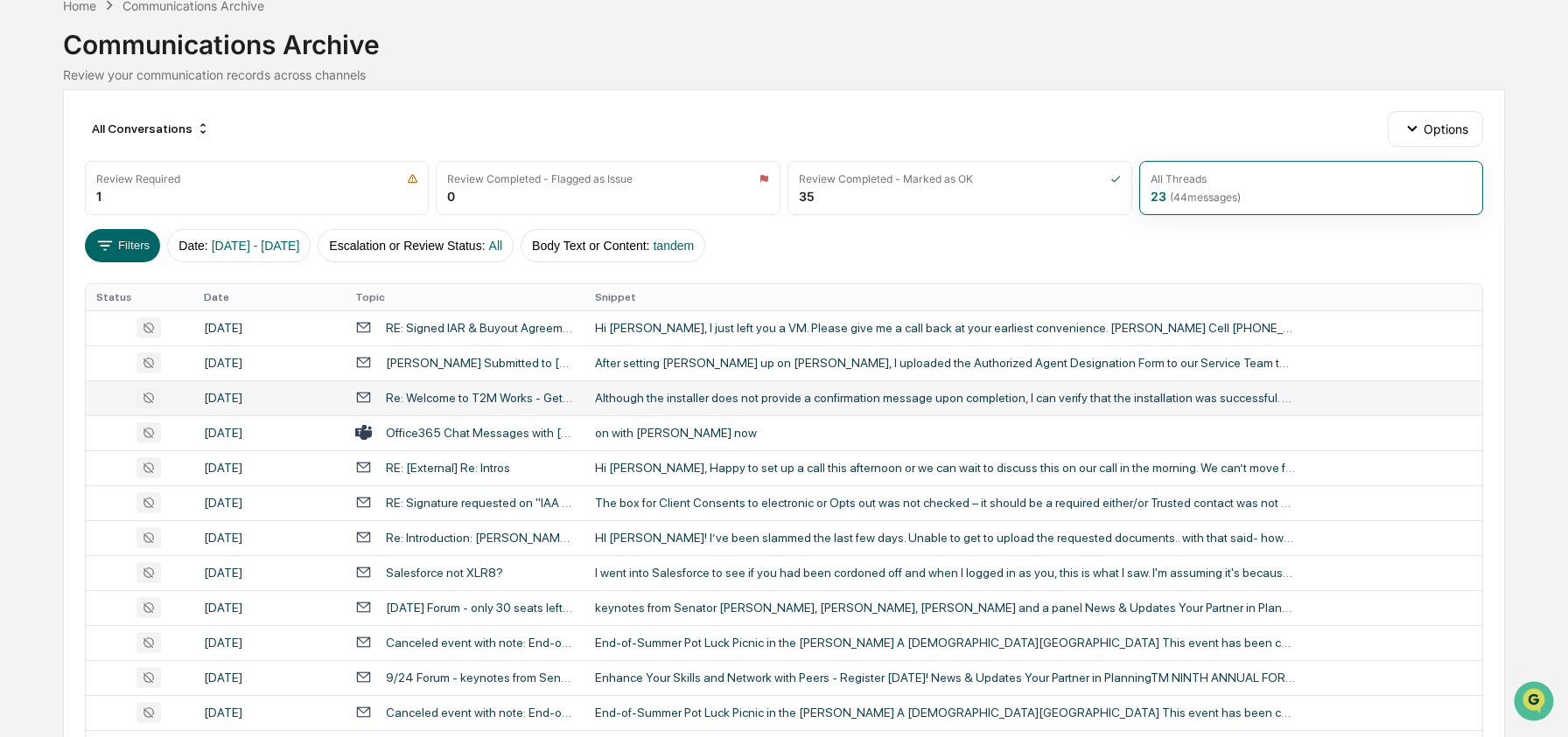
scroll to position [95, 0]
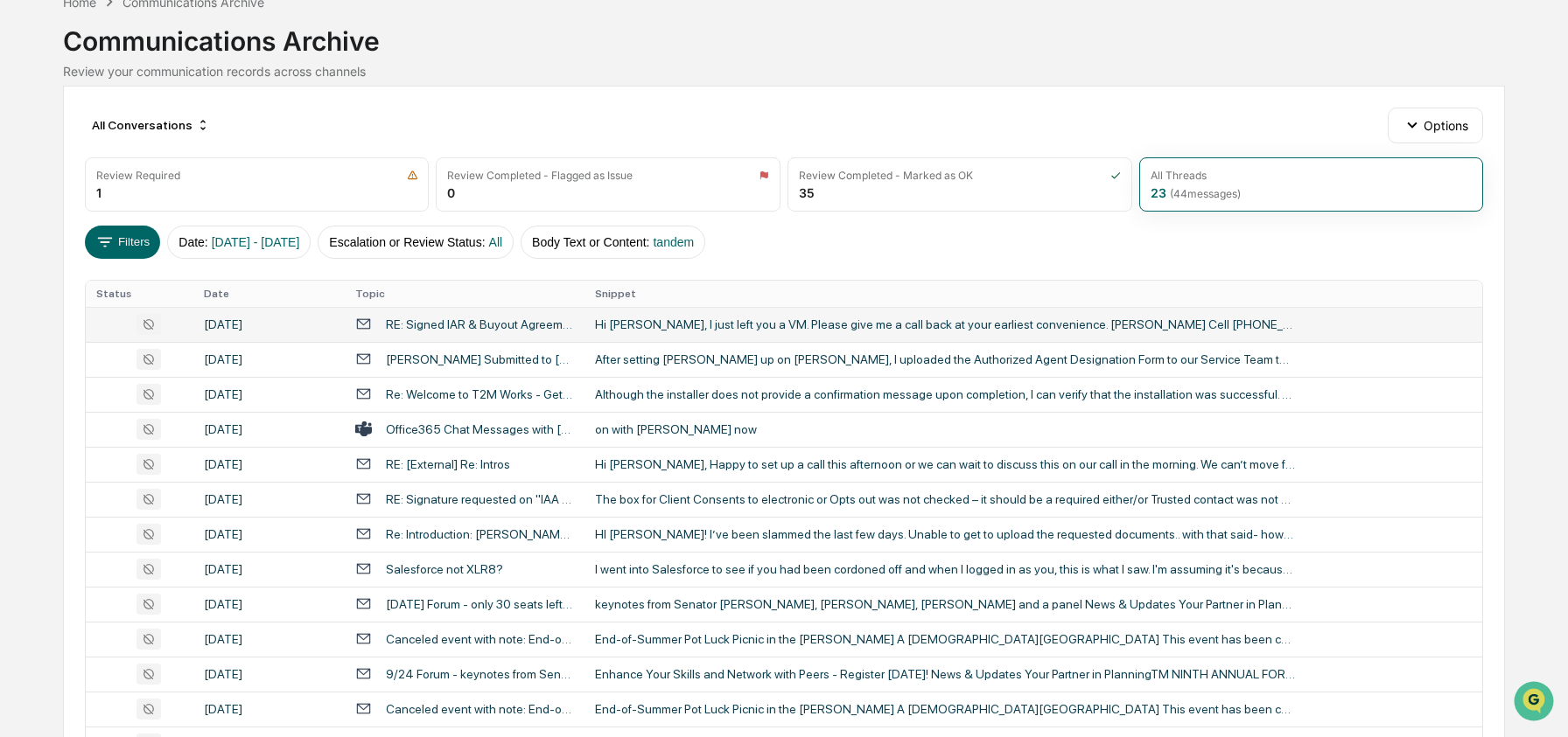
click at [605, 333] on td "Hi [PERSON_NAME], I just left you a VM. Please give me a call back at your earl…" at bounding box center [1033, 324] width 898 height 35
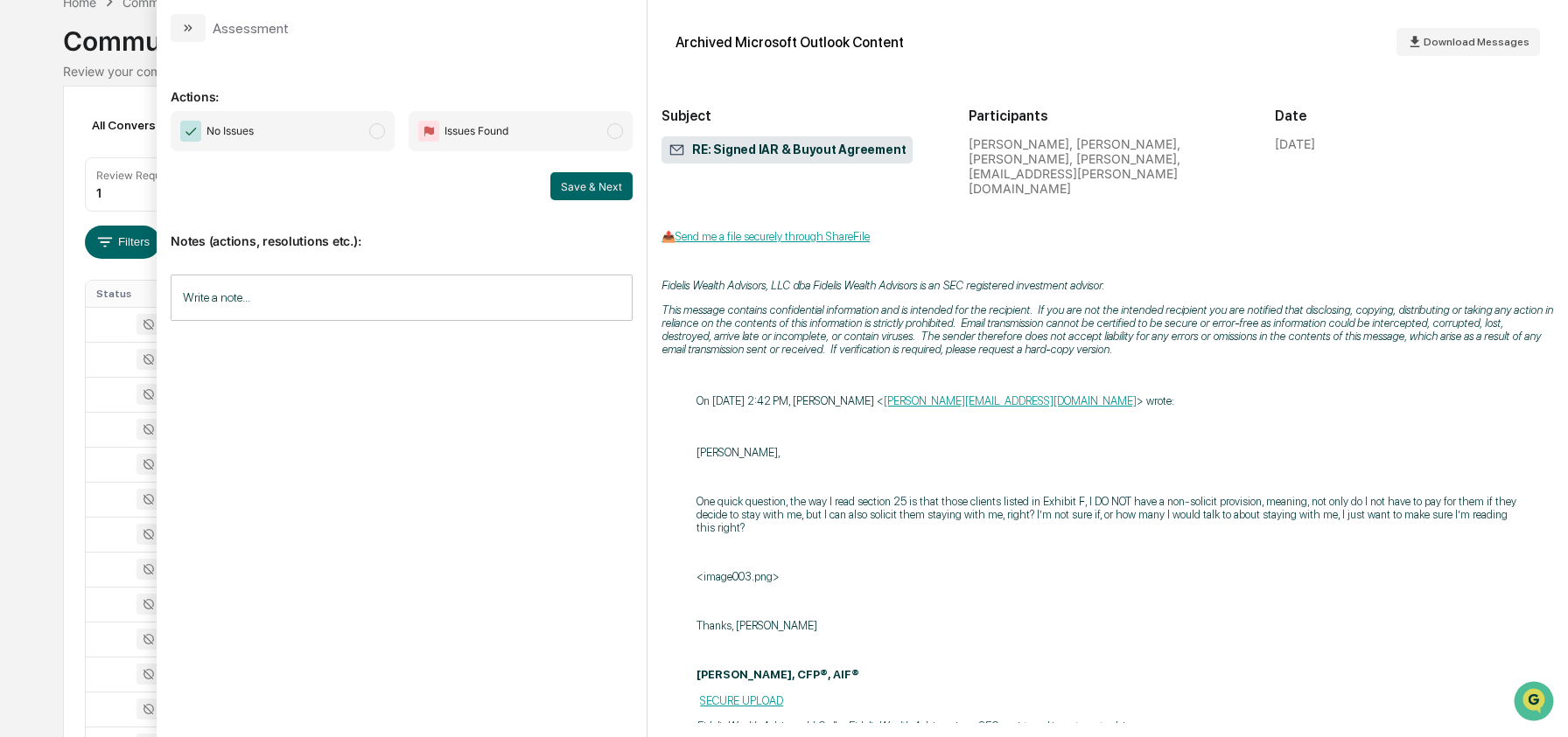
scroll to position [1972, 0]
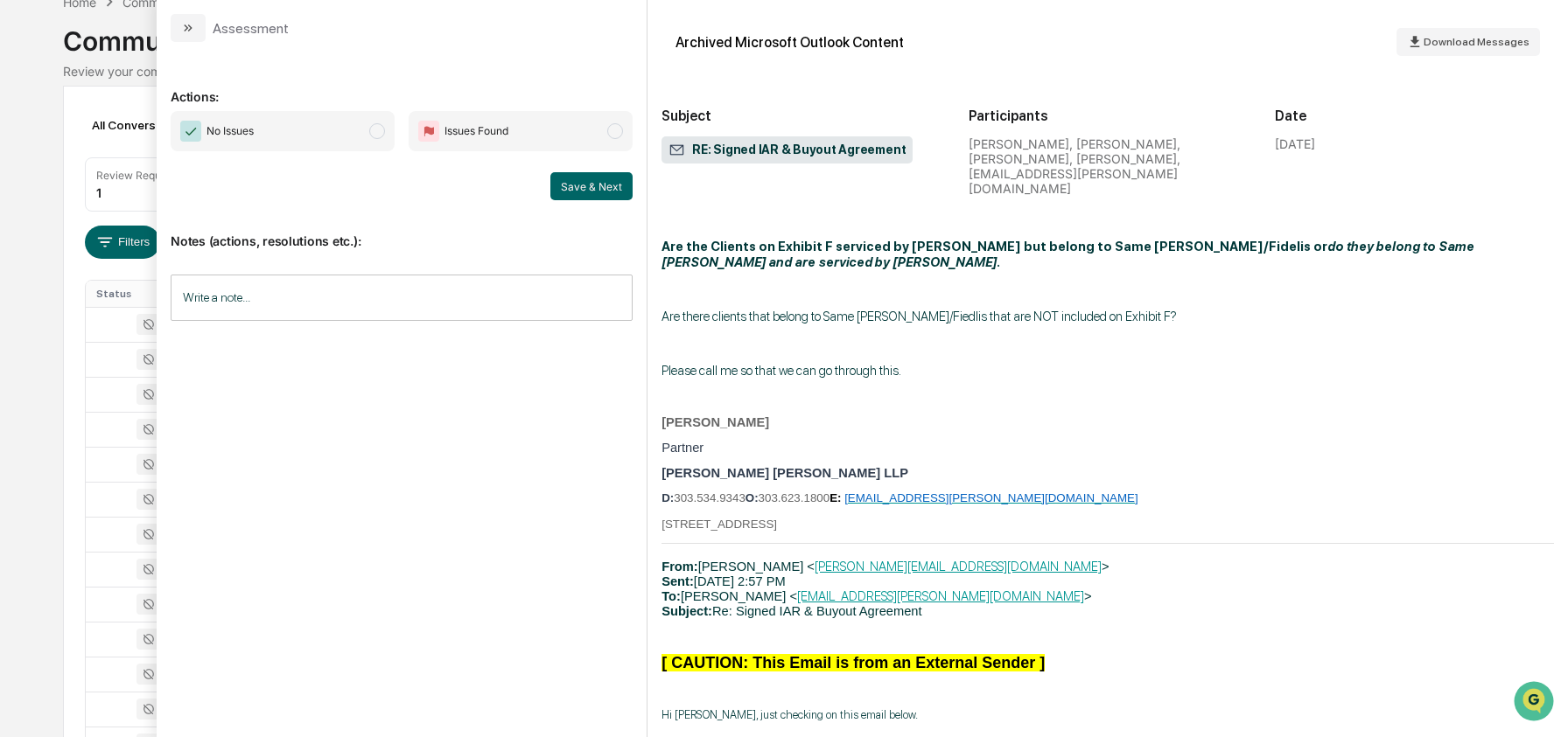
click at [21, 405] on div "Calendar Manage Tasks Reviews Approval Management Company People, Data, Setting…" at bounding box center [784, 558] width 1568 height 1305
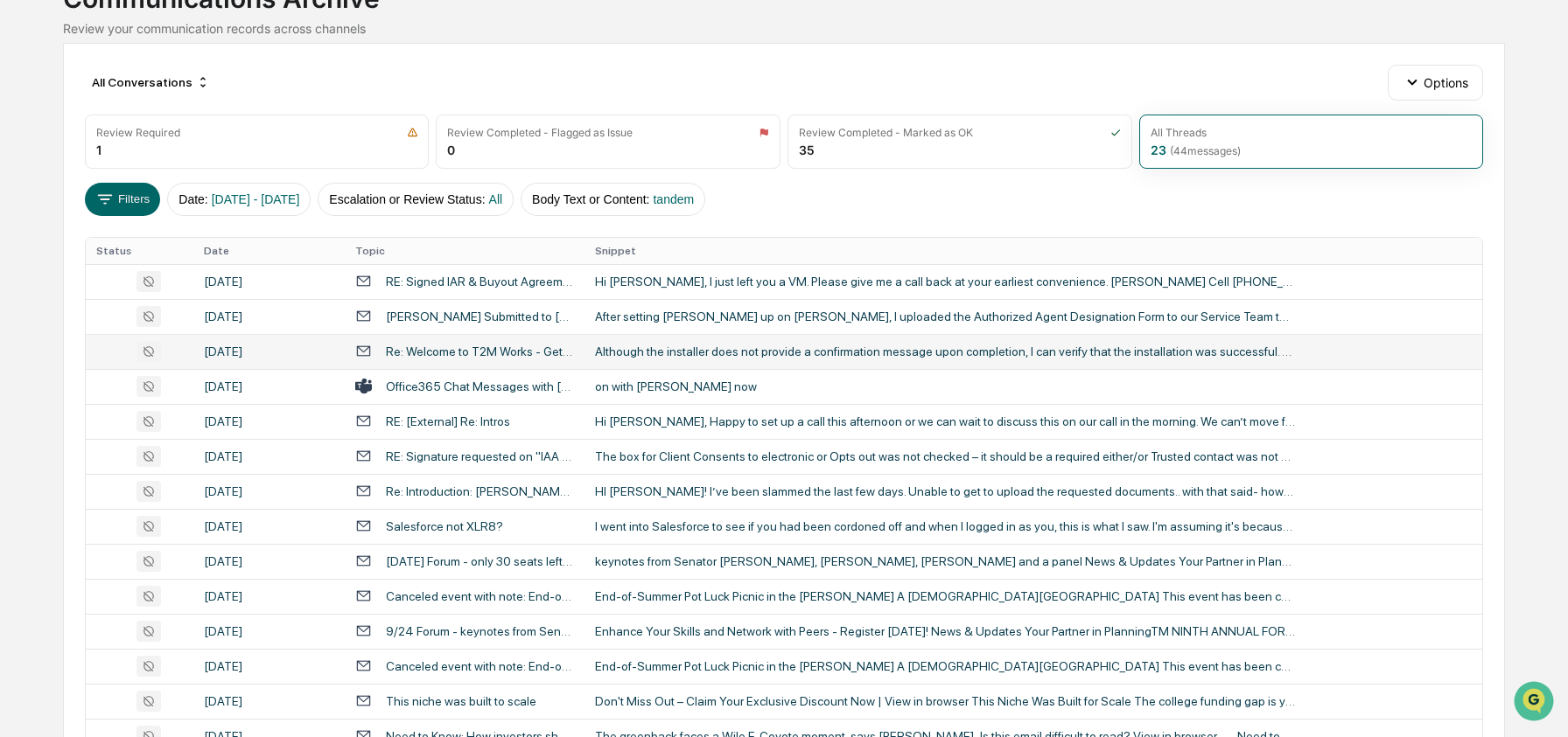
scroll to position [138, 0]
click at [803, 353] on div "Although the installer does not provide a confirmation message upon completion,…" at bounding box center [945, 350] width 700 height 14
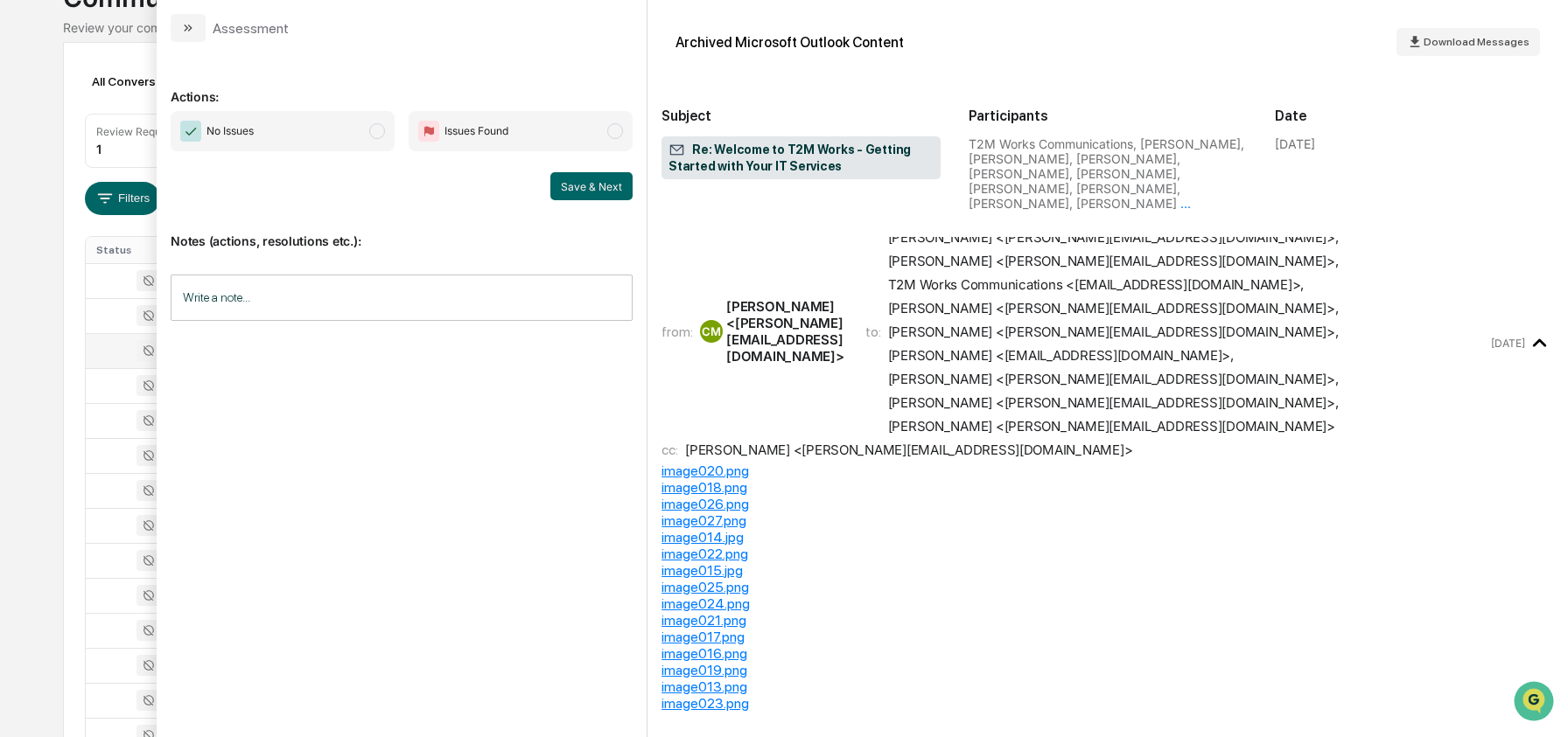
scroll to position [766, 0]
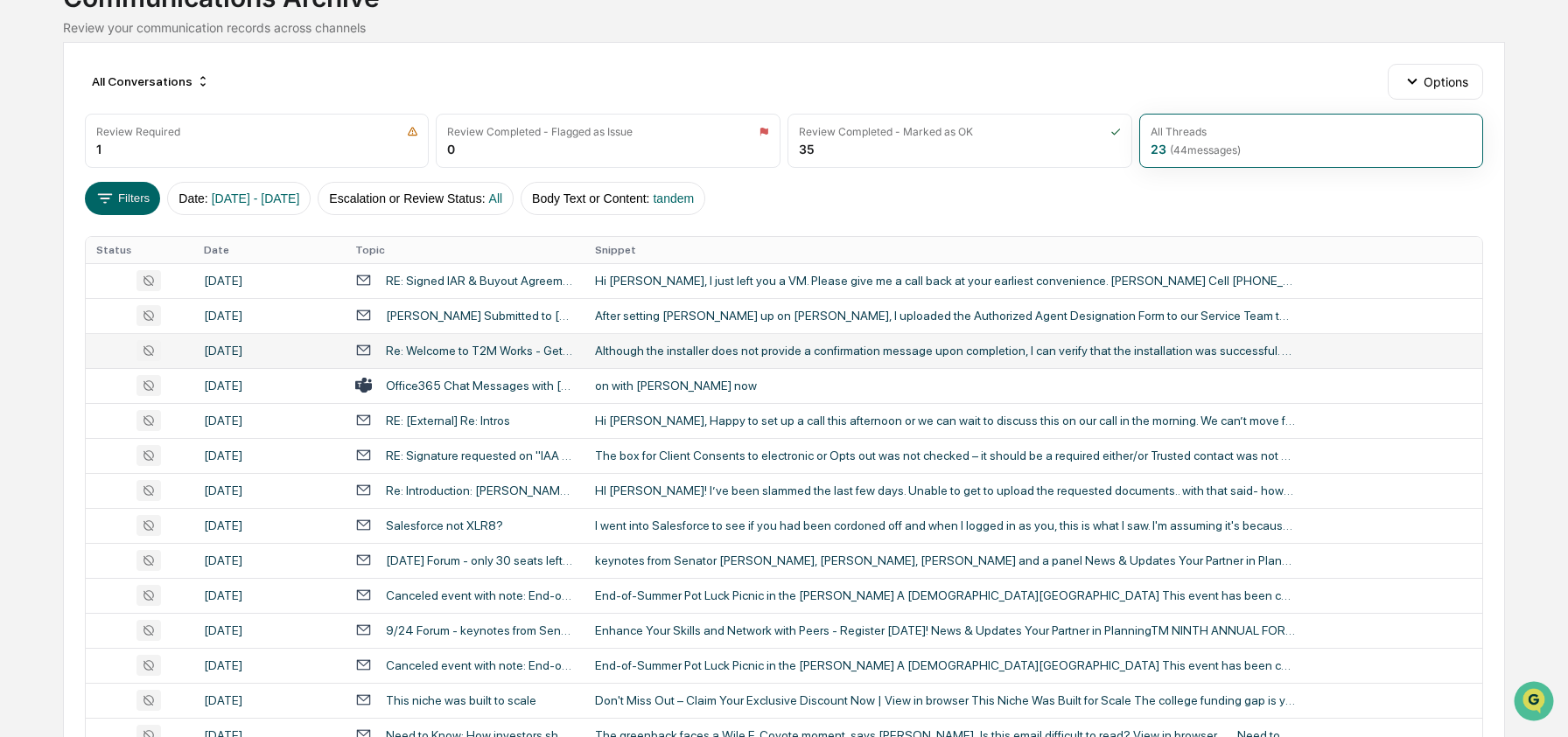
click at [48, 393] on div "Calendar Manage Tasks Reviews Approval Management Company People, Data, Setting…" at bounding box center [784, 514] width 1568 height 1305
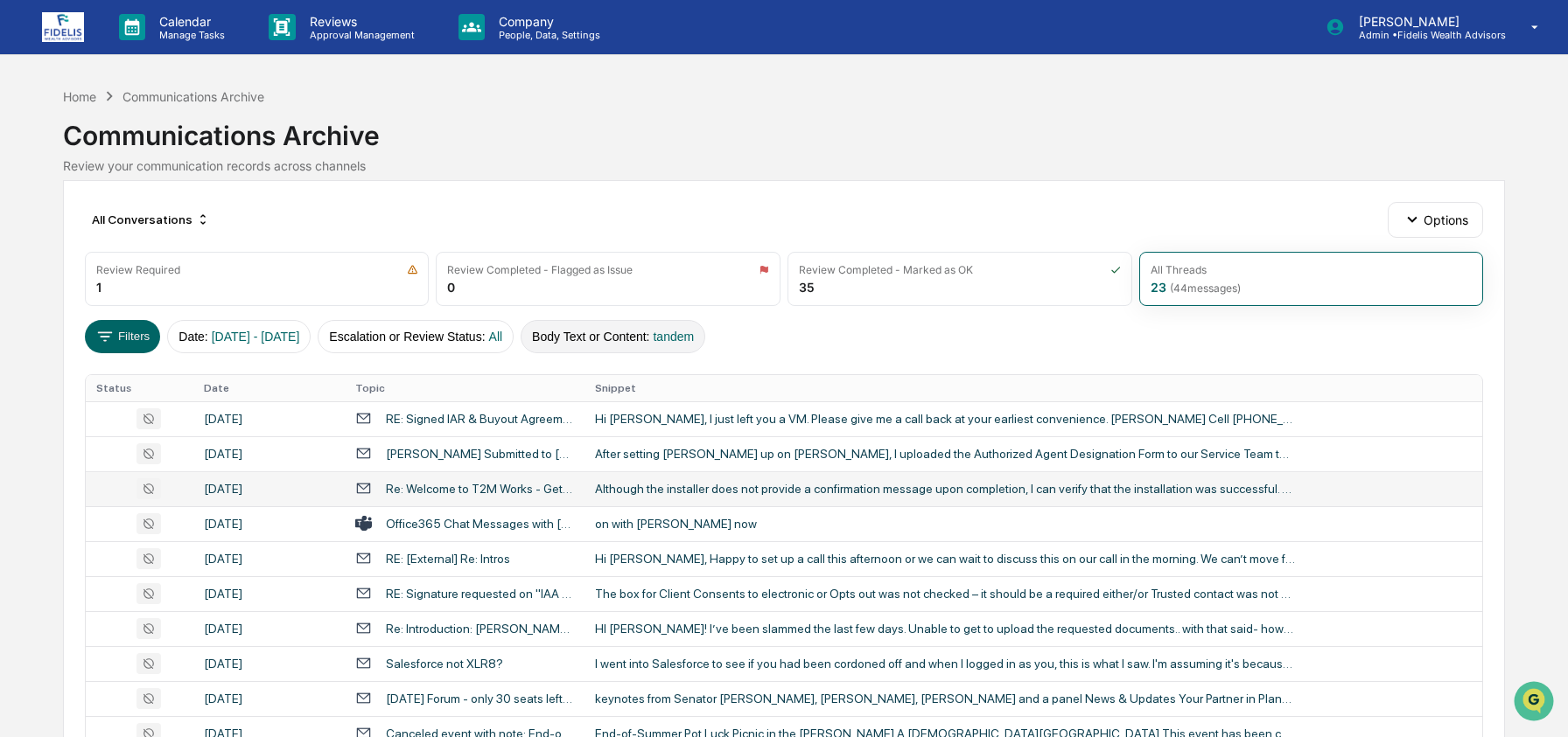
click at [628, 336] on button "Body Text or Content : tandem" at bounding box center [612, 336] width 185 height 33
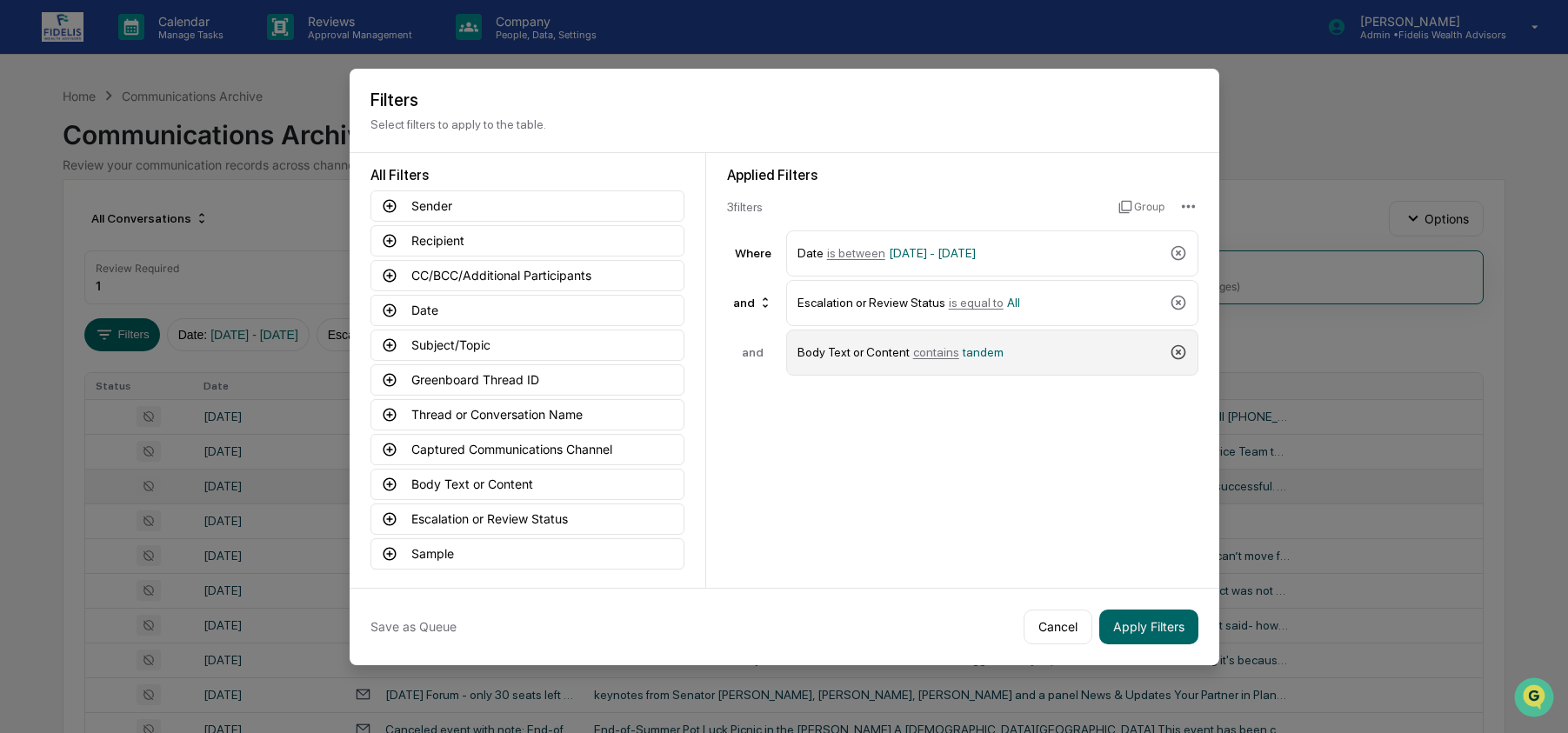
click at [1182, 353] on icon at bounding box center [1178, 352] width 17 height 17
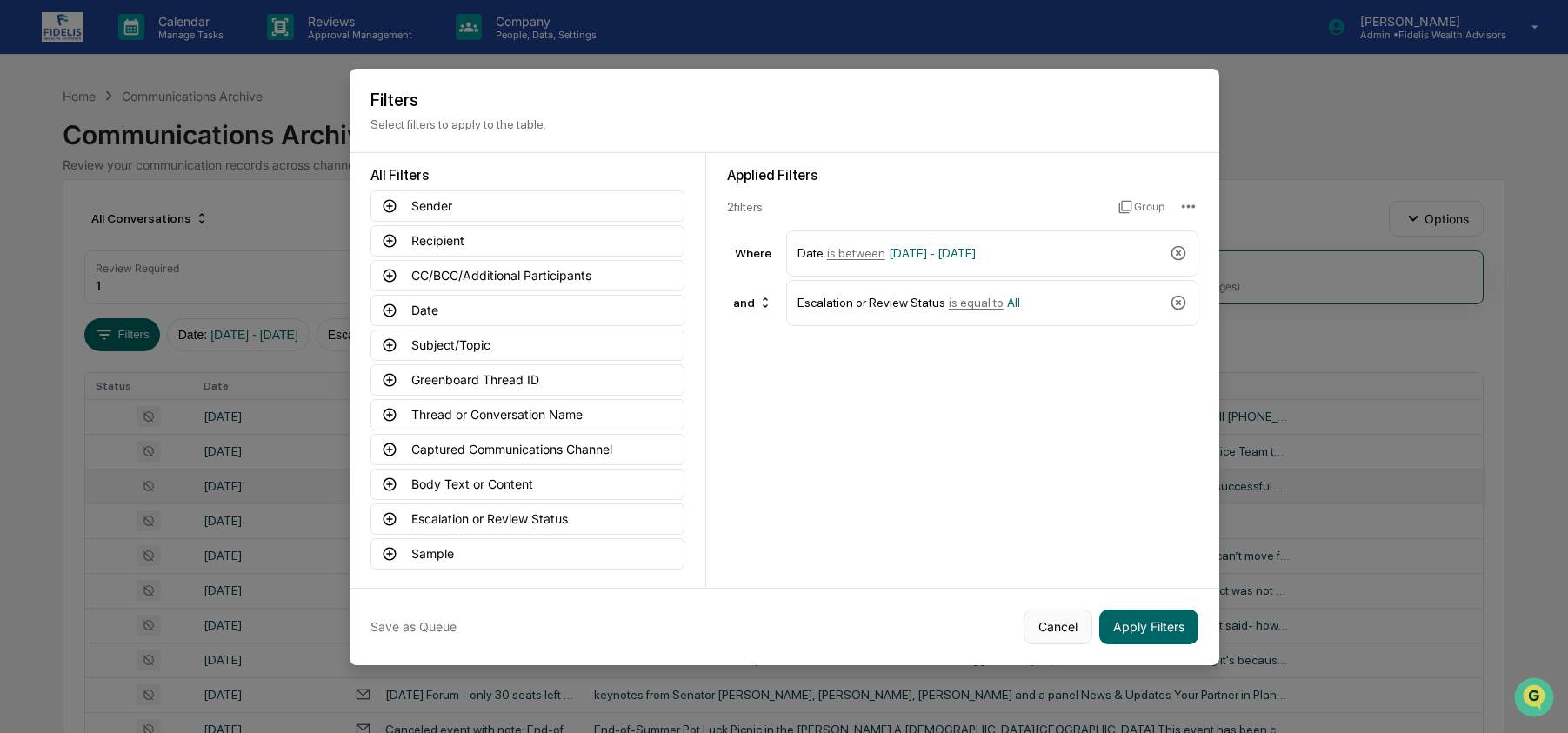
click at [1056, 622] on button "Cancel" at bounding box center [1058, 627] width 69 height 34
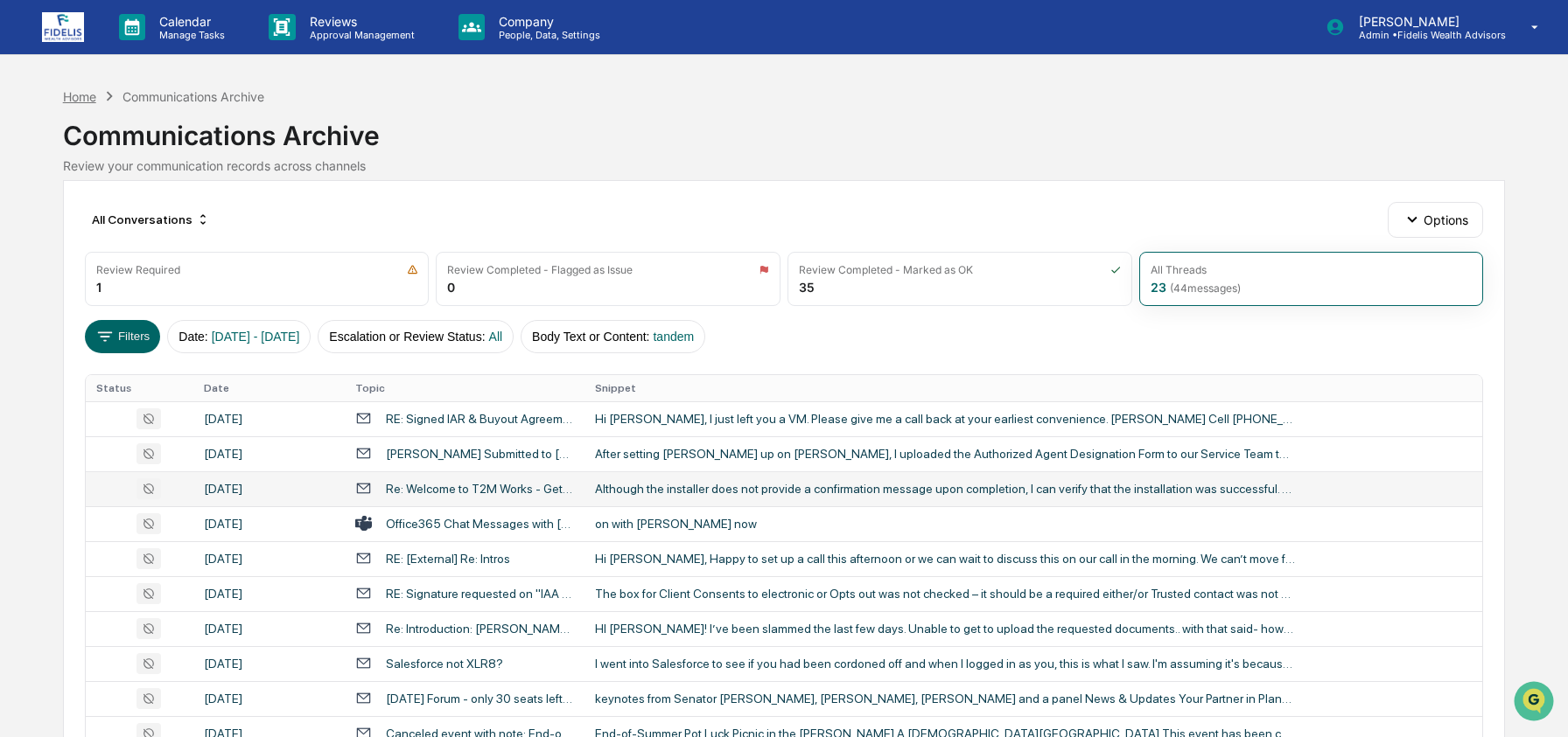
click at [77, 102] on div "Home" at bounding box center [79, 97] width 33 height 15
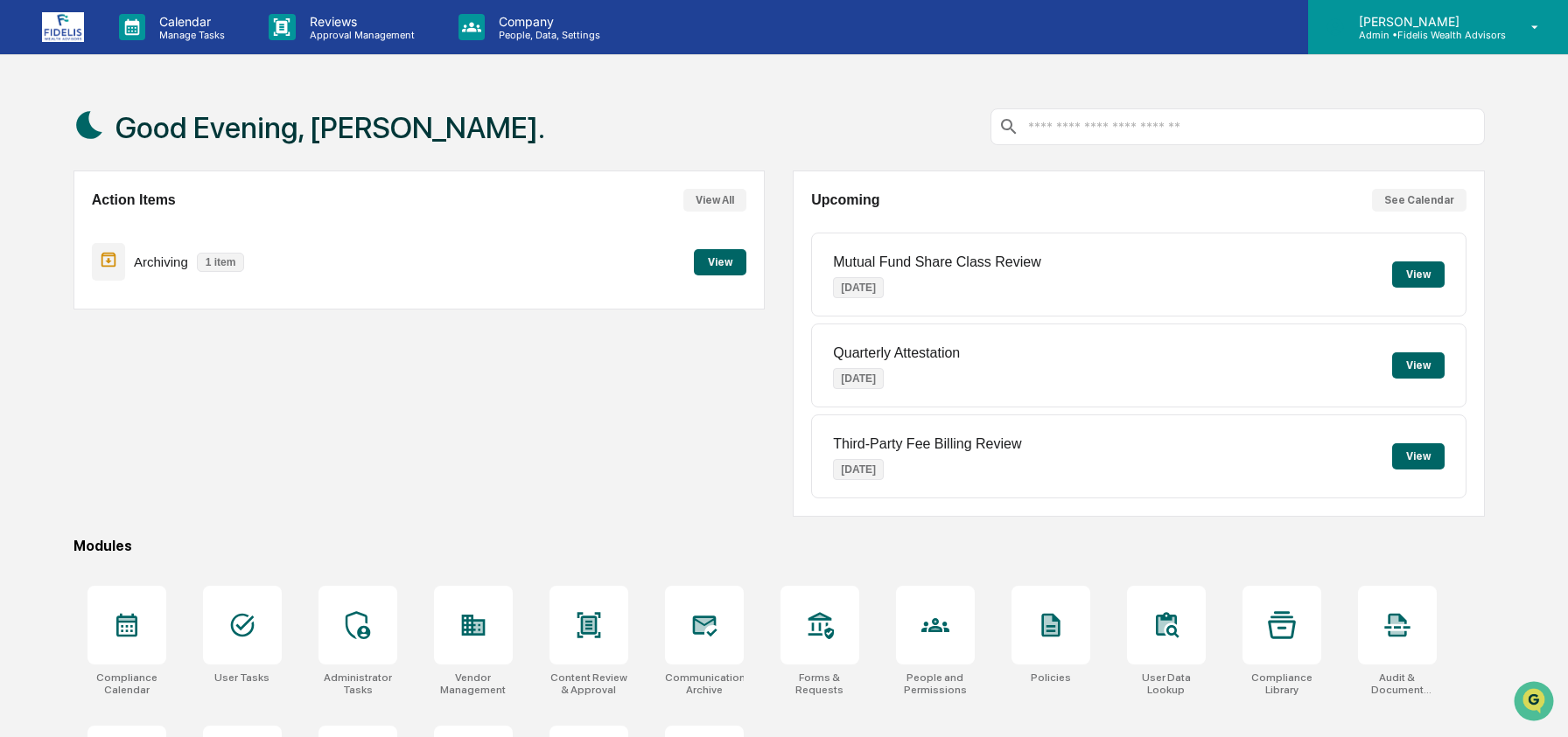
click at [1427, 21] on p "[PERSON_NAME]" at bounding box center [1425, 21] width 161 height 15
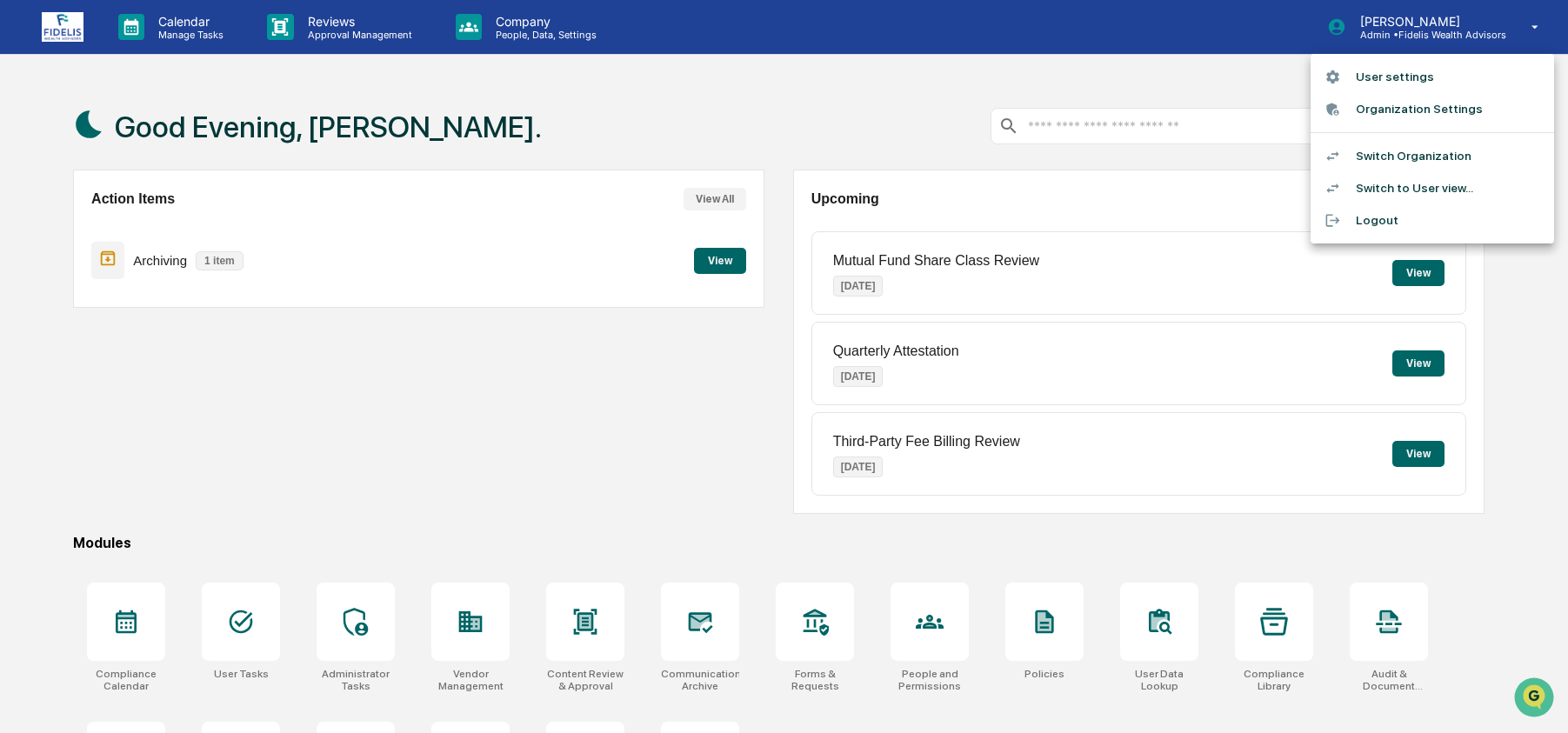
click at [1403, 153] on li "Switch Organization" at bounding box center [1432, 157] width 244 height 33
